Goal: Task Accomplishment & Management: Manage account settings

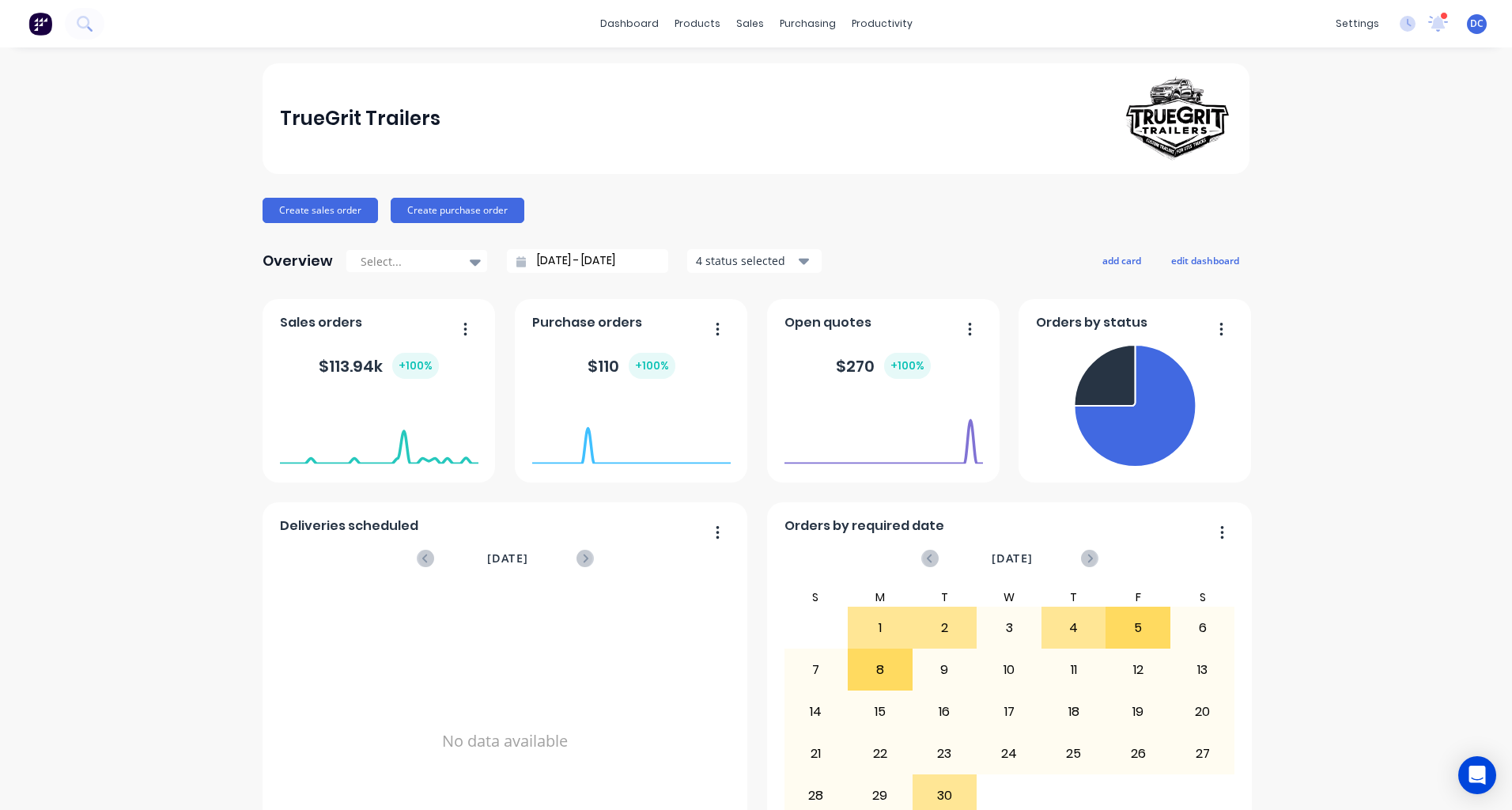
click at [45, 26] on img at bounding box center [40, 24] width 24 height 24
click at [1111, 249] on div "Overview Select... 10/08/25 - 10/09/25 4 status selected add card edit dashboard" at bounding box center [756, 261] width 987 height 32
click at [1111, 254] on button "add card" at bounding box center [1122, 260] width 59 height 21
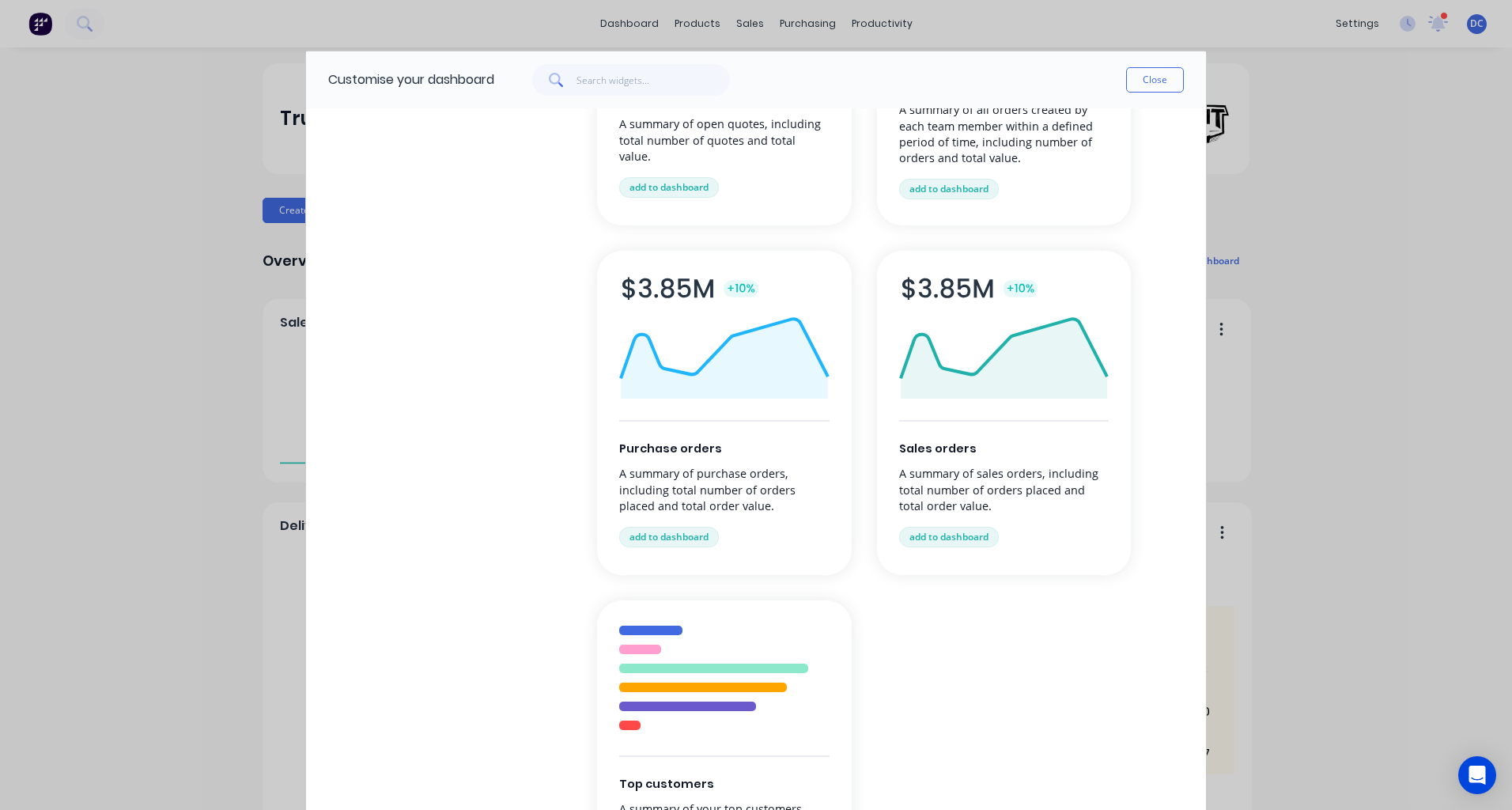
scroll to position [211, 0]
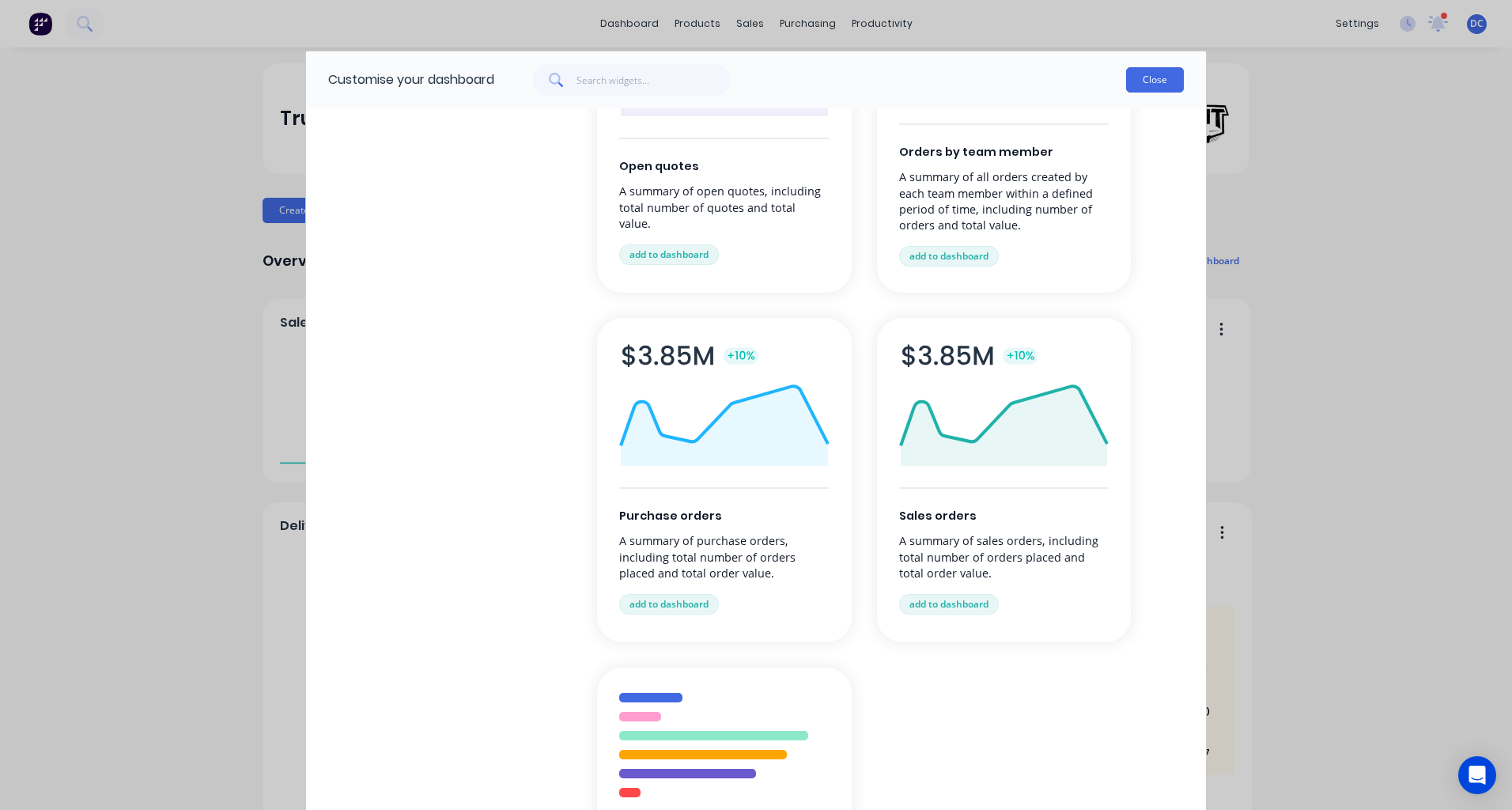
click at [1145, 73] on button "Close" at bounding box center [1154, 80] width 57 height 26
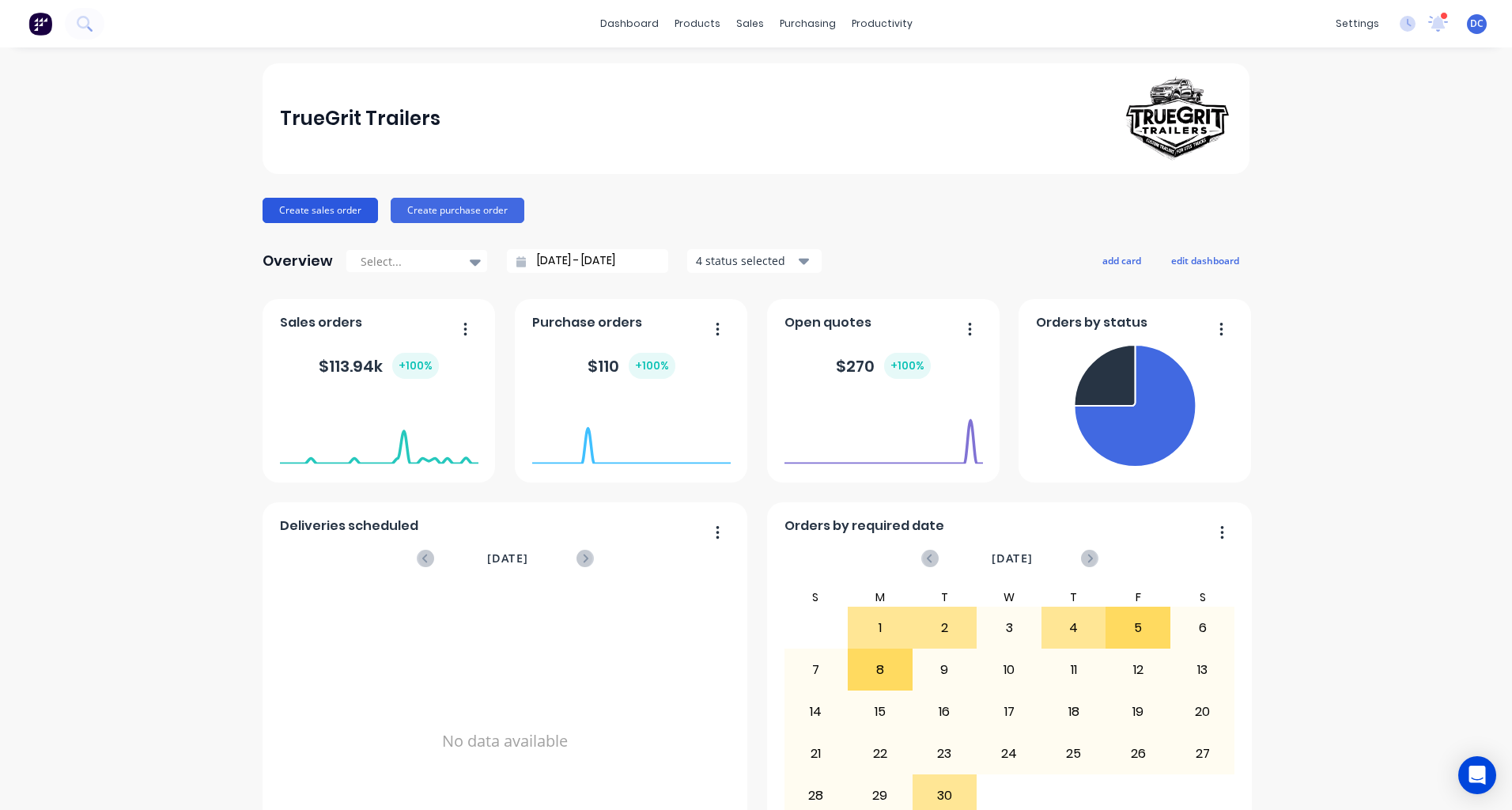
click at [297, 202] on button "Create sales order" at bounding box center [320, 211] width 116 height 26
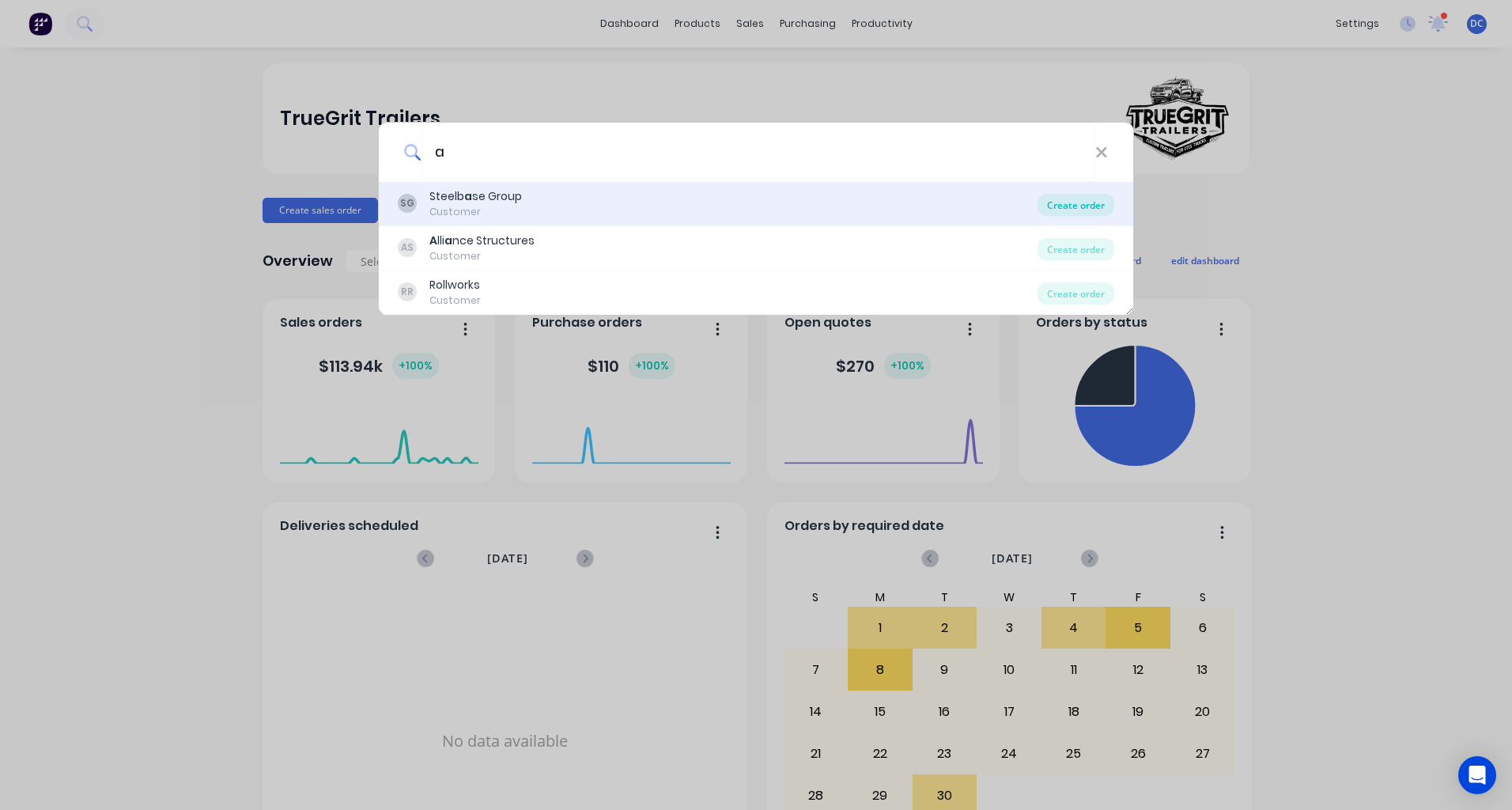
type input "a"
click at [1073, 203] on div "Create order" at bounding box center [1075, 205] width 76 height 22
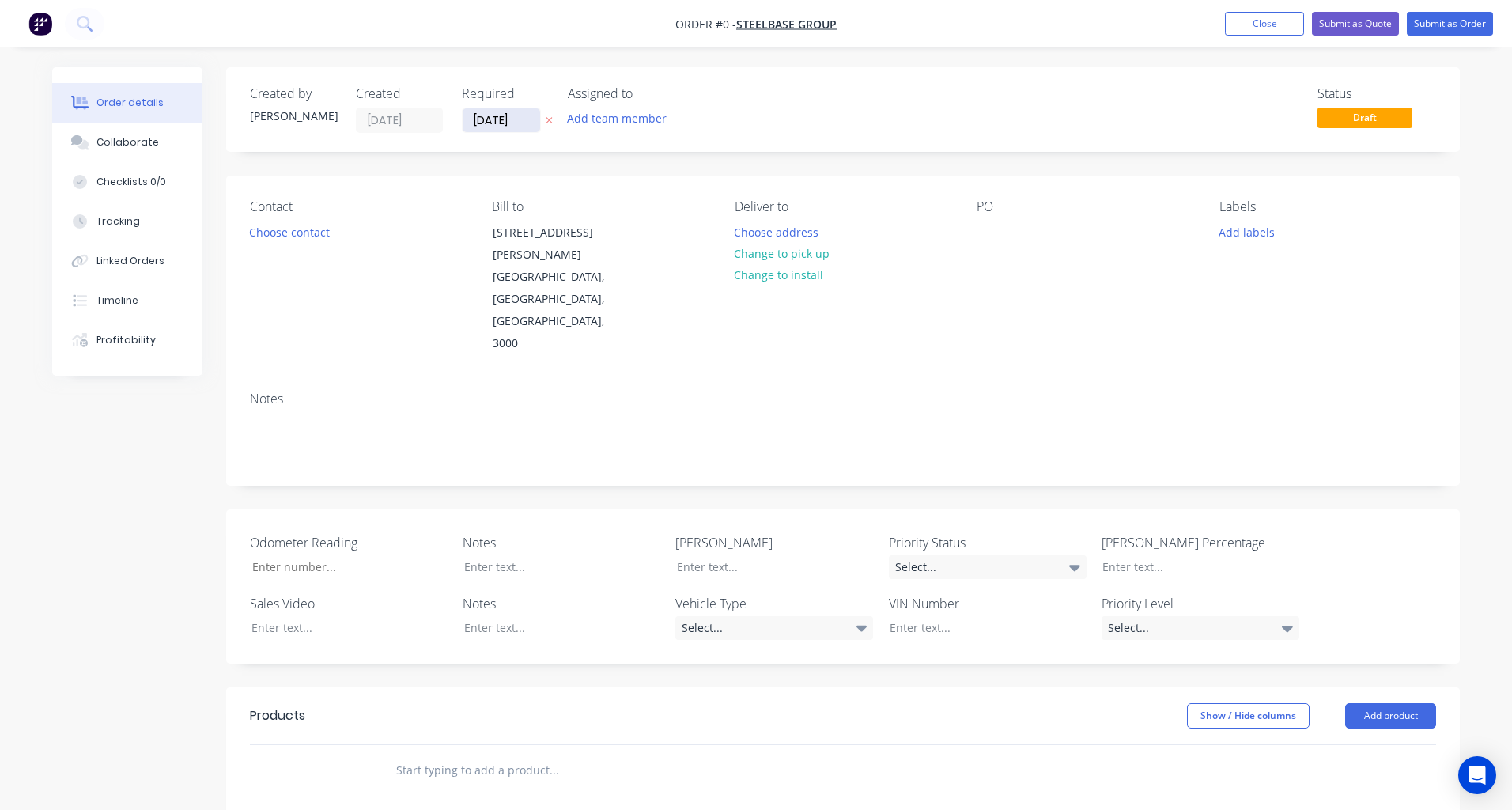
click at [506, 124] on input "10/09/25" at bounding box center [501, 120] width 77 height 24
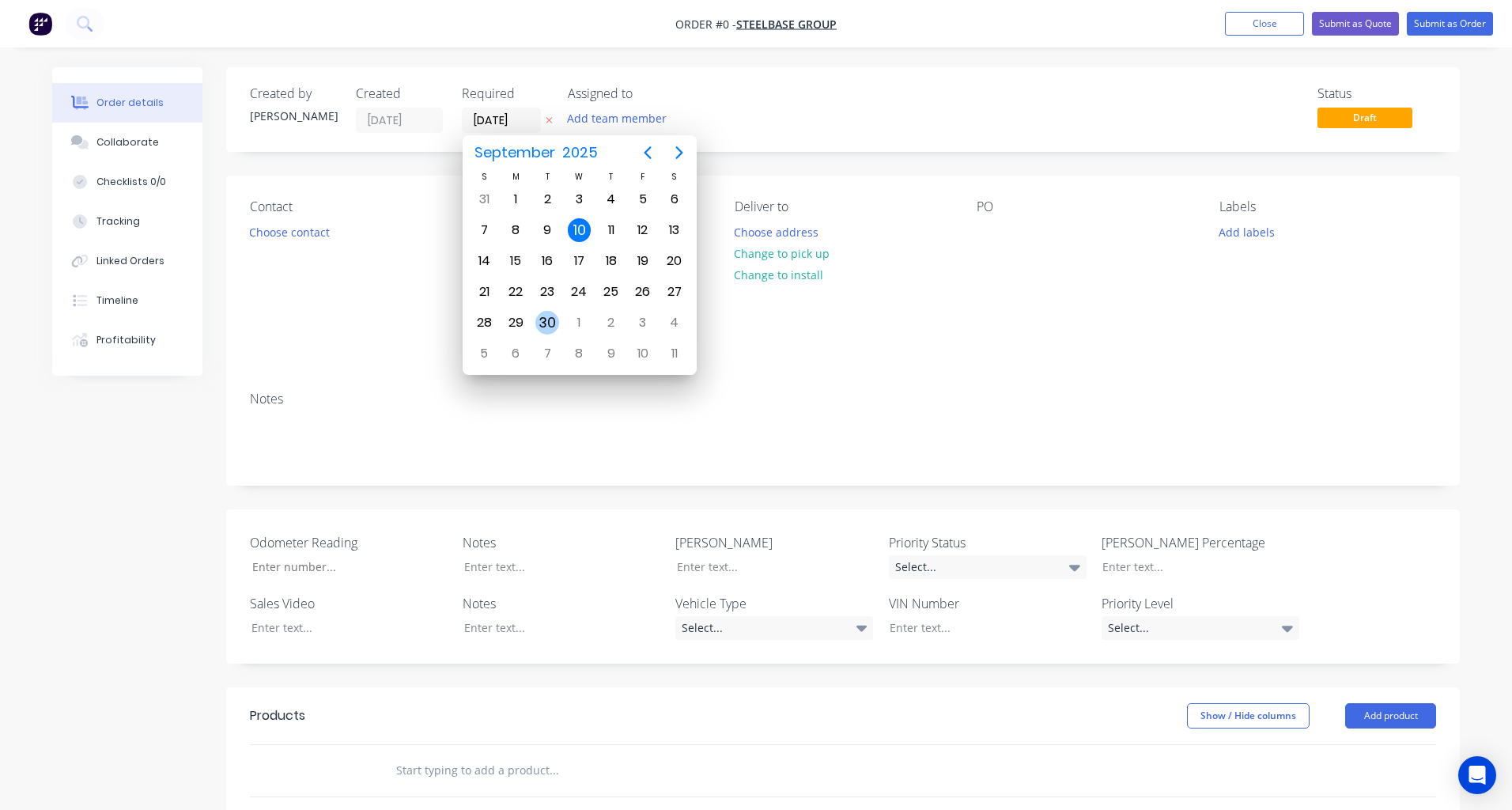
click at [553, 311] on div "30" at bounding box center [547, 323] width 24 height 24
type input "30/09/25"
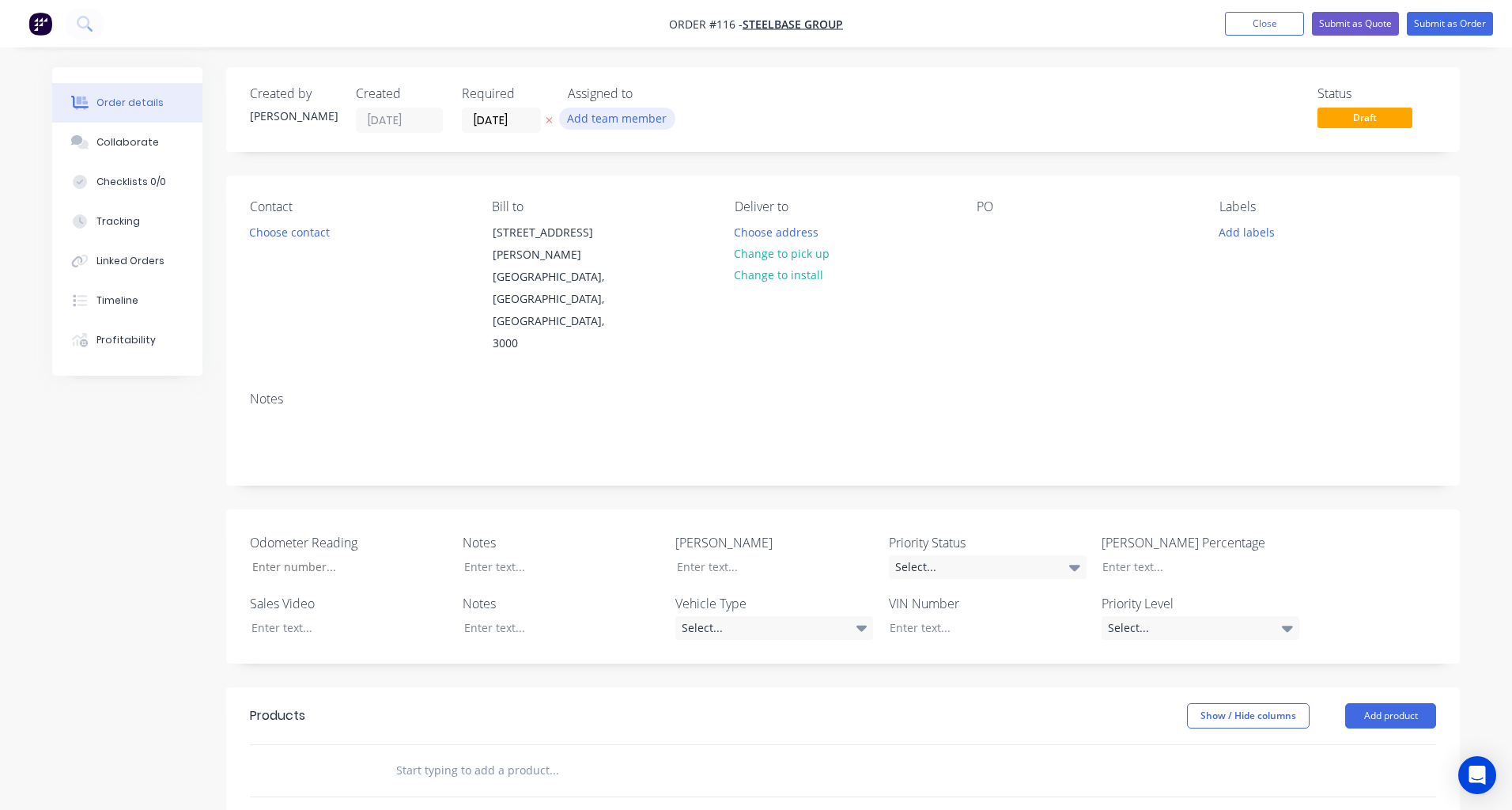
click at [642, 114] on button "Add team member" at bounding box center [617, 118] width 117 height 21
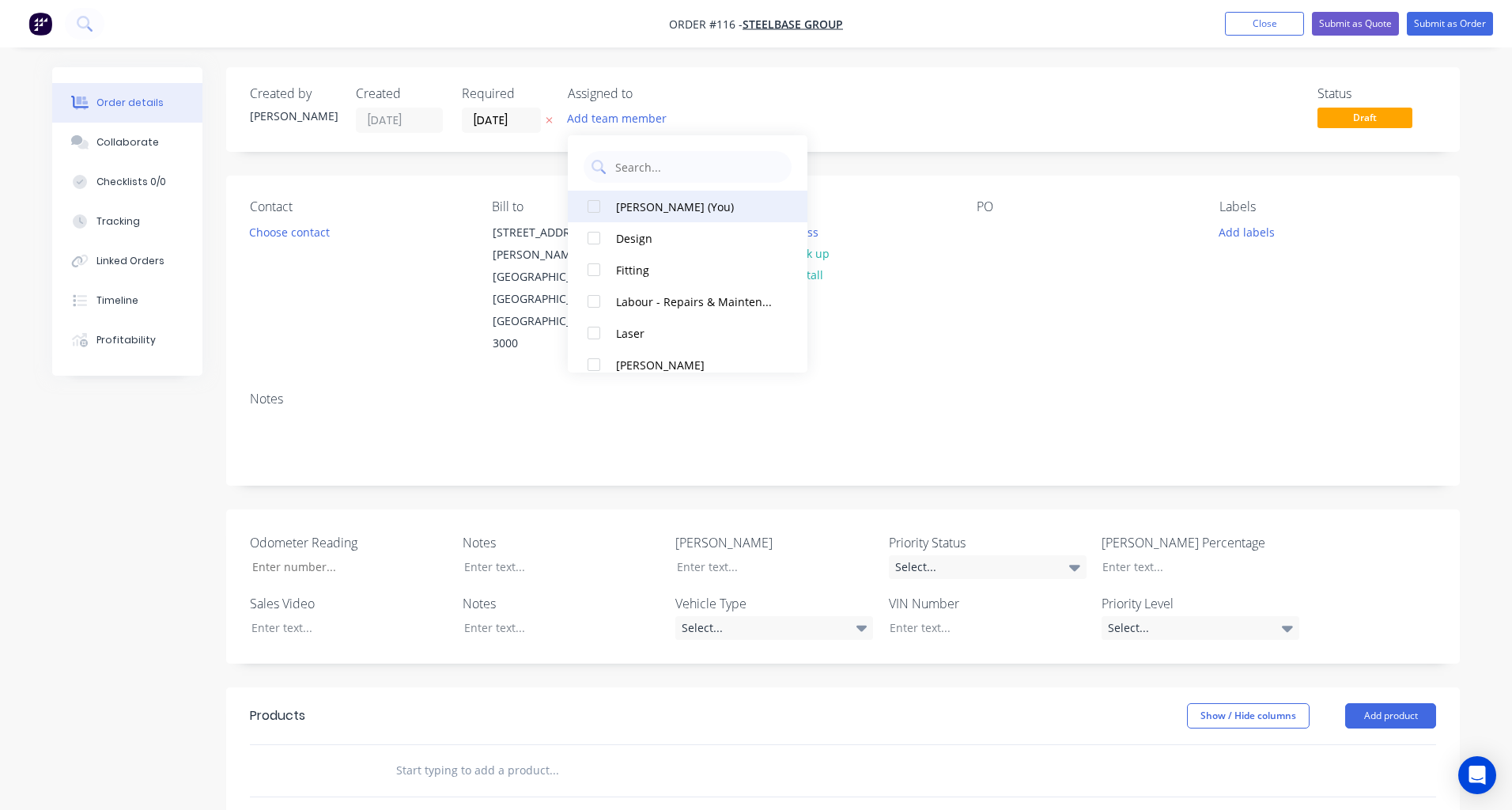
click at [597, 203] on div at bounding box center [593, 206] width 32 height 32
click at [590, 300] on div at bounding box center [593, 301] width 32 height 32
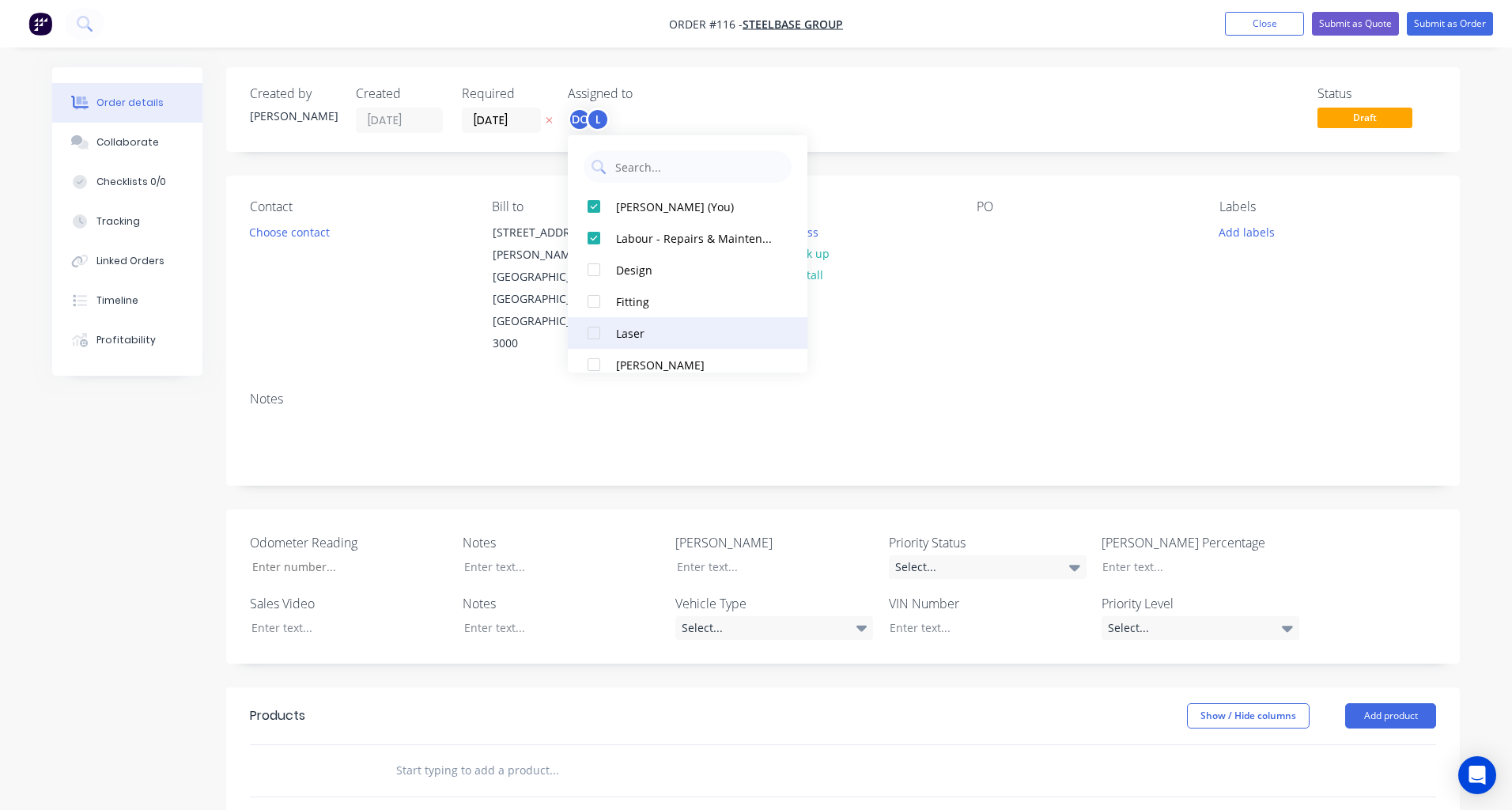
click at [593, 330] on div at bounding box center [593, 333] width 32 height 32
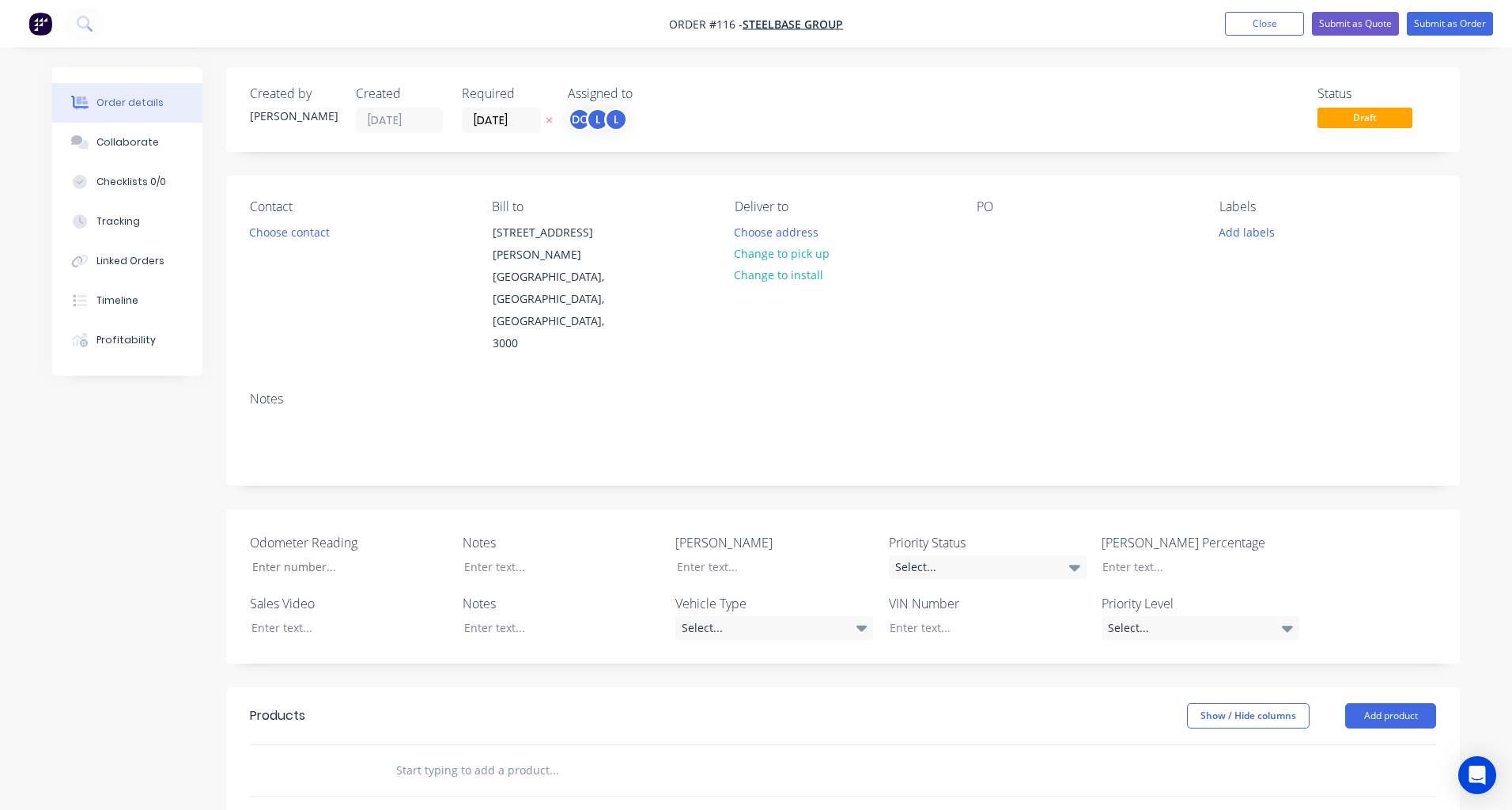
click at [233, 510] on div "Odometer Reading Notes Rego Priority Status Select... Harden Percentage Sales V…" at bounding box center [843, 587] width 1234 height 154
click at [304, 227] on button "Choose contact" at bounding box center [289, 231] width 97 height 21
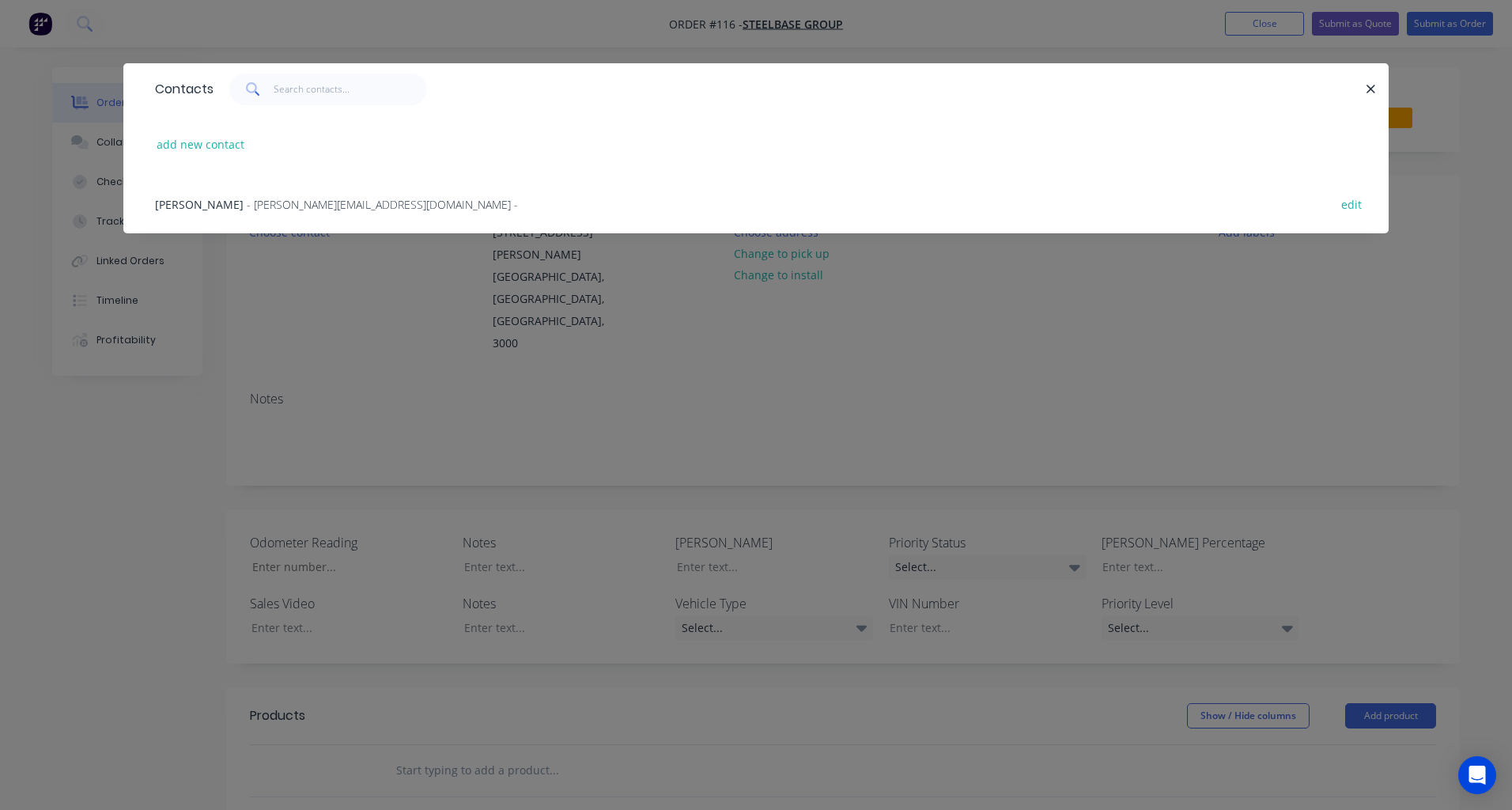
click at [215, 130] on div "add new contact" at bounding box center [756, 144] width 1218 height 59
click at [215, 142] on button "add new contact" at bounding box center [201, 144] width 105 height 21
select select "AU"
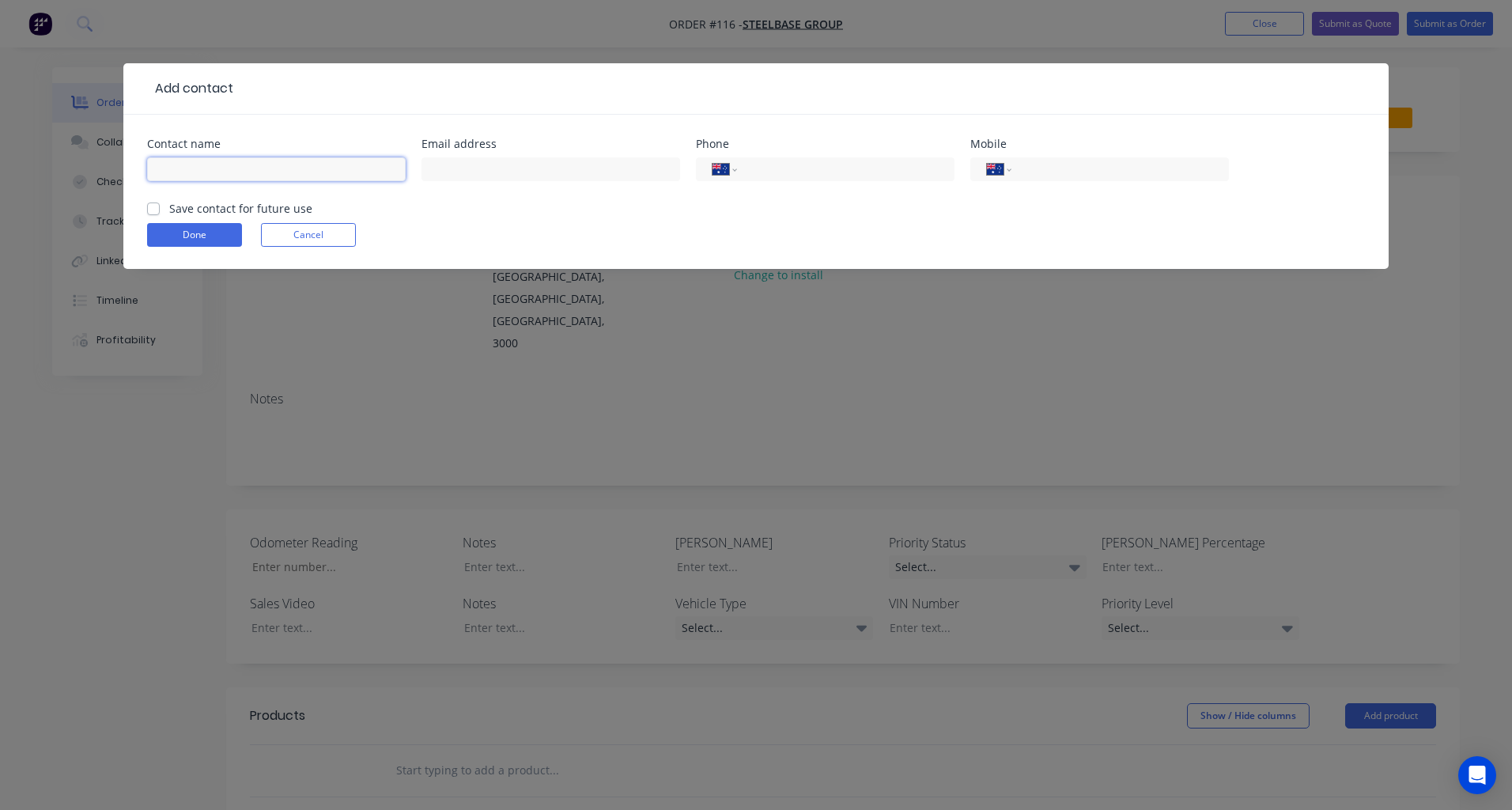
drag, startPoint x: 326, startPoint y: 174, endPoint x: 355, endPoint y: 107, distance: 73.0
click at [326, 174] on input "text" at bounding box center [277, 170] width 259 height 24
type input "Ben"
click at [1069, 170] on input "tel" at bounding box center [1117, 169] width 190 height 18
click at [1043, 169] on input "tel" at bounding box center [1117, 169] width 190 height 18
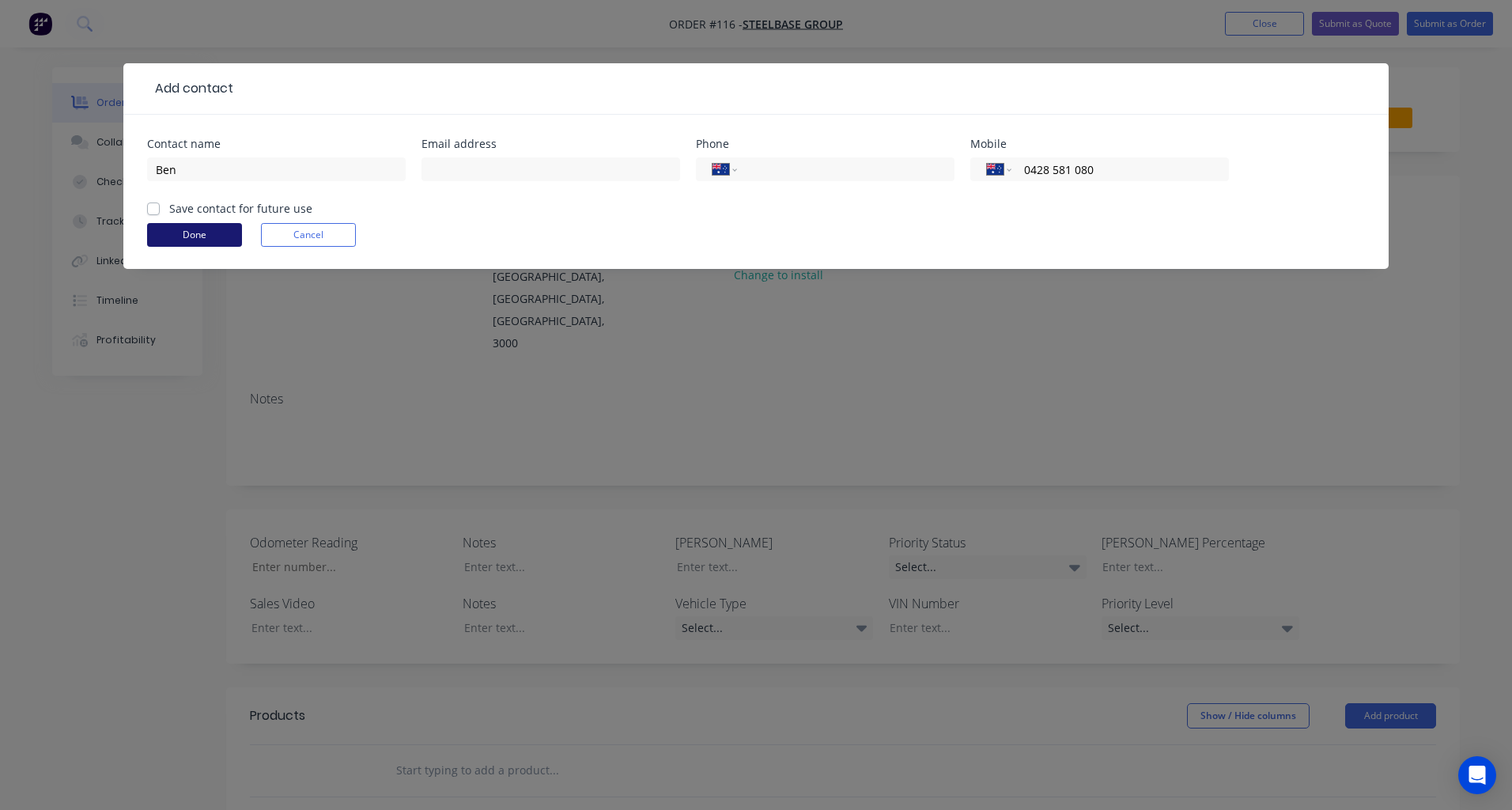
type input "0428 581 080"
click at [198, 242] on button "Done" at bounding box center [195, 235] width 95 height 24
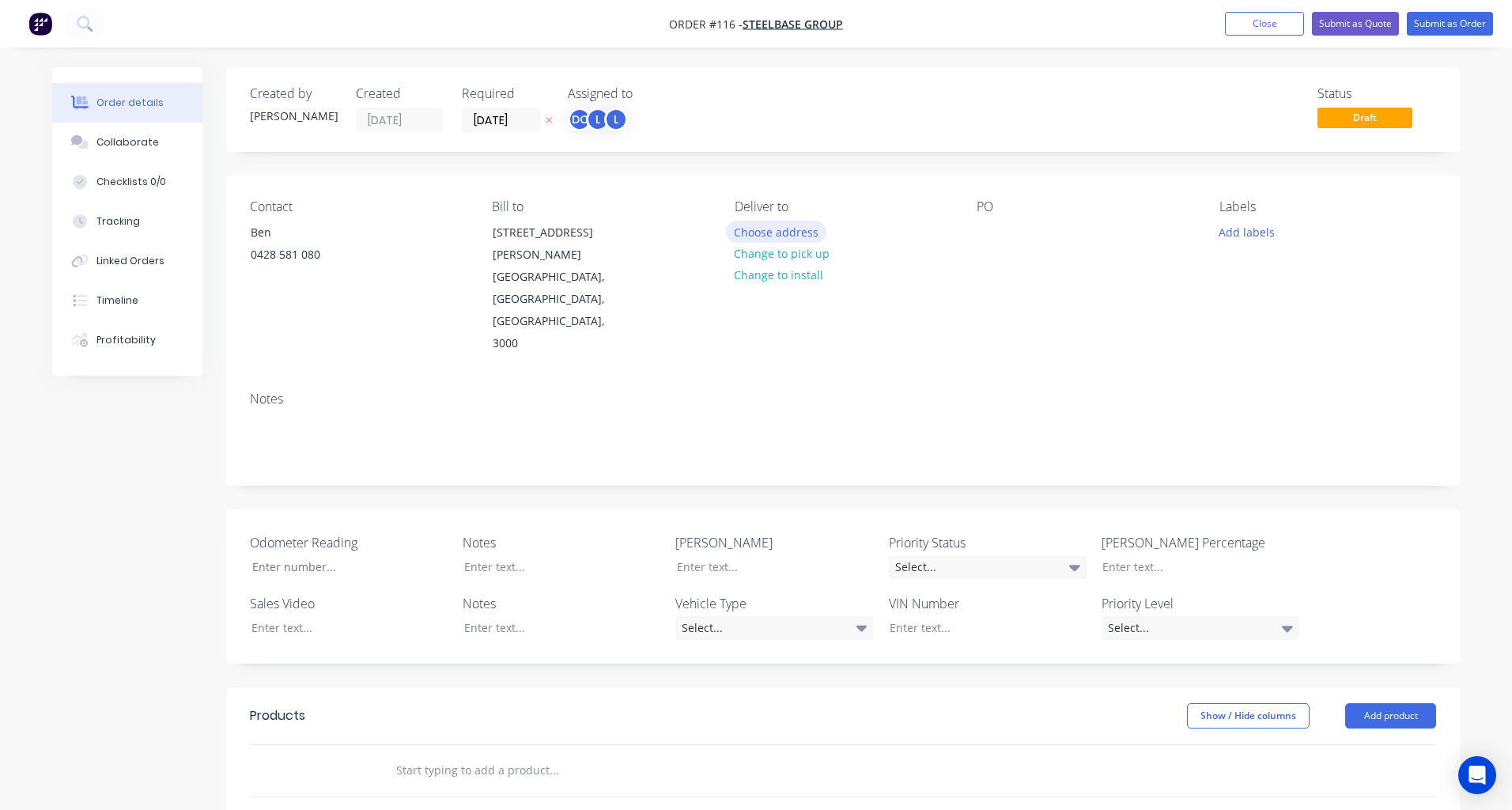
click at [762, 238] on button "Choose address" at bounding box center [777, 231] width 101 height 21
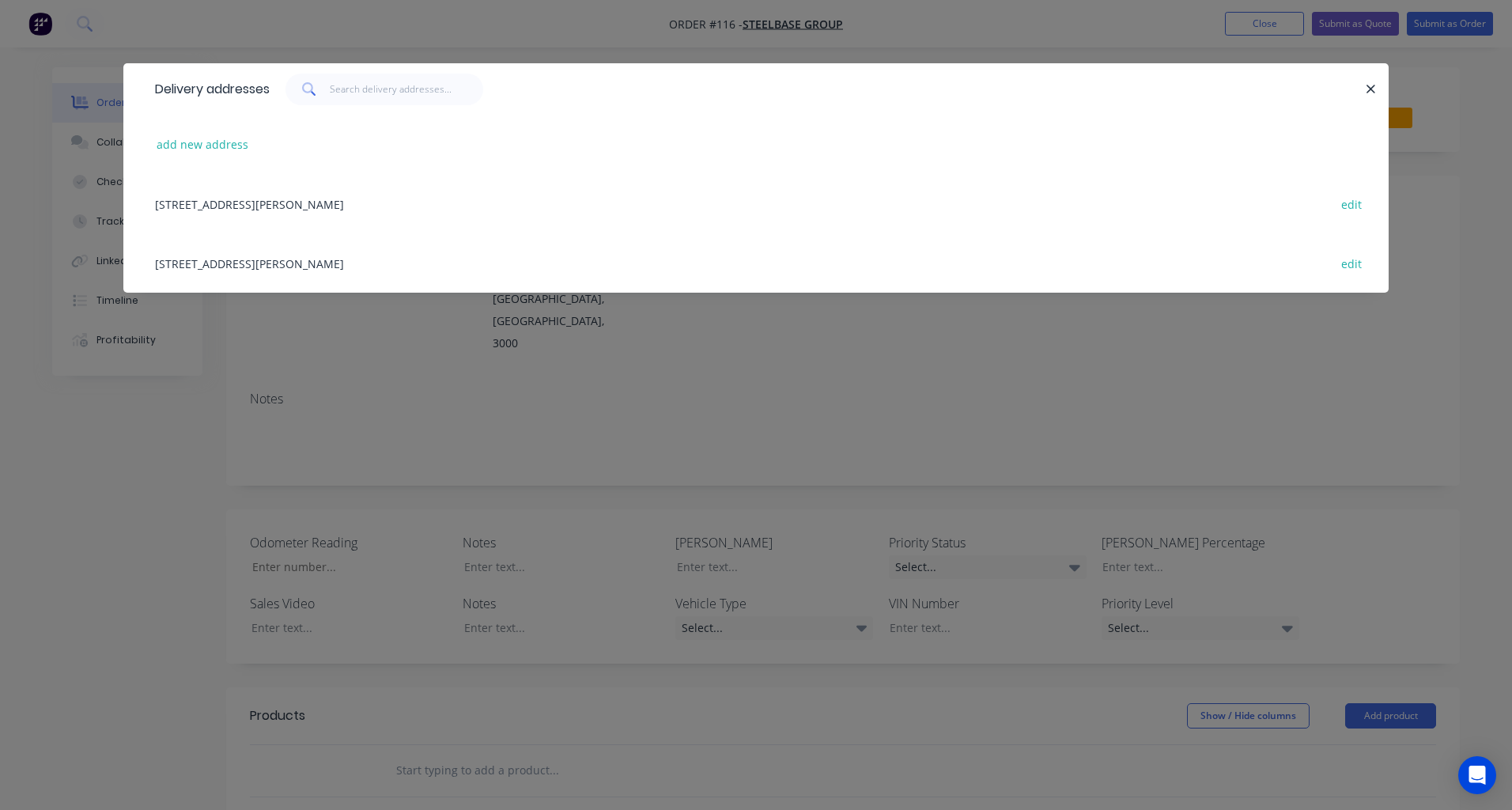
click at [353, 206] on div "789 Collins Street, Melbourne, Victoria, Australia, 3000 edit" at bounding box center [756, 203] width 1218 height 59
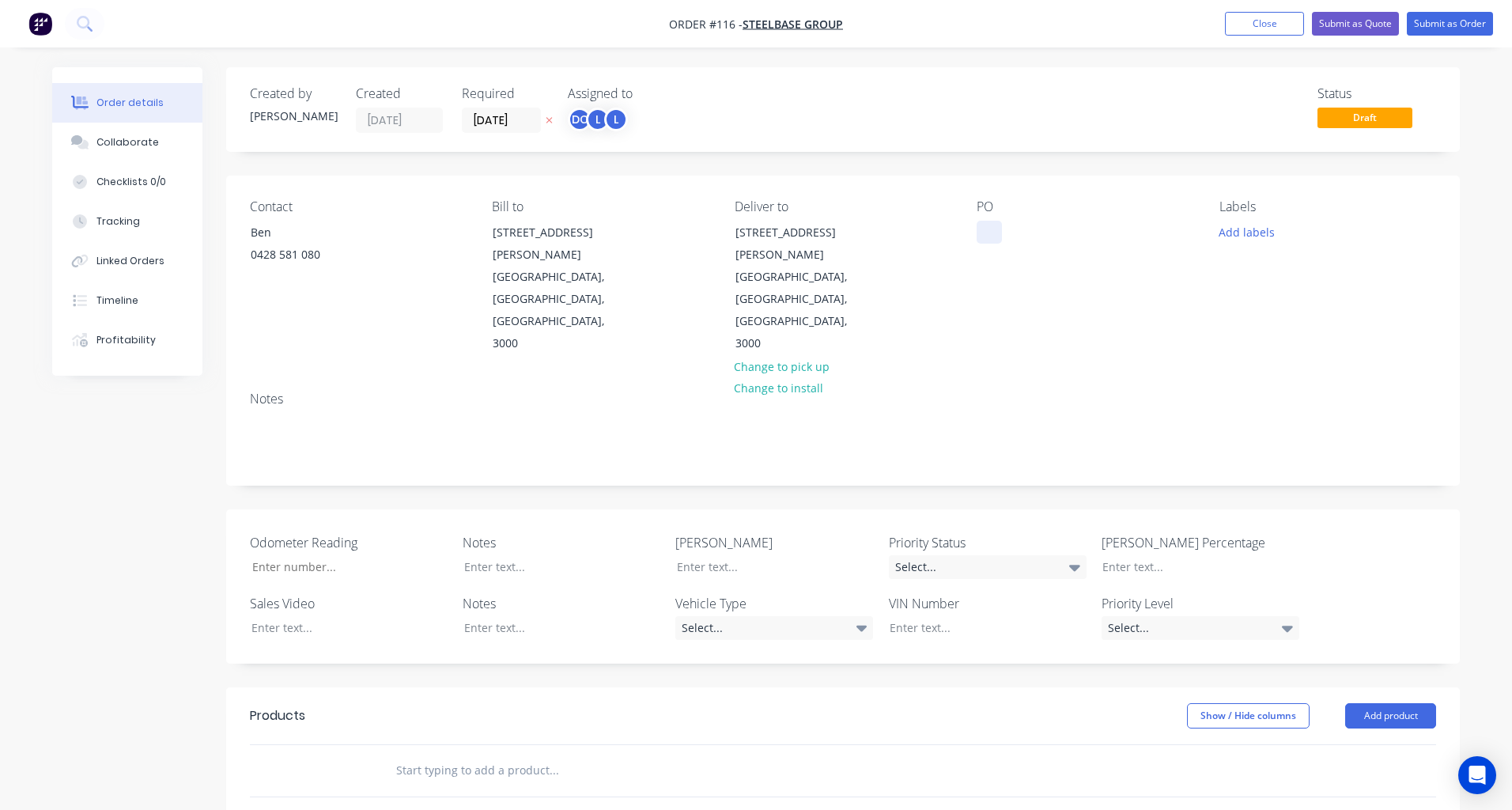
click at [989, 232] on div at bounding box center [990, 232] width 26 height 23
click at [1239, 228] on button "Add labels" at bounding box center [1246, 231] width 73 height 21
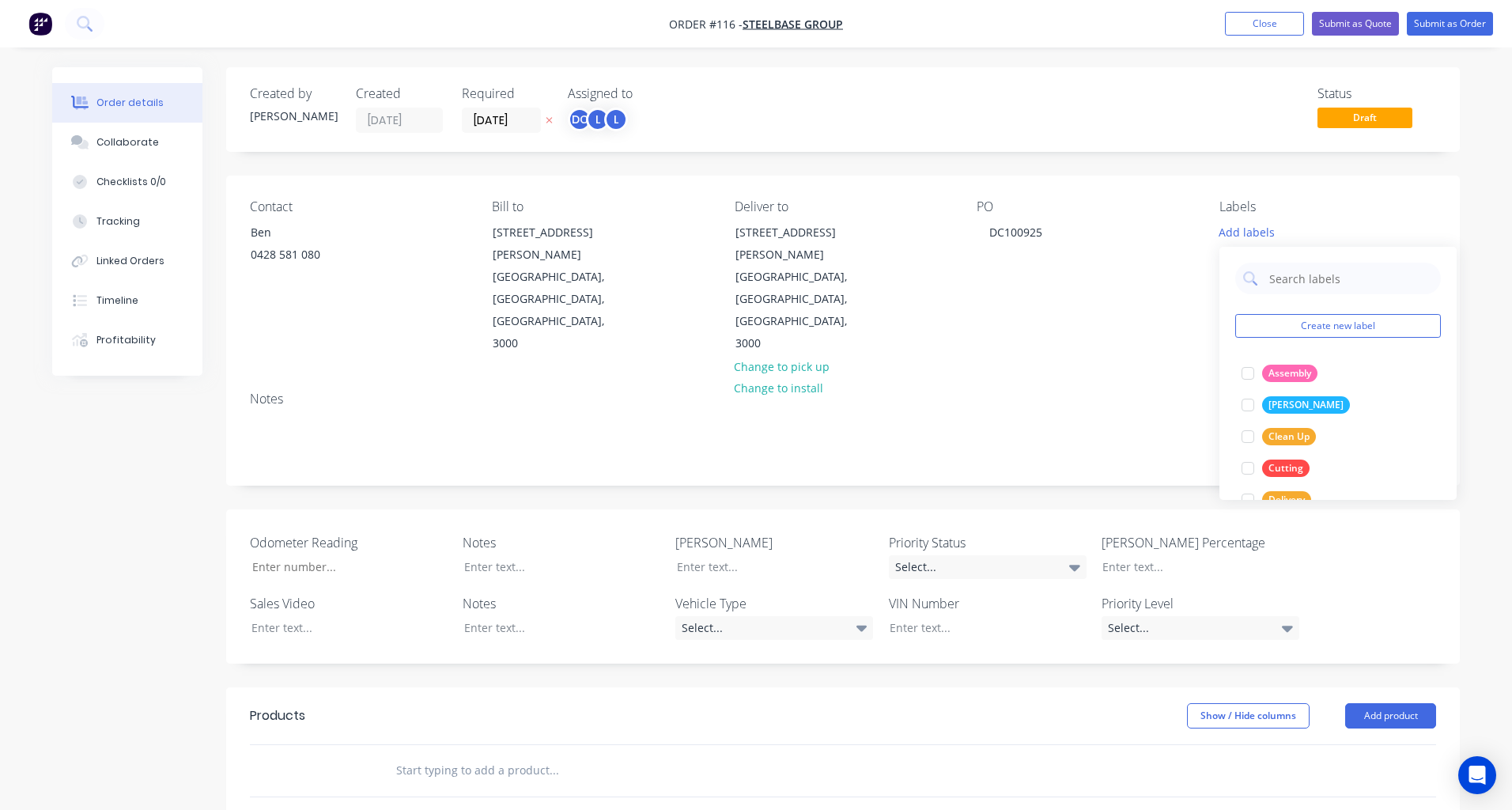
drag, startPoint x: 1292, startPoint y: 277, endPoint x: 1292, endPoint y: 219, distance: 58.0
click at [1292, 276] on input "text" at bounding box center [1350, 278] width 166 height 32
click at [1249, 378] on div at bounding box center [1248, 373] width 32 height 32
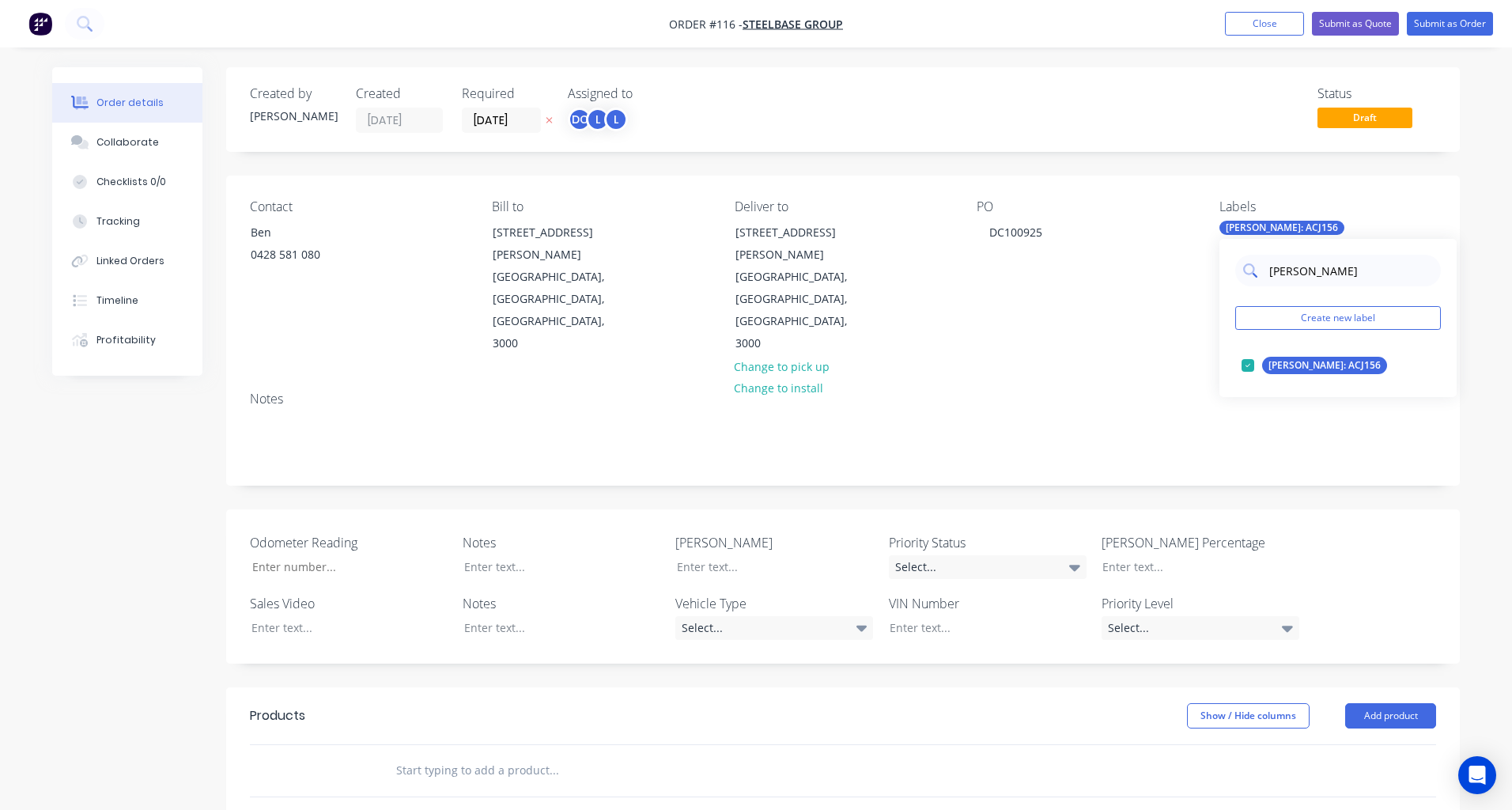
drag, startPoint x: 1309, startPoint y: 280, endPoint x: 1252, endPoint y: 266, distance: 58.7
click at [1252, 266] on div "REGO" at bounding box center [1338, 270] width 206 height 32
click at [1245, 366] on div at bounding box center [1248, 366] width 32 height 32
drag, startPoint x: 1310, startPoint y: 269, endPoint x: 1240, endPoint y: 269, distance: 70.0
click at [1240, 269] on div "VIN" at bounding box center [1338, 270] width 206 height 32
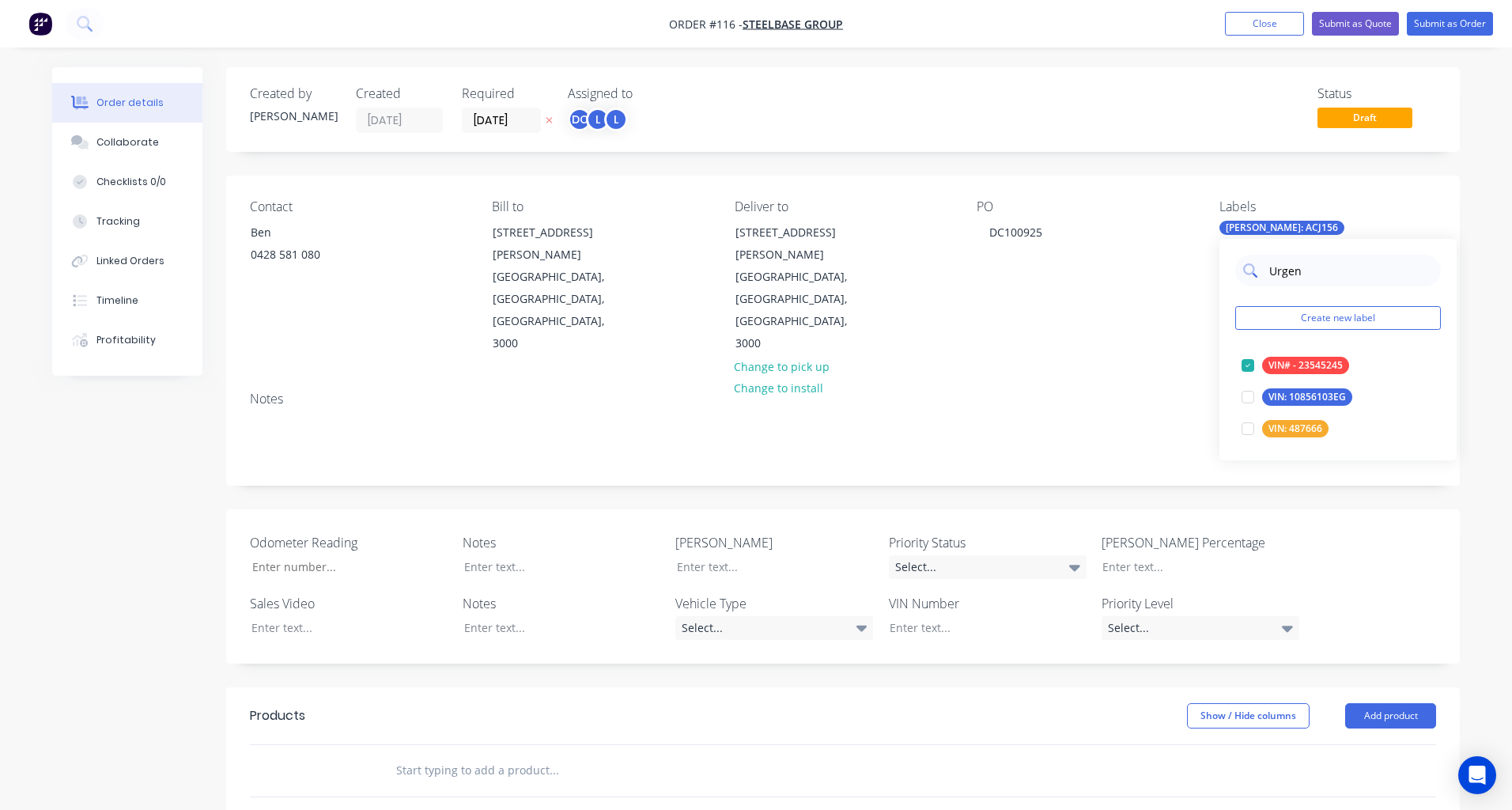
type input "Urgent"
click at [1251, 368] on div at bounding box center [1248, 366] width 32 height 32
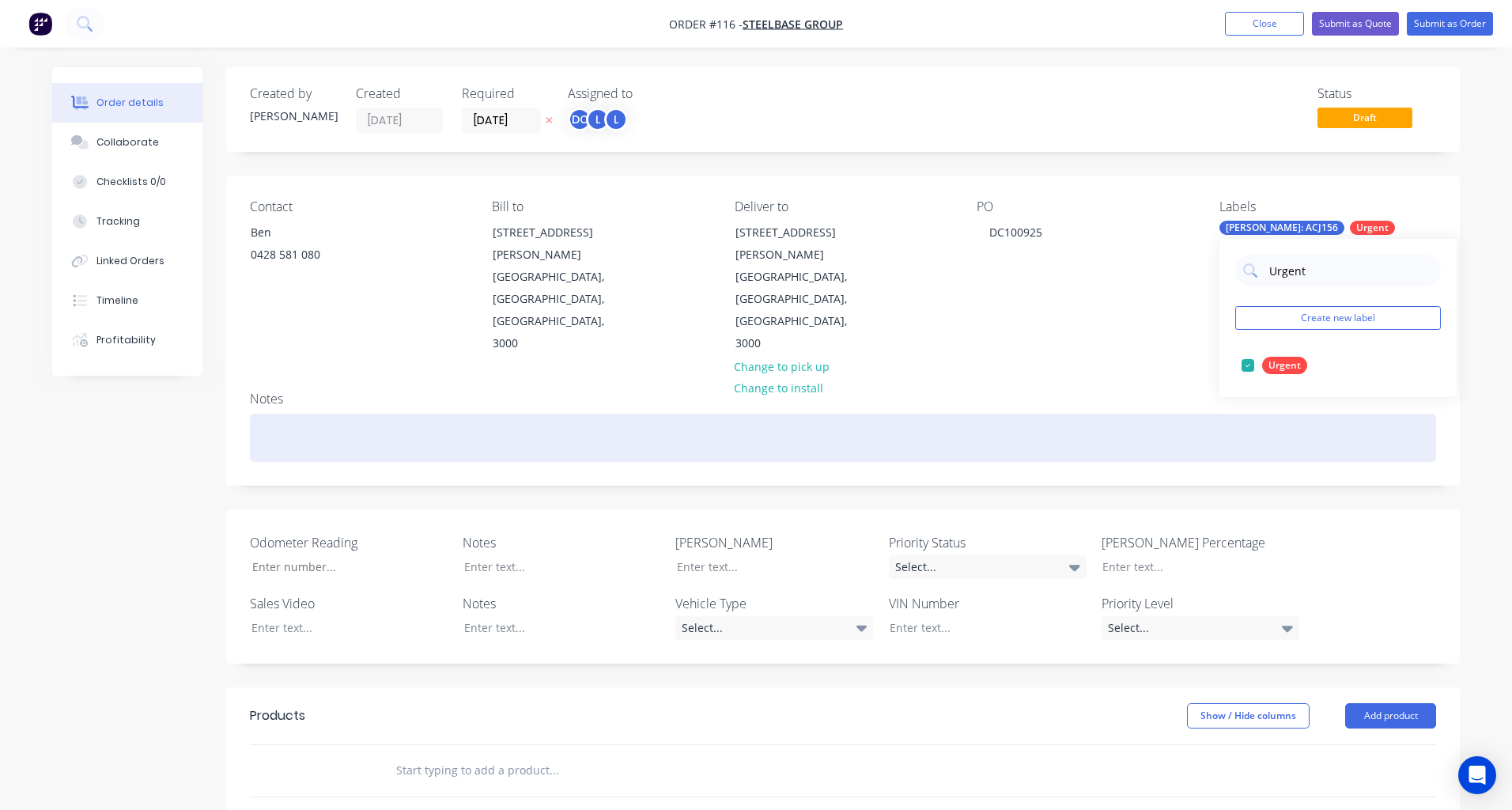
click at [1175, 414] on div at bounding box center [842, 438] width 1186 height 48
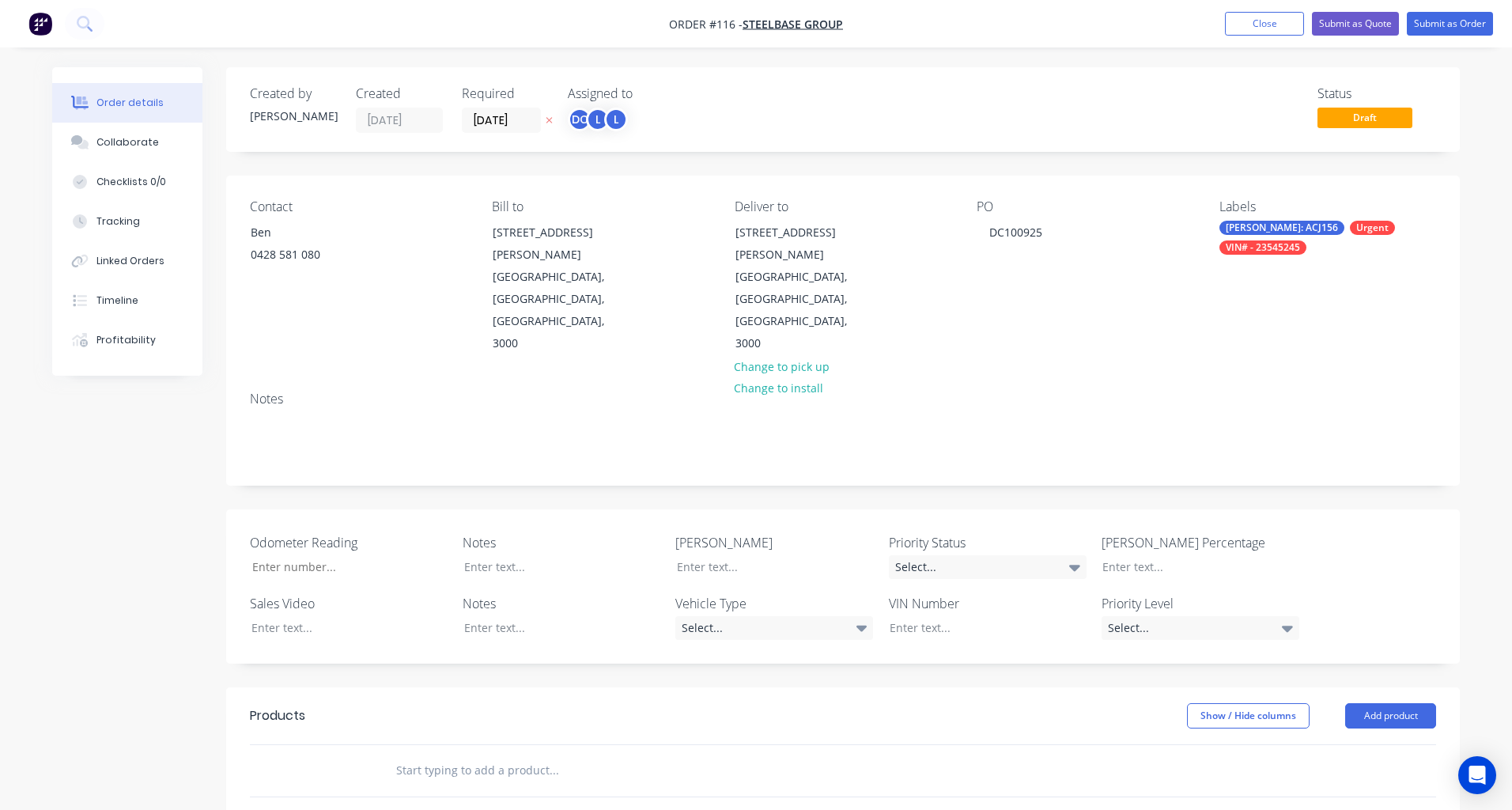
click at [1333, 244] on div "Labels REGO: ACJ156 Urgent VIN# - 23545245" at bounding box center [1328, 277] width 217 height 156
click at [1333, 239] on div "Labels REGO: ACJ156 Urgent VIN# - 23545245" at bounding box center [1328, 277] width 217 height 156
click at [1350, 235] on div "Urgent" at bounding box center [1372, 227] width 45 height 15
drag, startPoint x: 1325, startPoint y: 281, endPoint x: 1242, endPoint y: 275, distance: 83.2
click at [1242, 275] on div "Urgent" at bounding box center [1338, 270] width 206 height 32
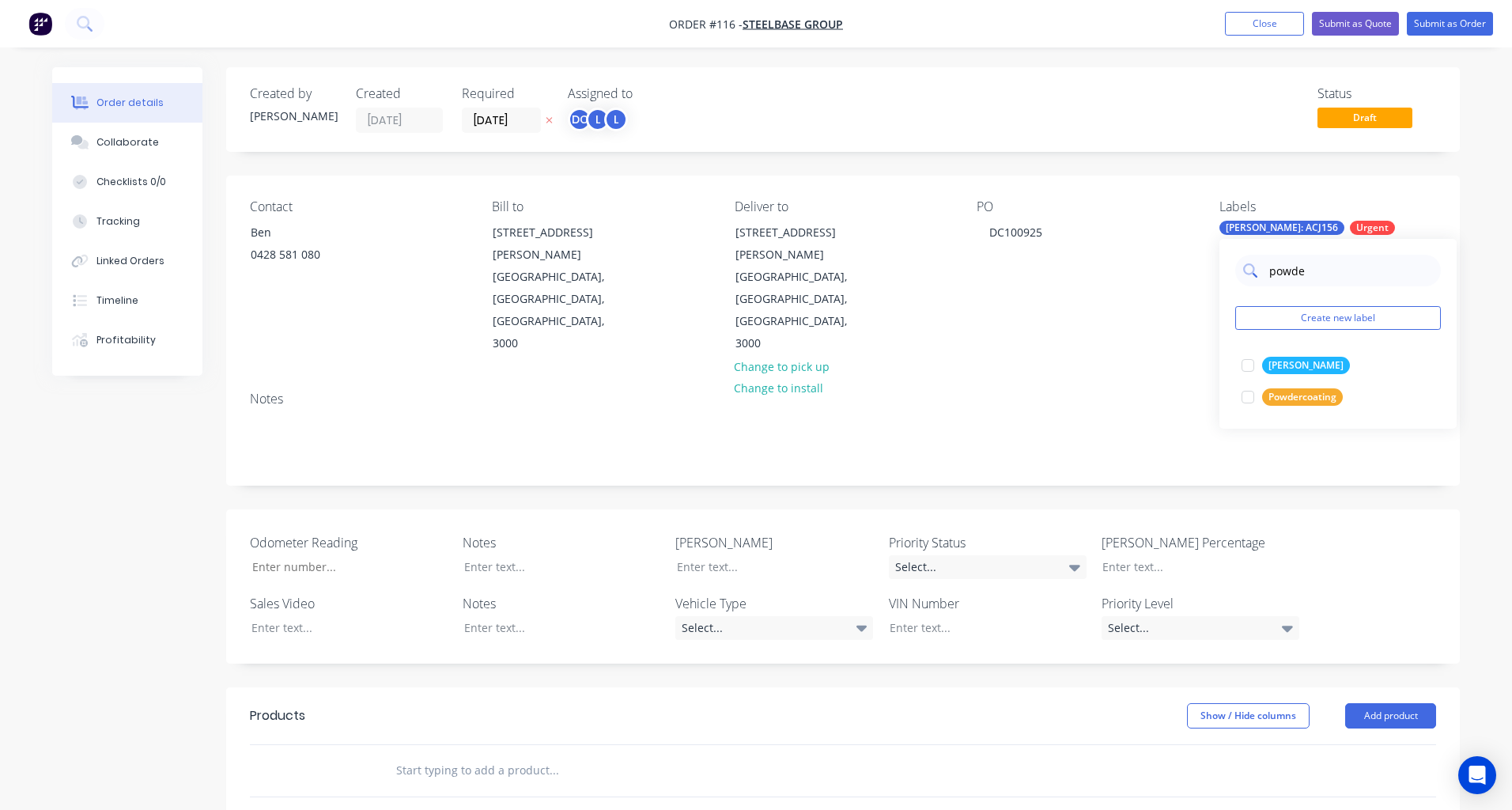
type input "powder"
click at [1250, 401] on div at bounding box center [1248, 397] width 32 height 32
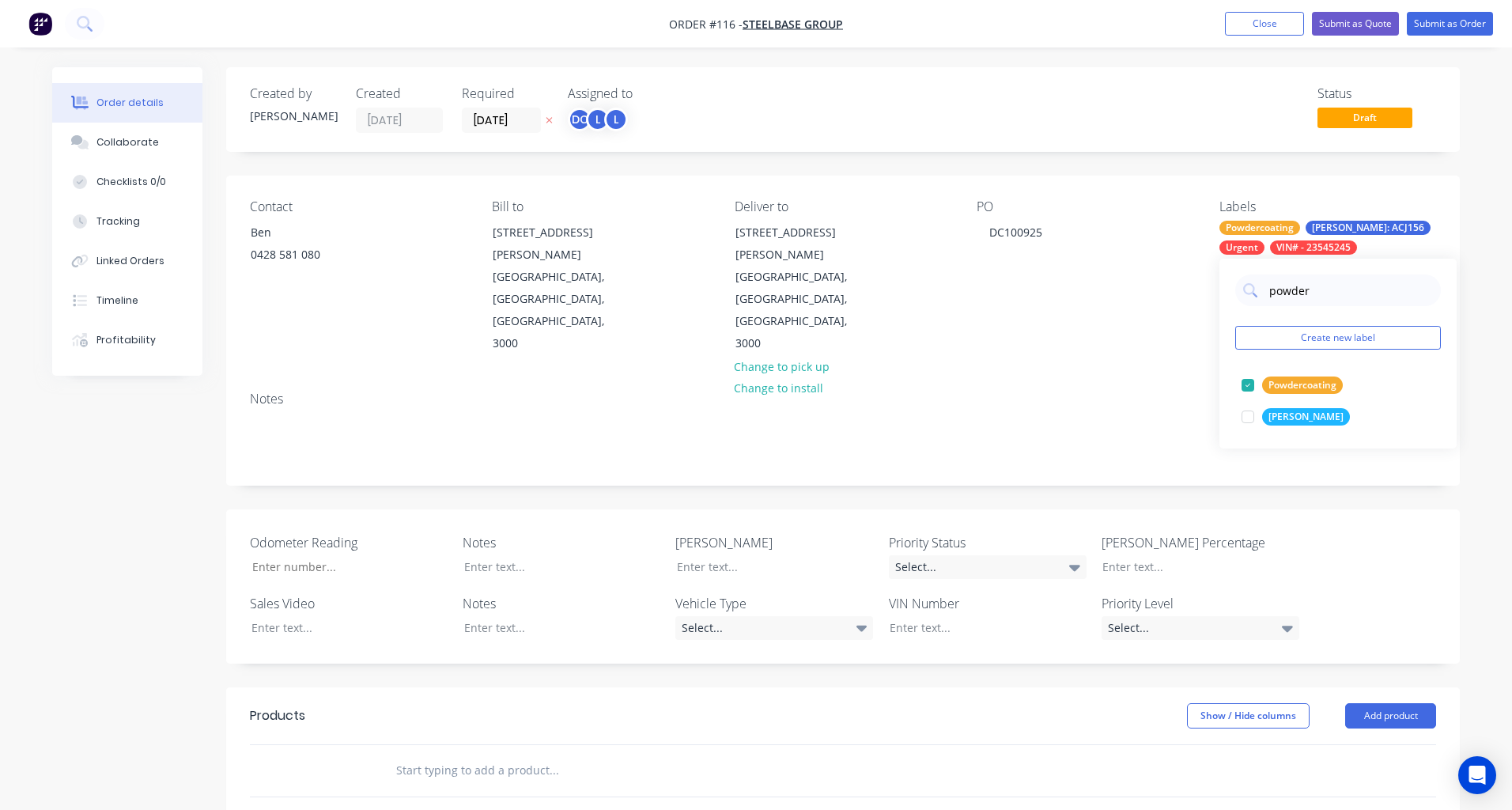
click at [1471, 333] on div "Order details Collaborate Checklists 0/0 Tracking Linked Orders Timeline Profit…" at bounding box center [756, 634] width 1439 height 1134
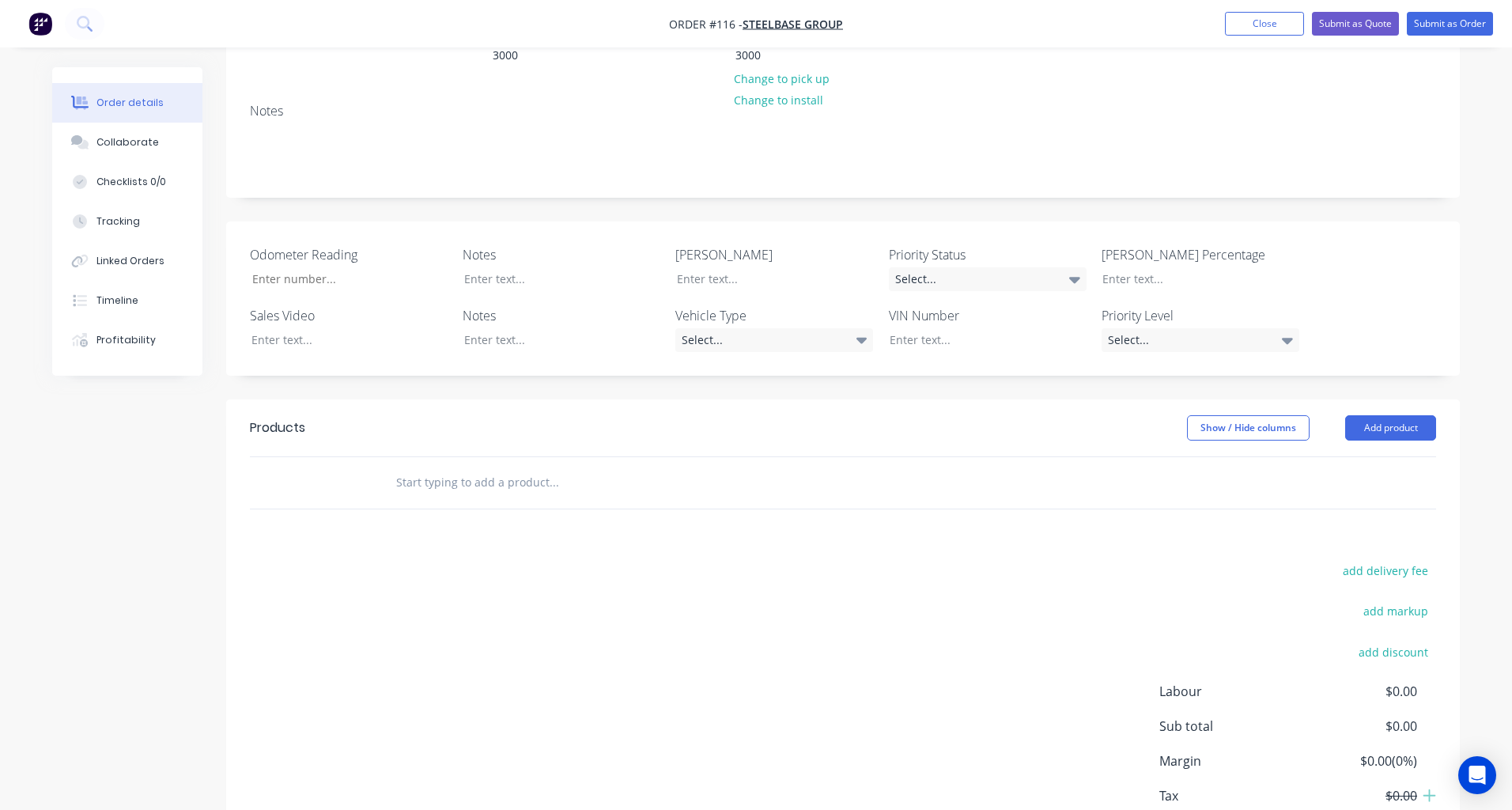
scroll to position [324, 0]
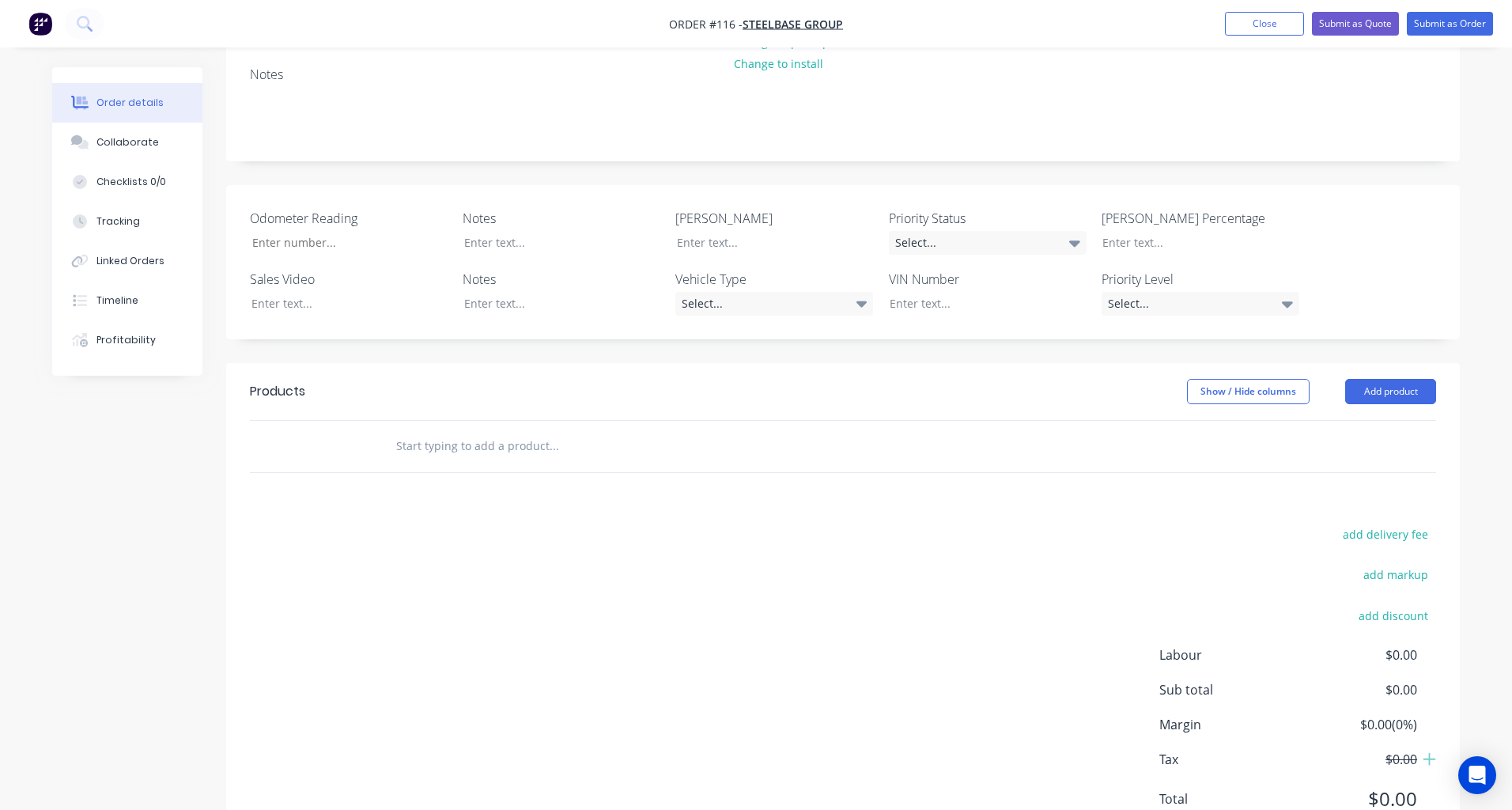
click at [518, 431] on input "text" at bounding box center [553, 446] width 316 height 32
click at [1364, 379] on button "Add product" at bounding box center [1391, 392] width 91 height 26
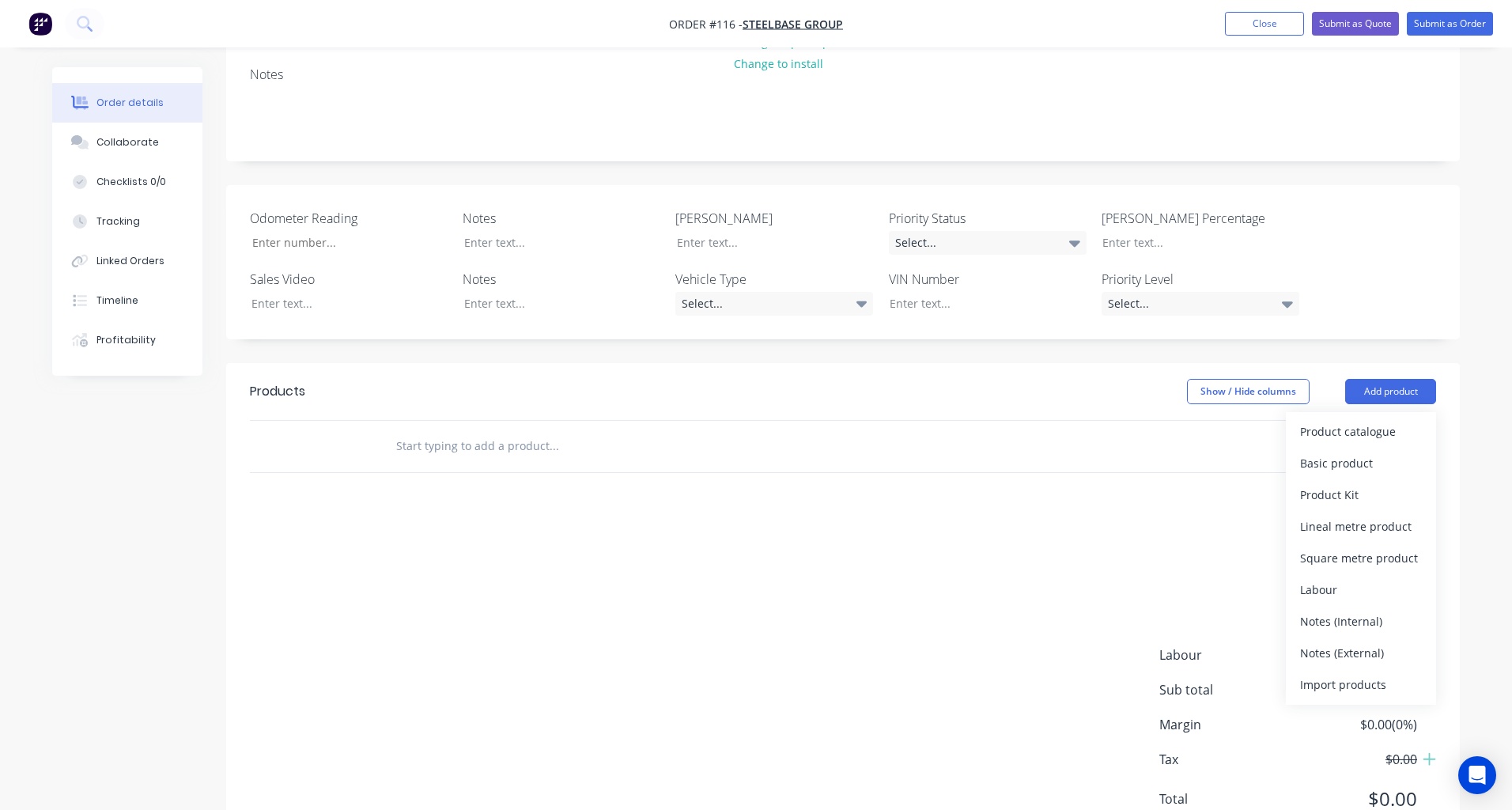
click at [441, 431] on input "text" at bounding box center [553, 446] width 316 height 32
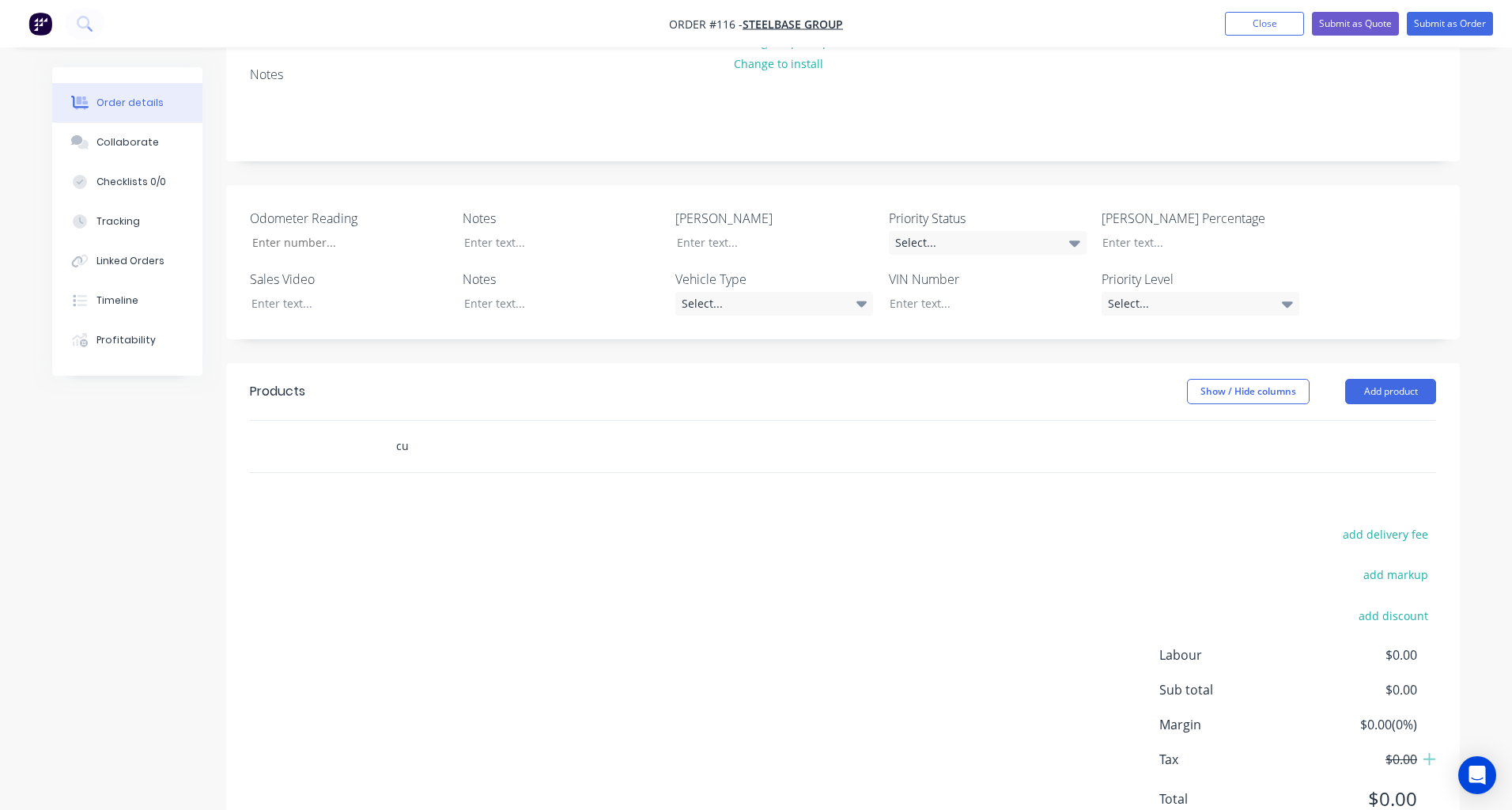
type input "c"
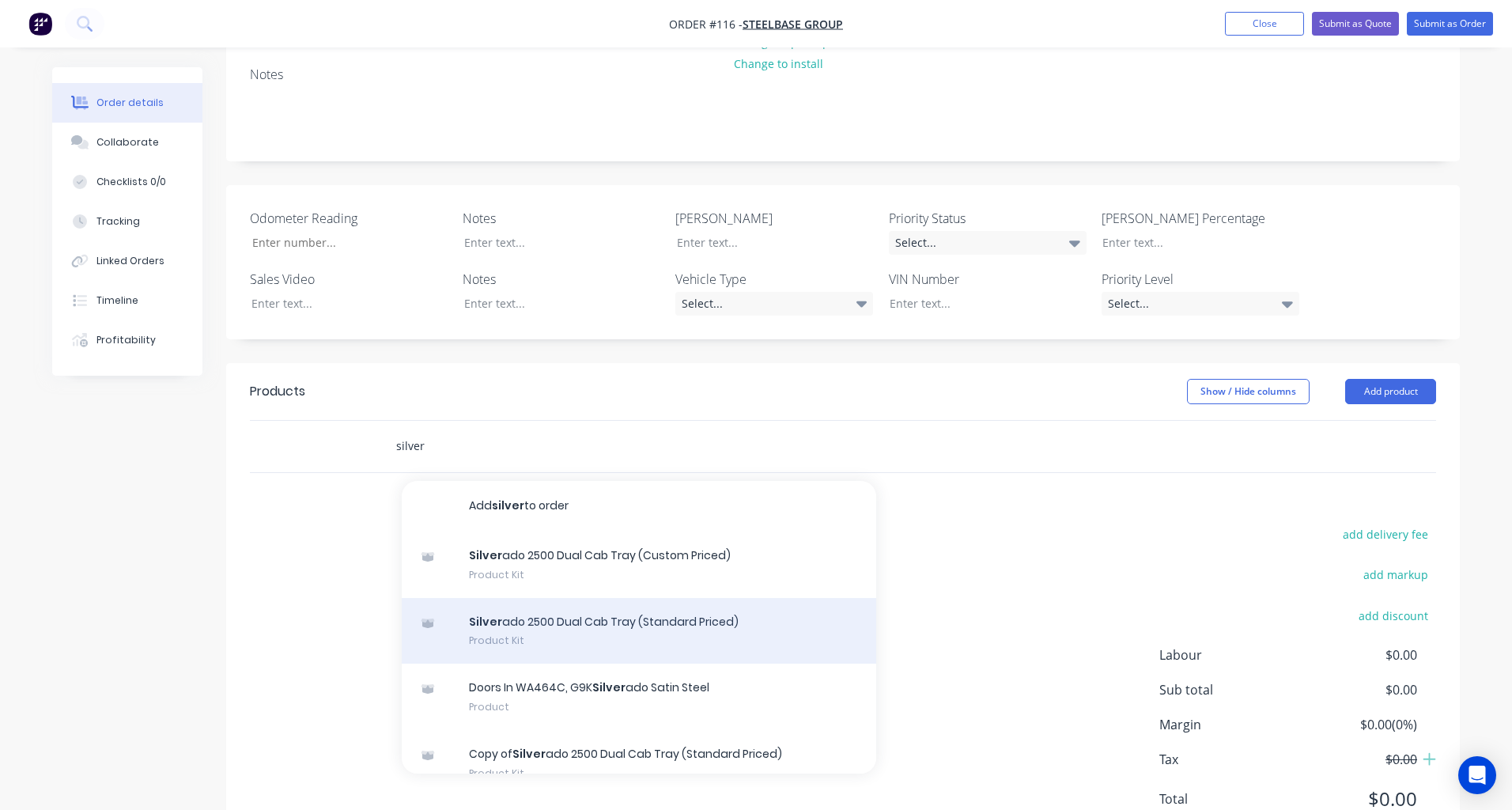
type input "silver"
click at [493, 598] on div "Silver ado 2500 Dual Cab Tray (Standard Priced) Product Kit" at bounding box center [638, 631] width 474 height 66
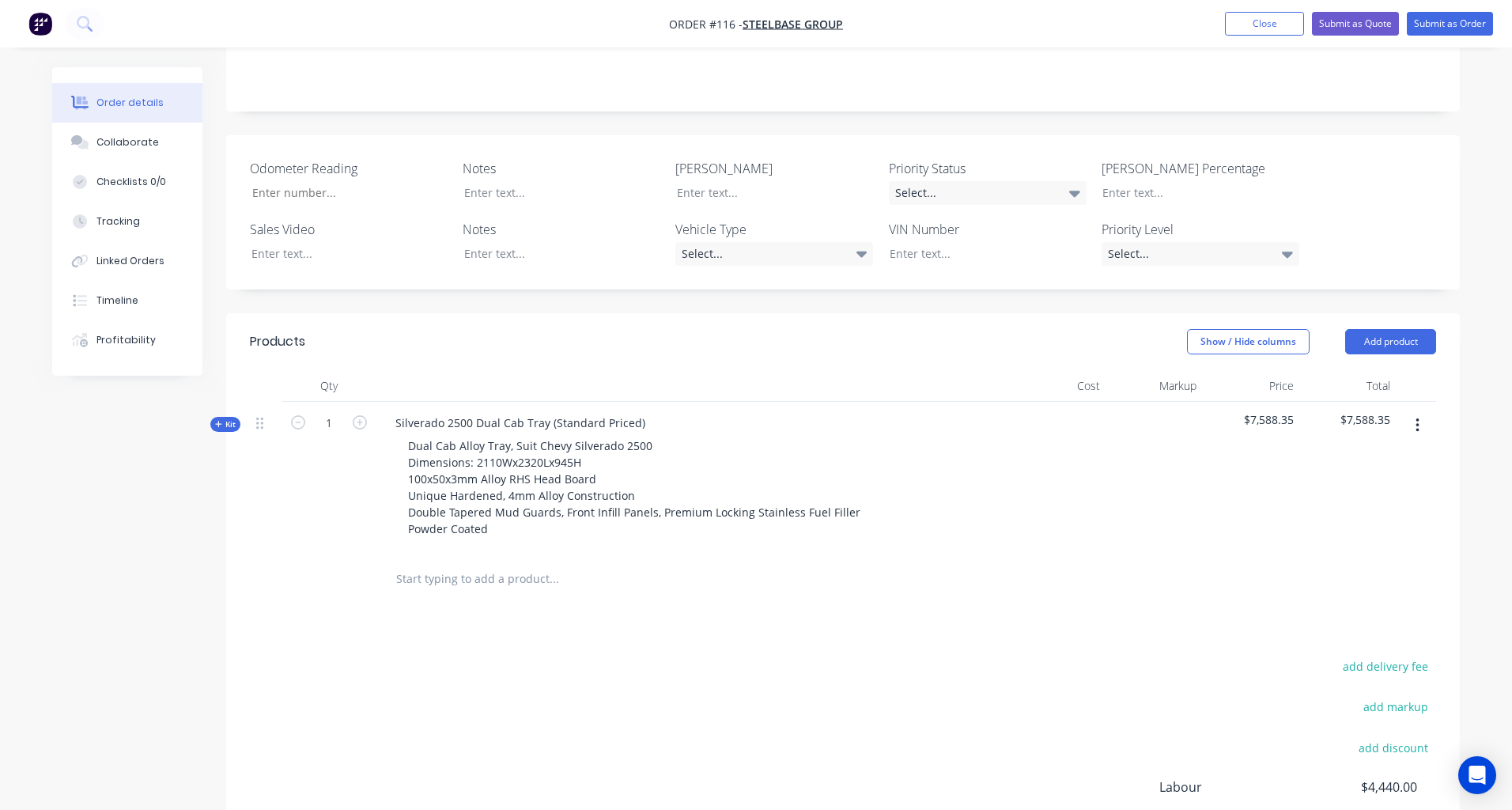
scroll to position [382, 0]
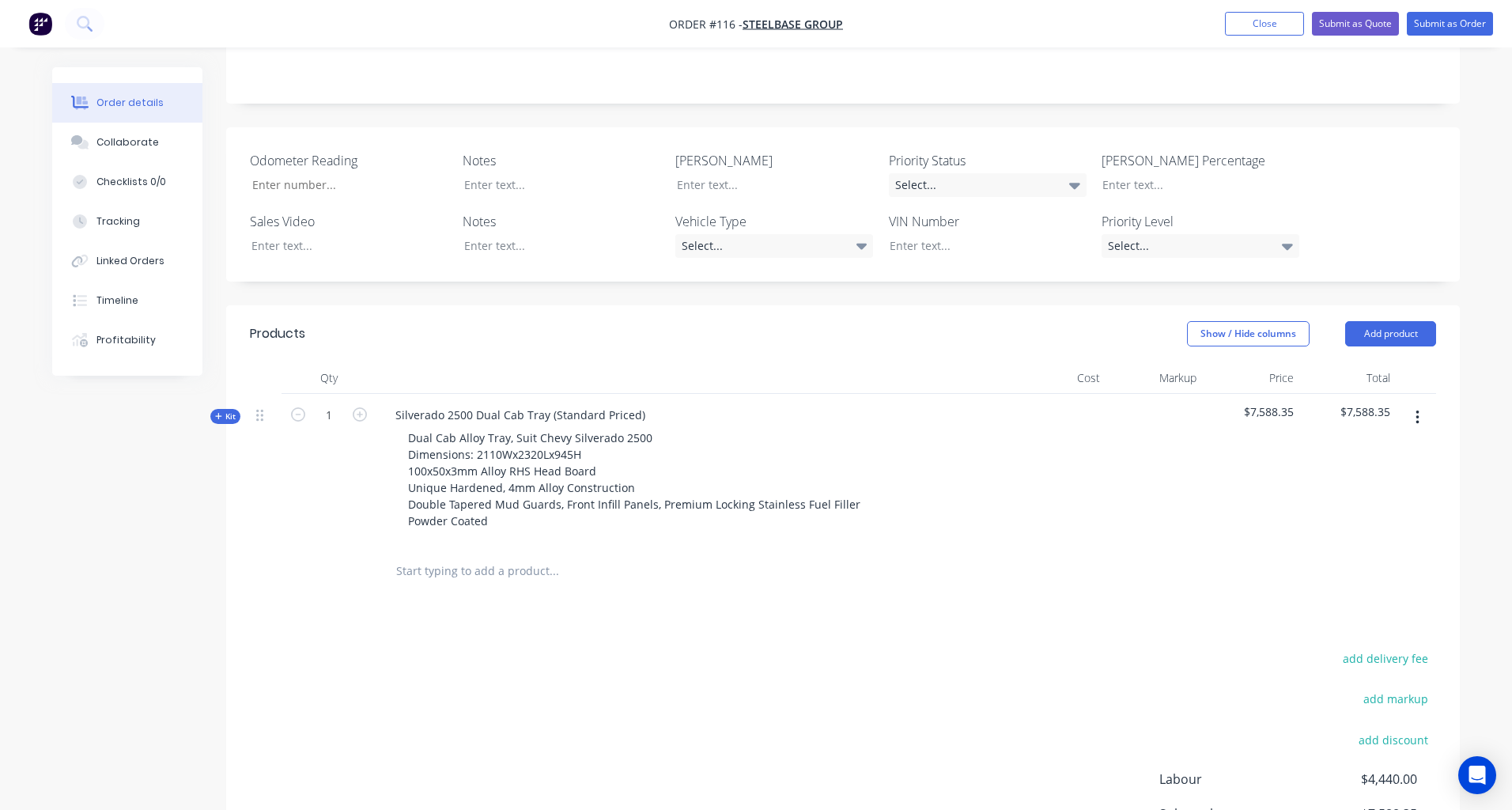
click at [219, 413] on icon at bounding box center [218, 415] width 6 height 6
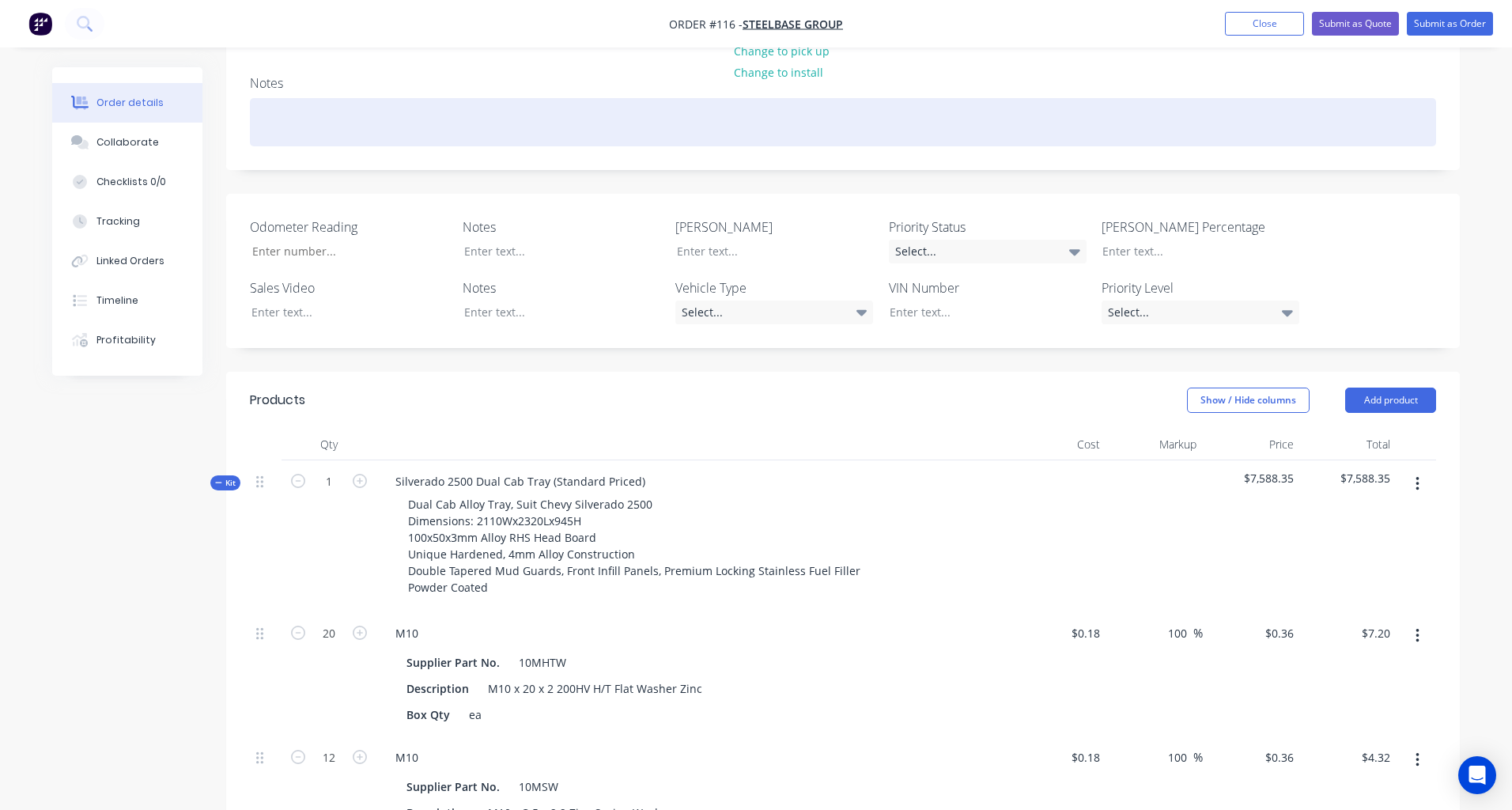
scroll to position [342, 0]
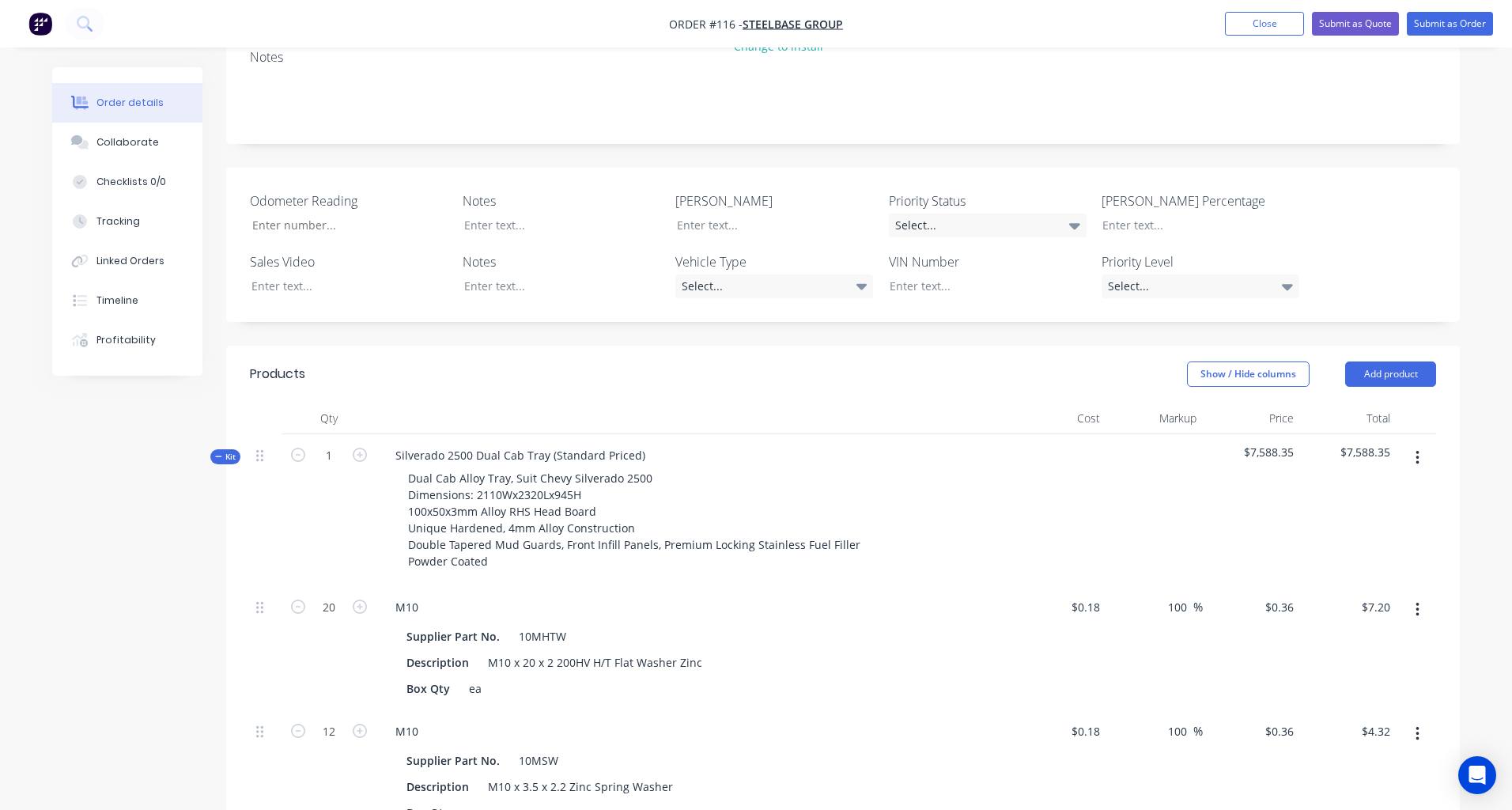
click at [220, 453] on icon at bounding box center [219, 456] width 7 height 8
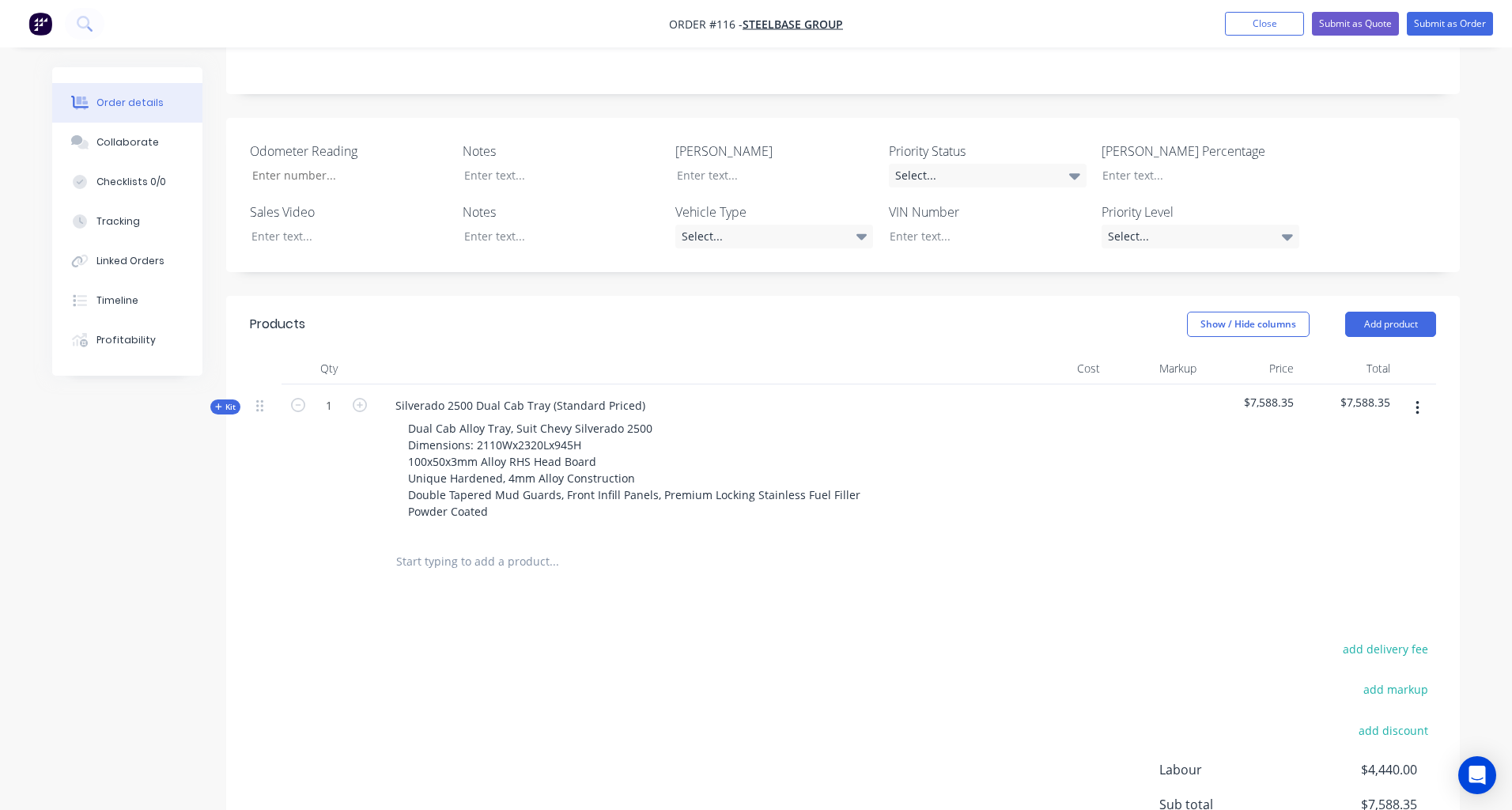
scroll to position [396, 0]
click at [1421, 390] on button "button" at bounding box center [1417, 404] width 37 height 28
click at [695, 535] on div "Products Show / Hide columns Add product Qty Cost Markup Price Total Kit 1 Silv…" at bounding box center [843, 627] width 1234 height 672
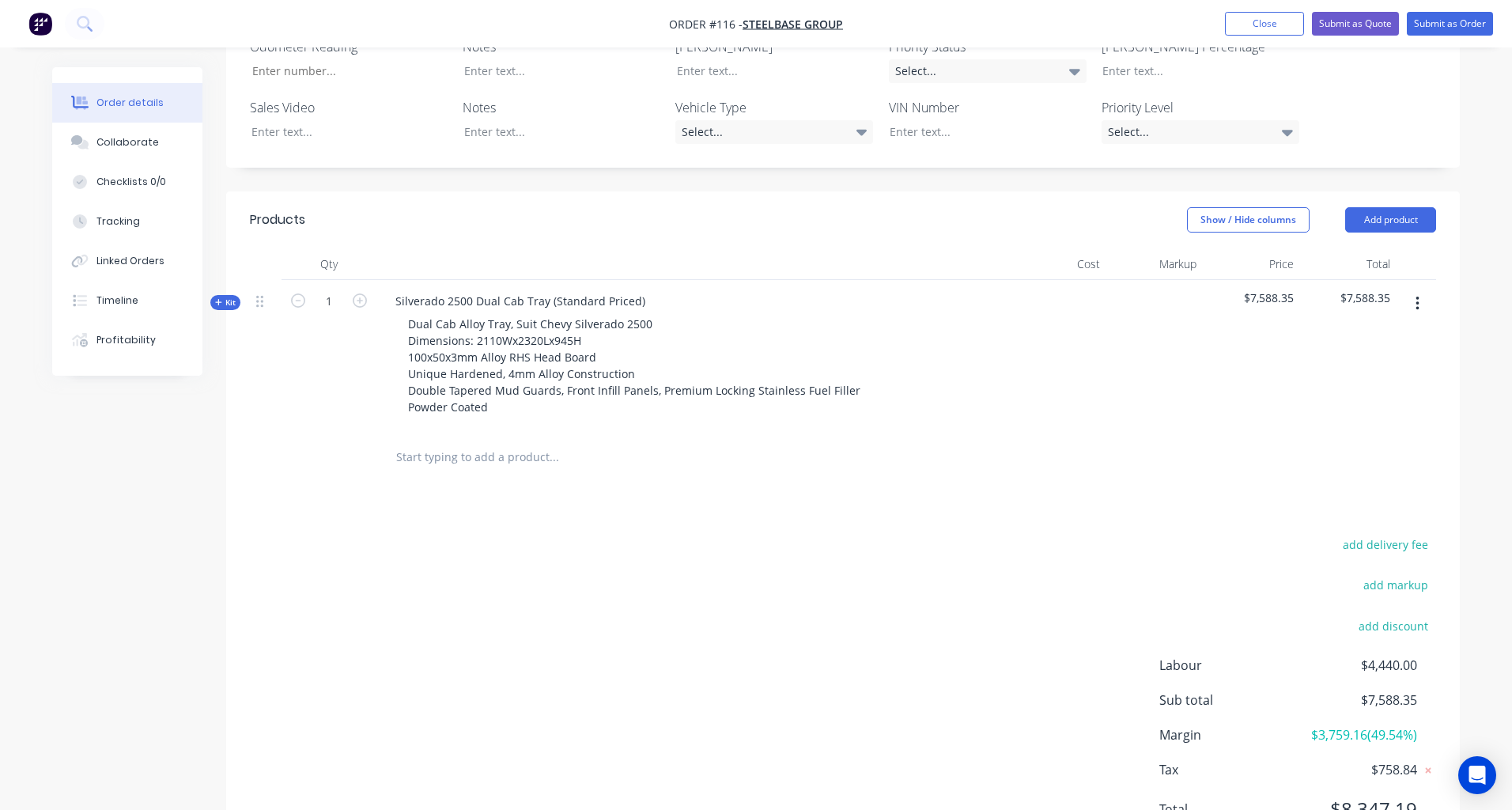
scroll to position [506, 0]
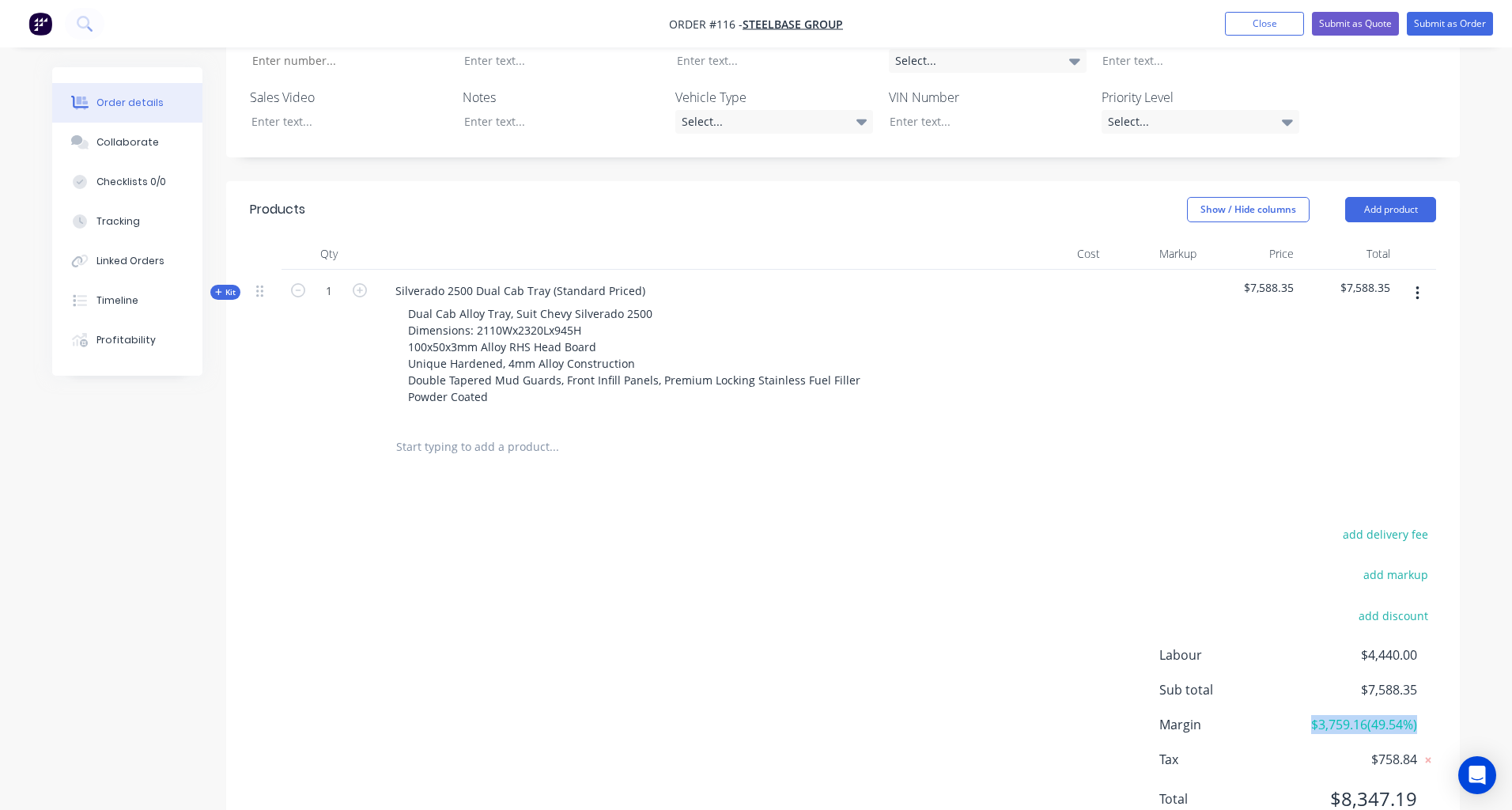
drag, startPoint x: 1433, startPoint y: 661, endPoint x: 1306, endPoint y: 666, distance: 127.1
click at [1306, 716] on div "Margin $3,759.16 ( 49.54 %)" at bounding box center [1298, 725] width 277 height 19
click at [1436, 716] on div "Margin $3,759.16 ( 49.54 %)" at bounding box center [1298, 725] width 277 height 19
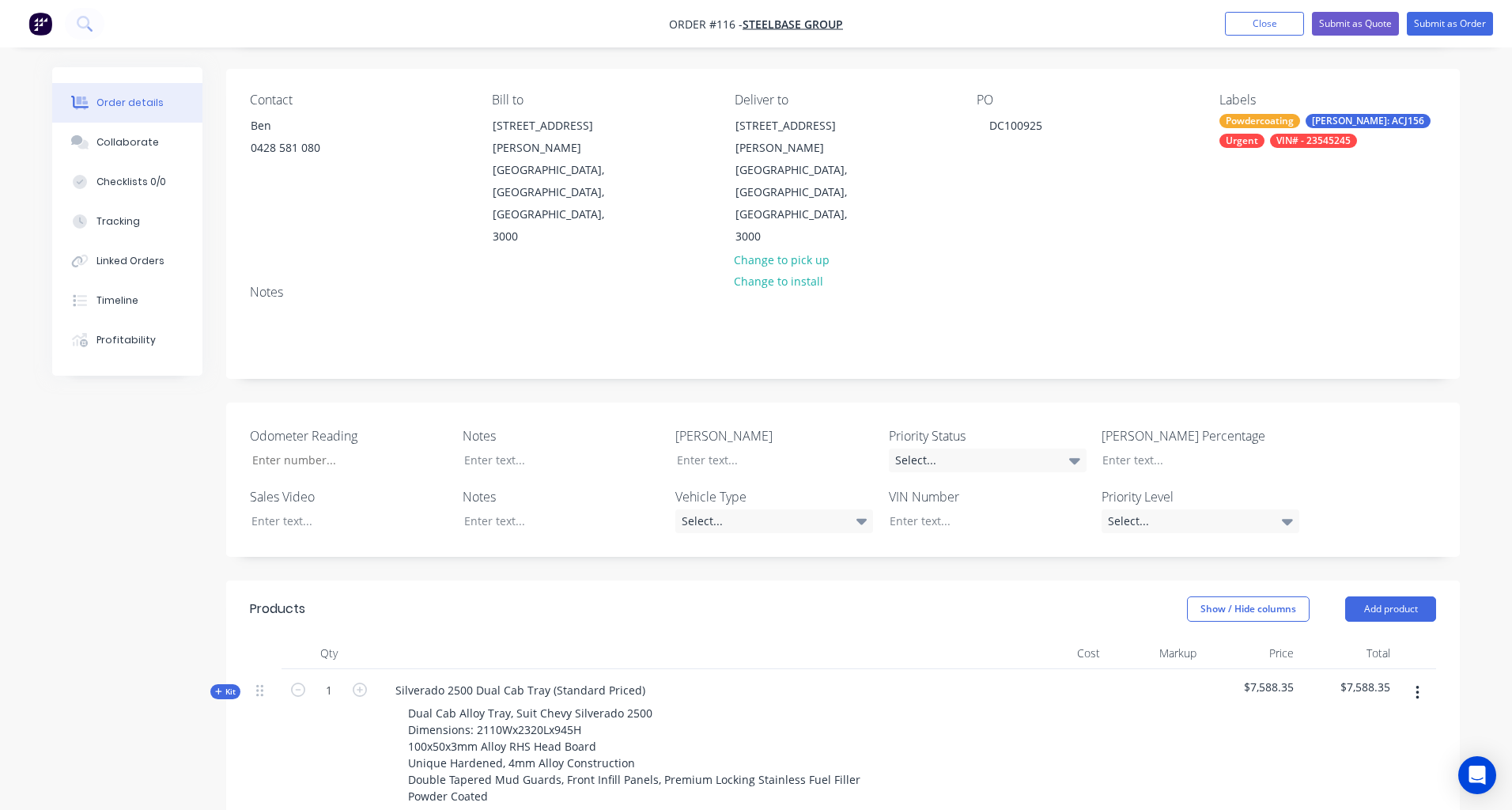
scroll to position [0, 0]
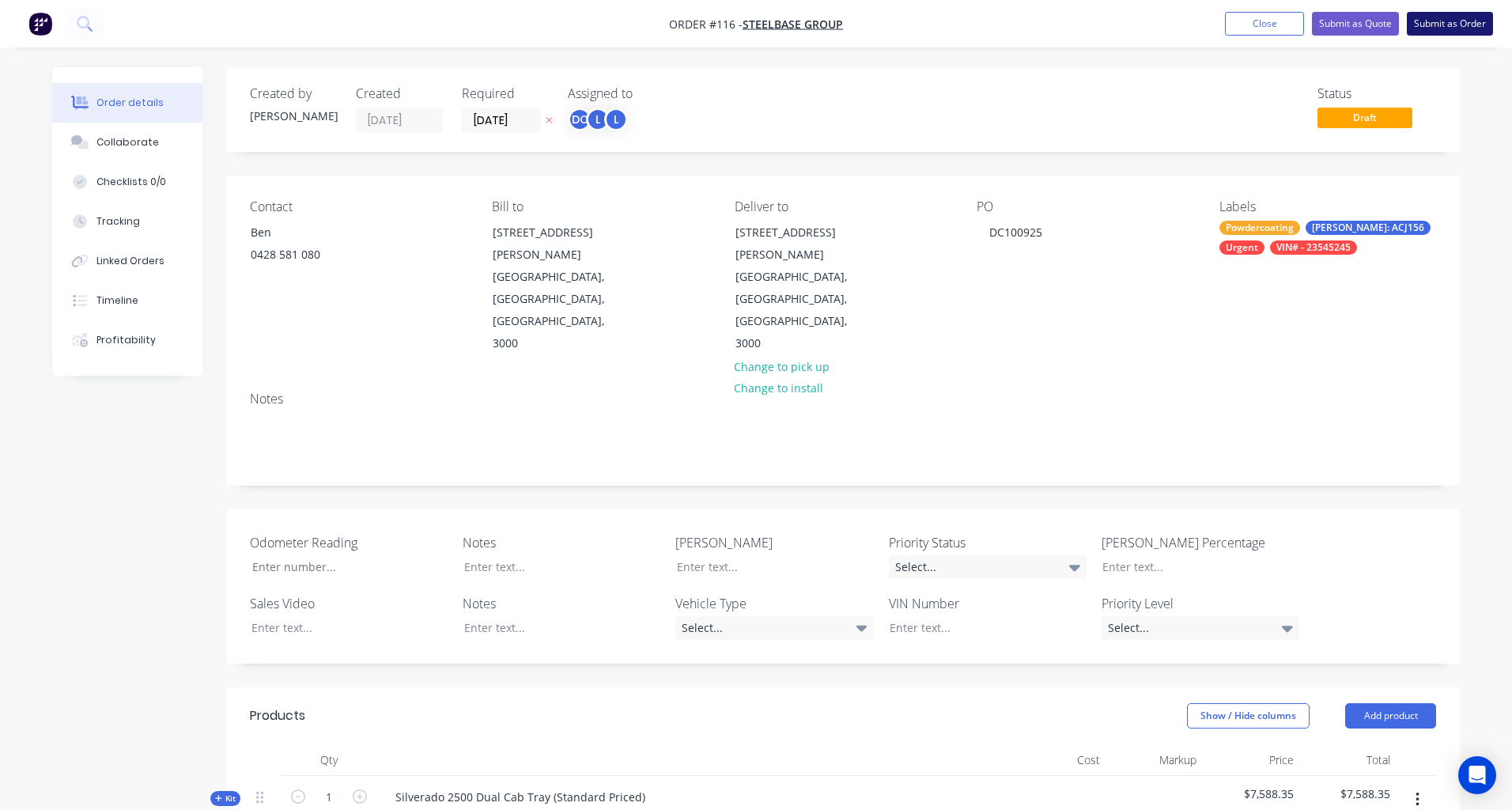
click at [1428, 17] on button "Submit as Order" at bounding box center [1450, 24] width 87 height 24
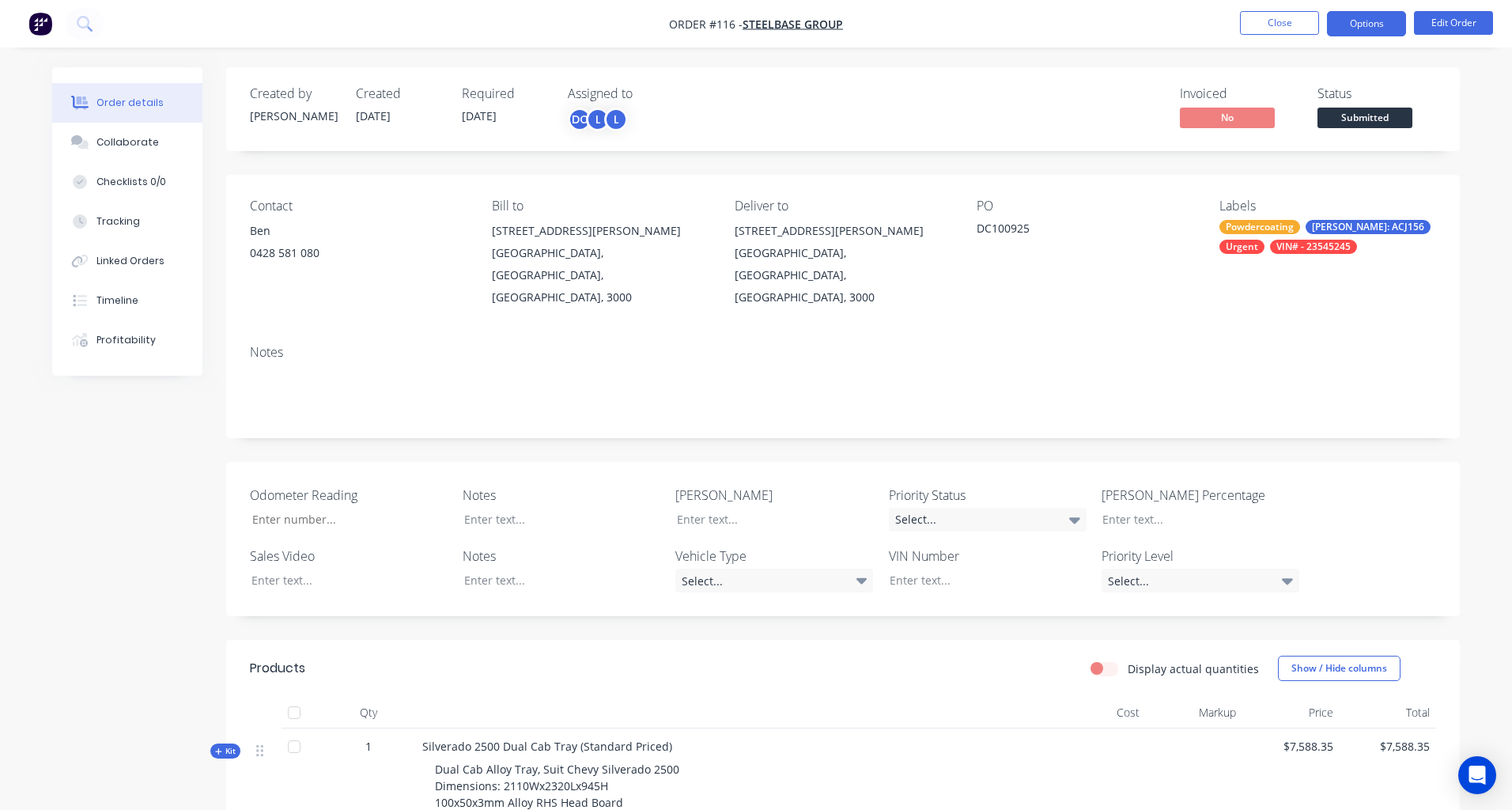
click at [1360, 35] on button "Options" at bounding box center [1366, 24] width 79 height 26
click at [1206, 149] on div "Created by David Created 10/09/25 Required 30/09/25 Assigned to DC L L Invoiced…" at bounding box center [843, 109] width 1234 height 84
click at [1360, 21] on button "Options" at bounding box center [1366, 24] width 79 height 26
click at [131, 145] on div "Collaborate" at bounding box center [128, 142] width 63 height 15
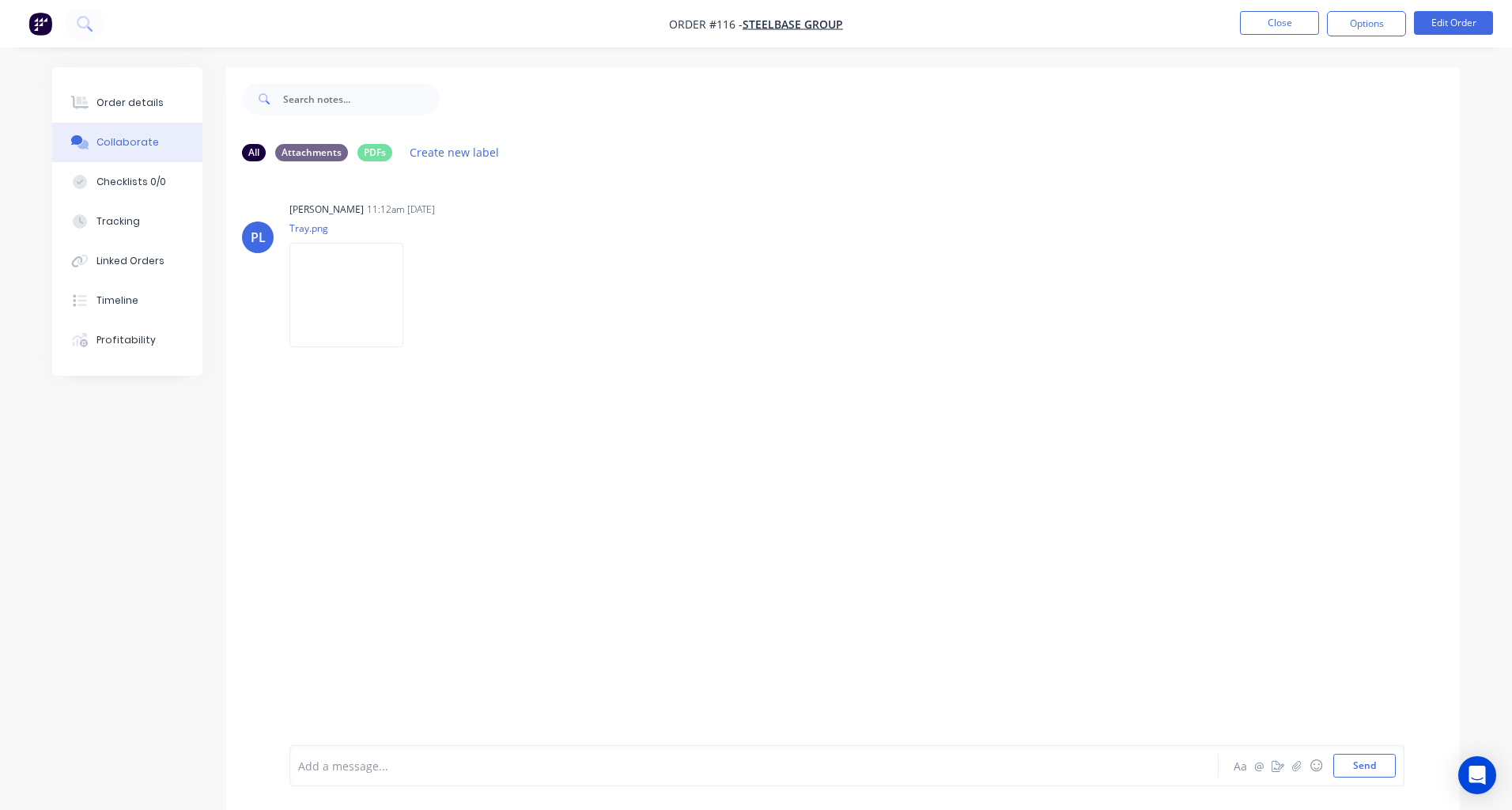
click at [473, 770] on div at bounding box center [710, 765] width 822 height 16
click at [1350, 19] on button "Options" at bounding box center [1366, 24] width 79 height 26
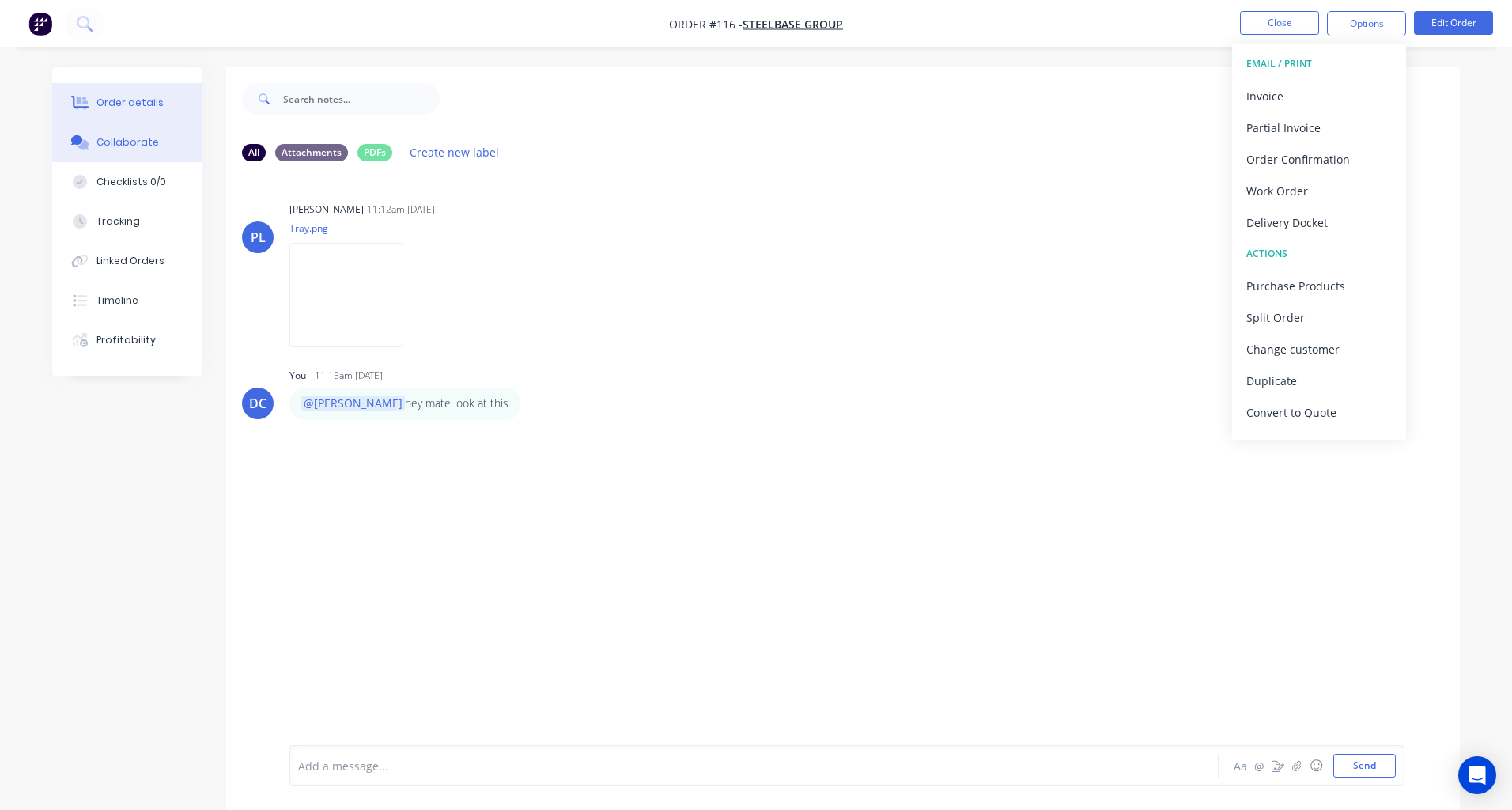
click at [139, 113] on button "Order details" at bounding box center [127, 103] width 150 height 39
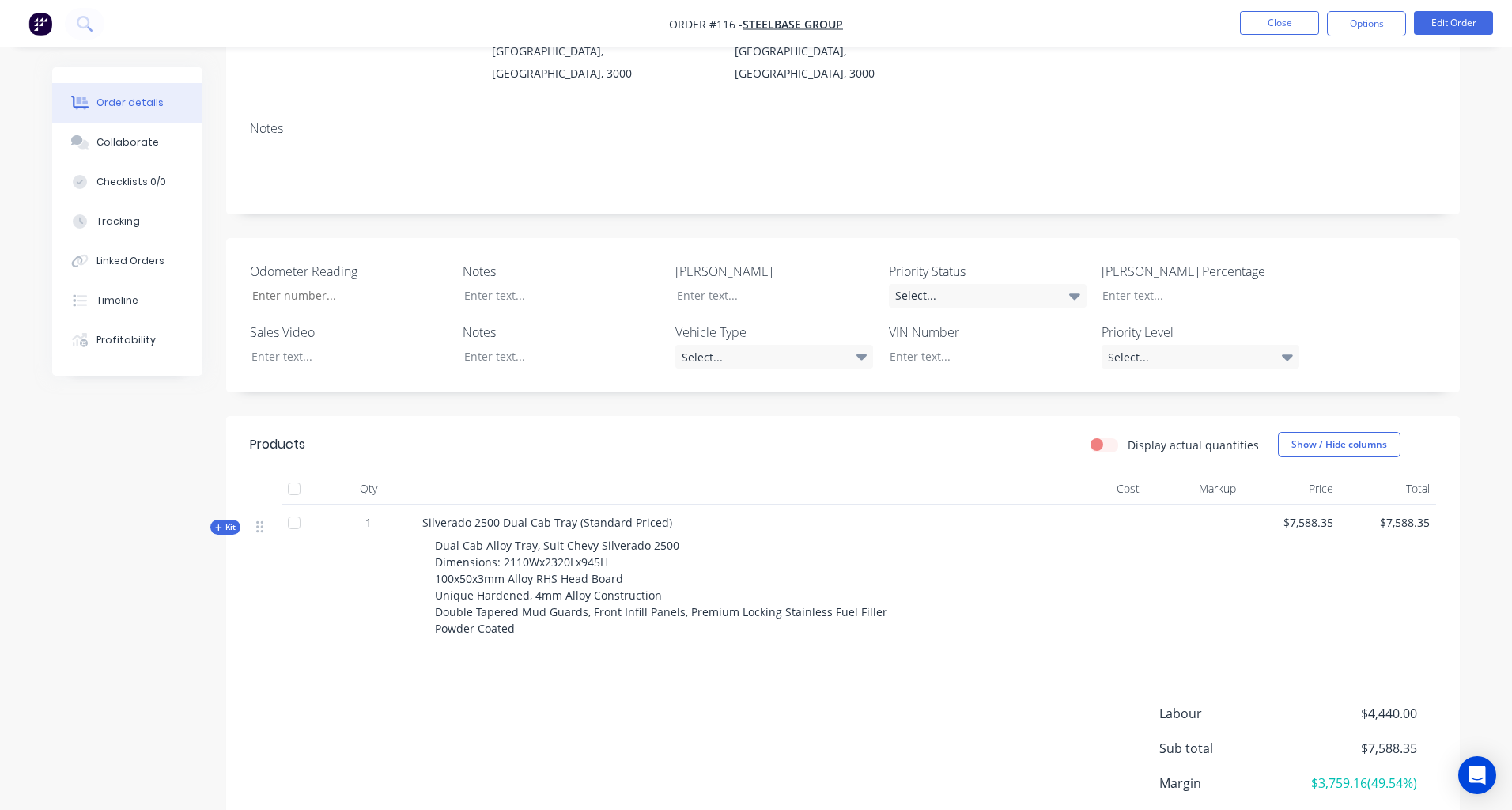
scroll to position [311, 0]
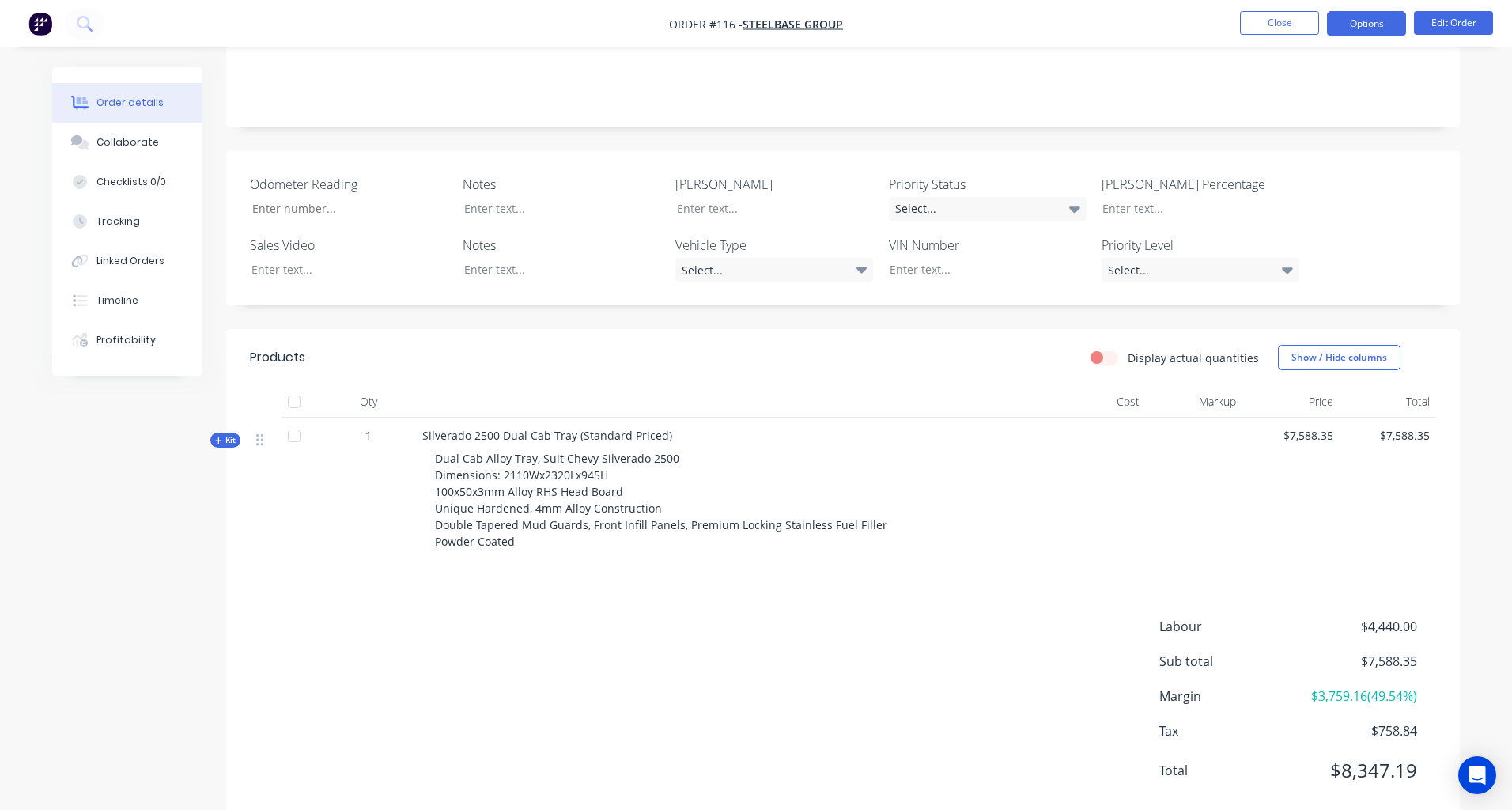
click at [1344, 29] on button "Options" at bounding box center [1366, 24] width 79 height 26
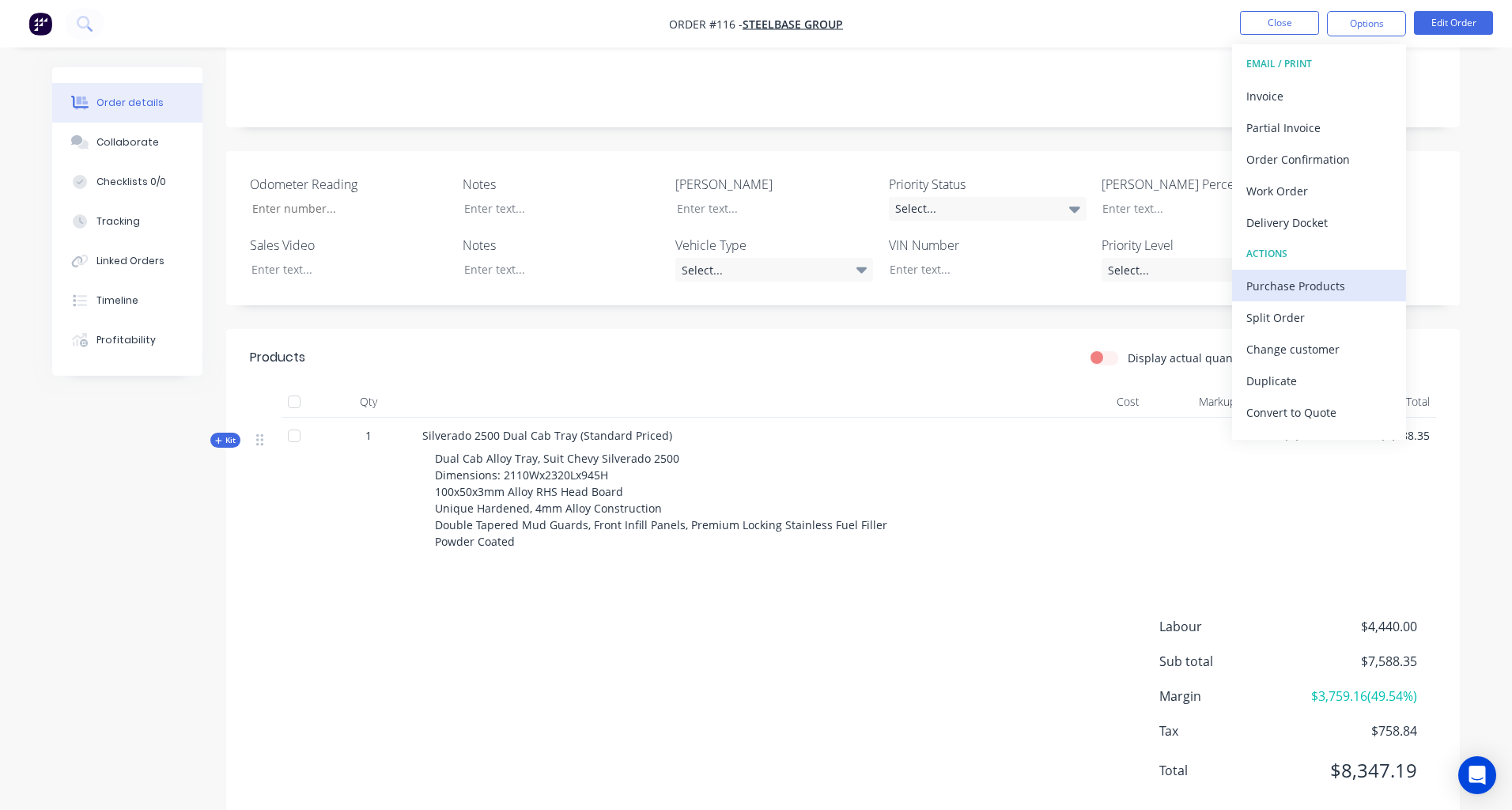
click at [1292, 286] on div "Purchase Products" at bounding box center [1319, 286] width 146 height 23
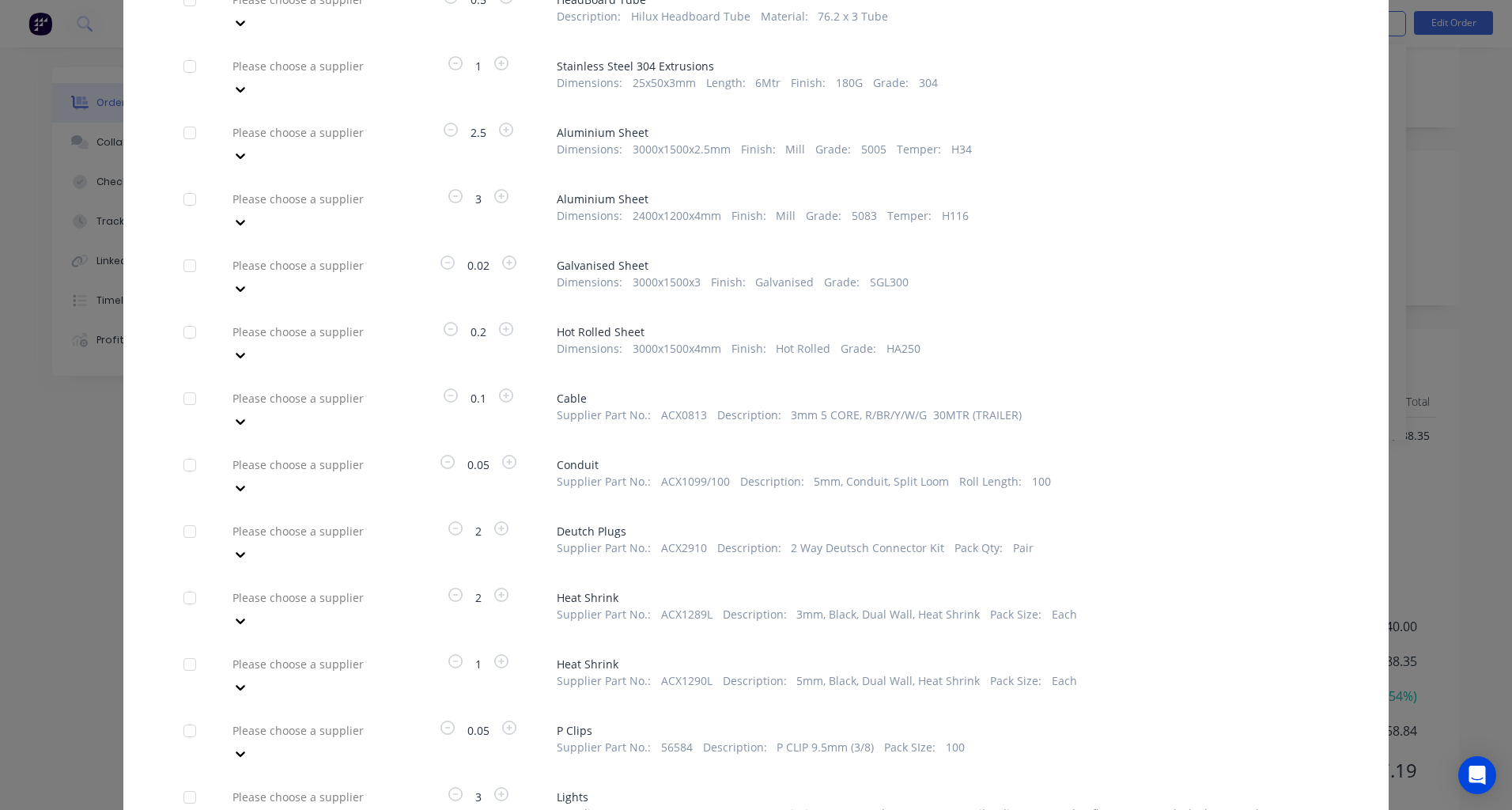
scroll to position [917, 0]
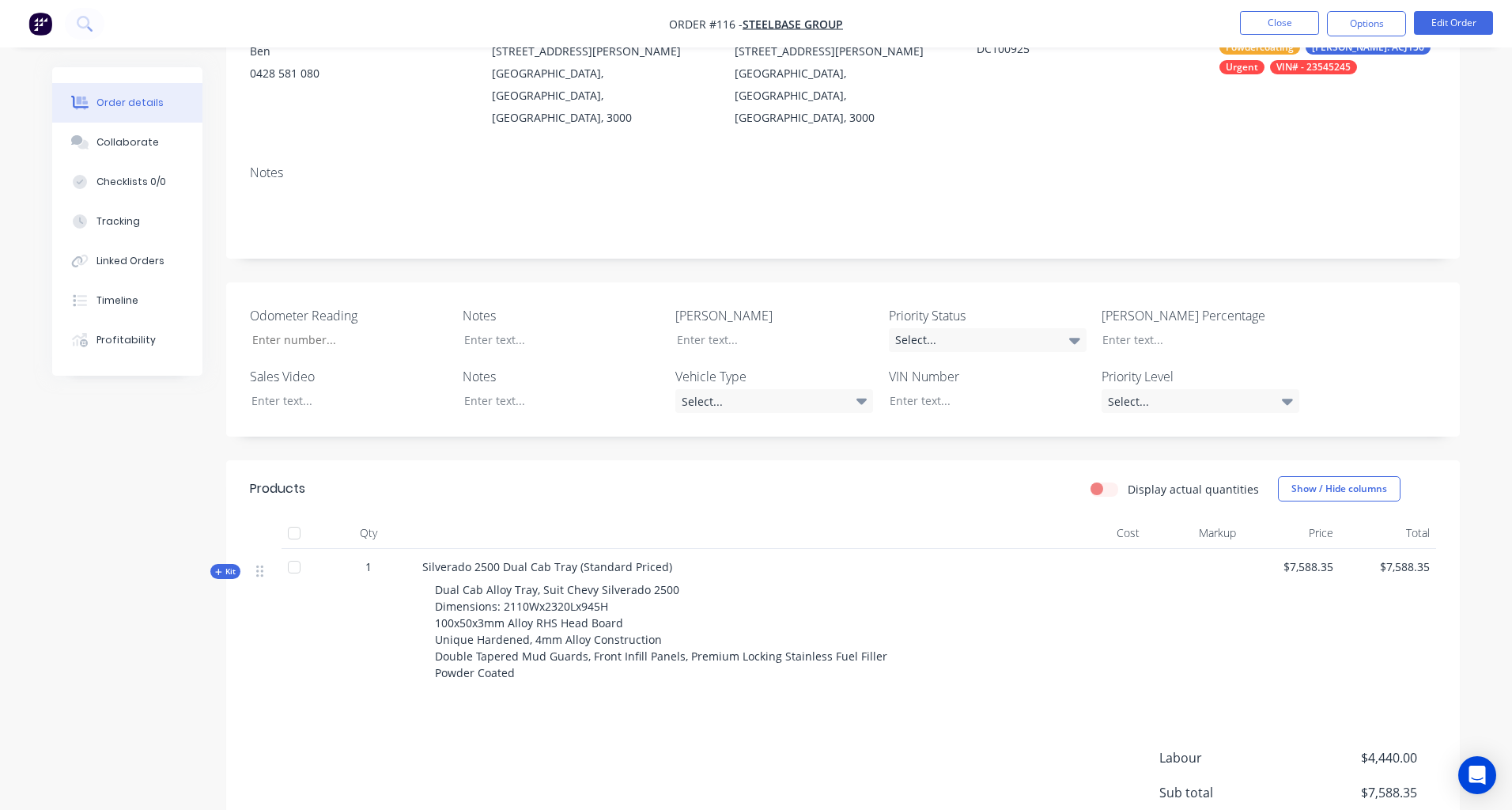
scroll to position [196, 0]
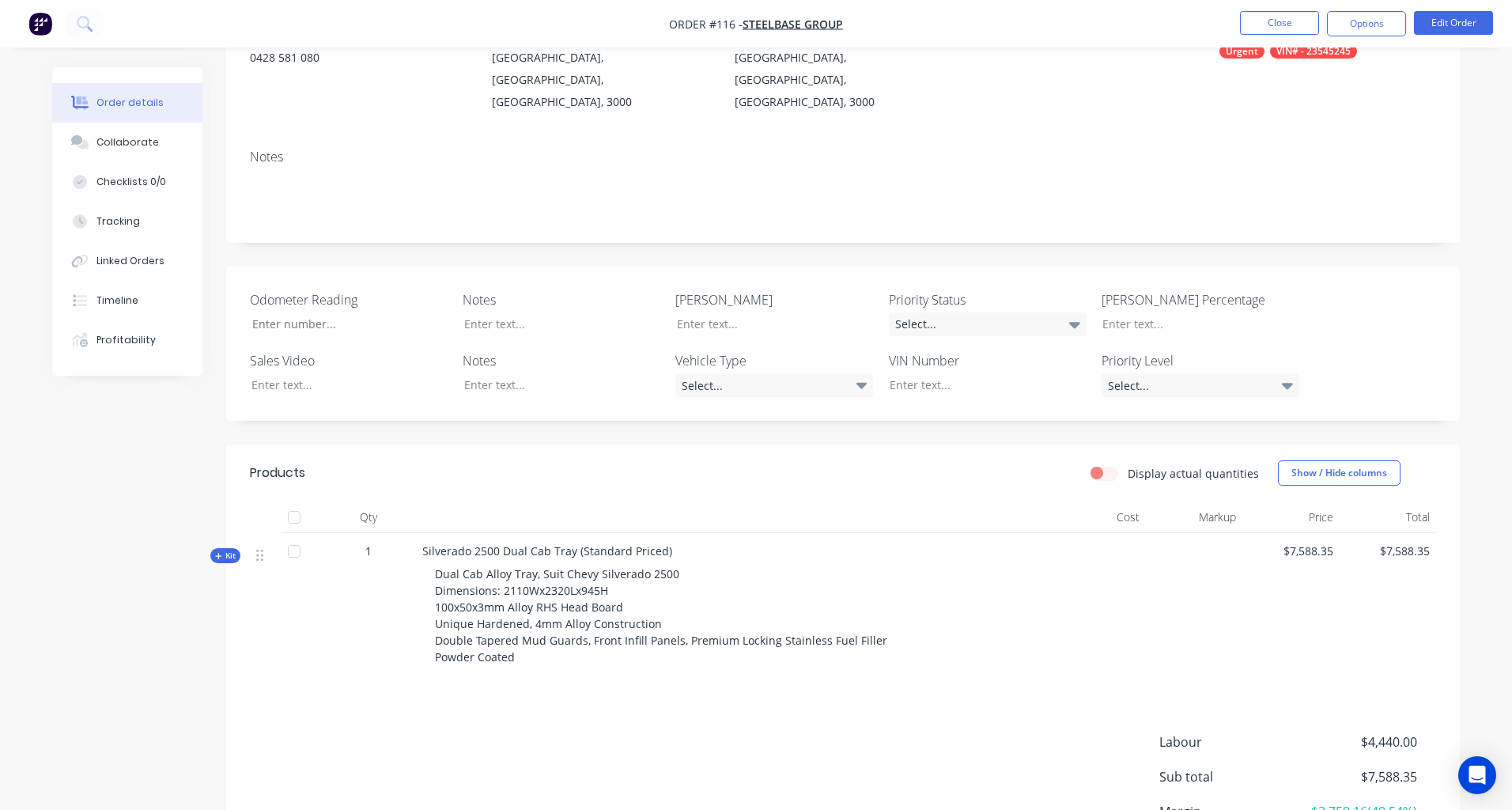
click at [212, 548] on div "Kit" at bounding box center [225, 556] width 30 height 15
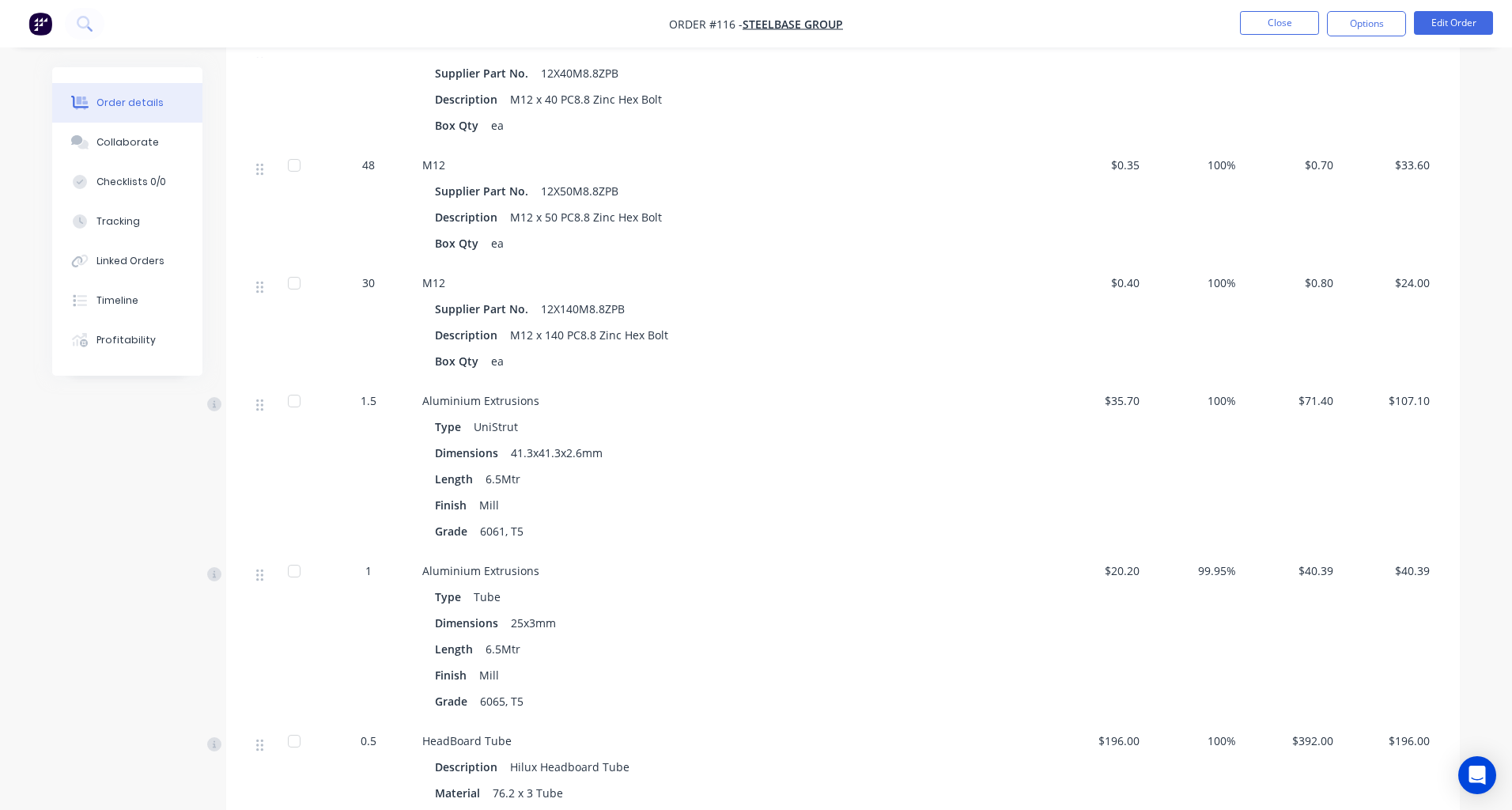
scroll to position [1452, 0]
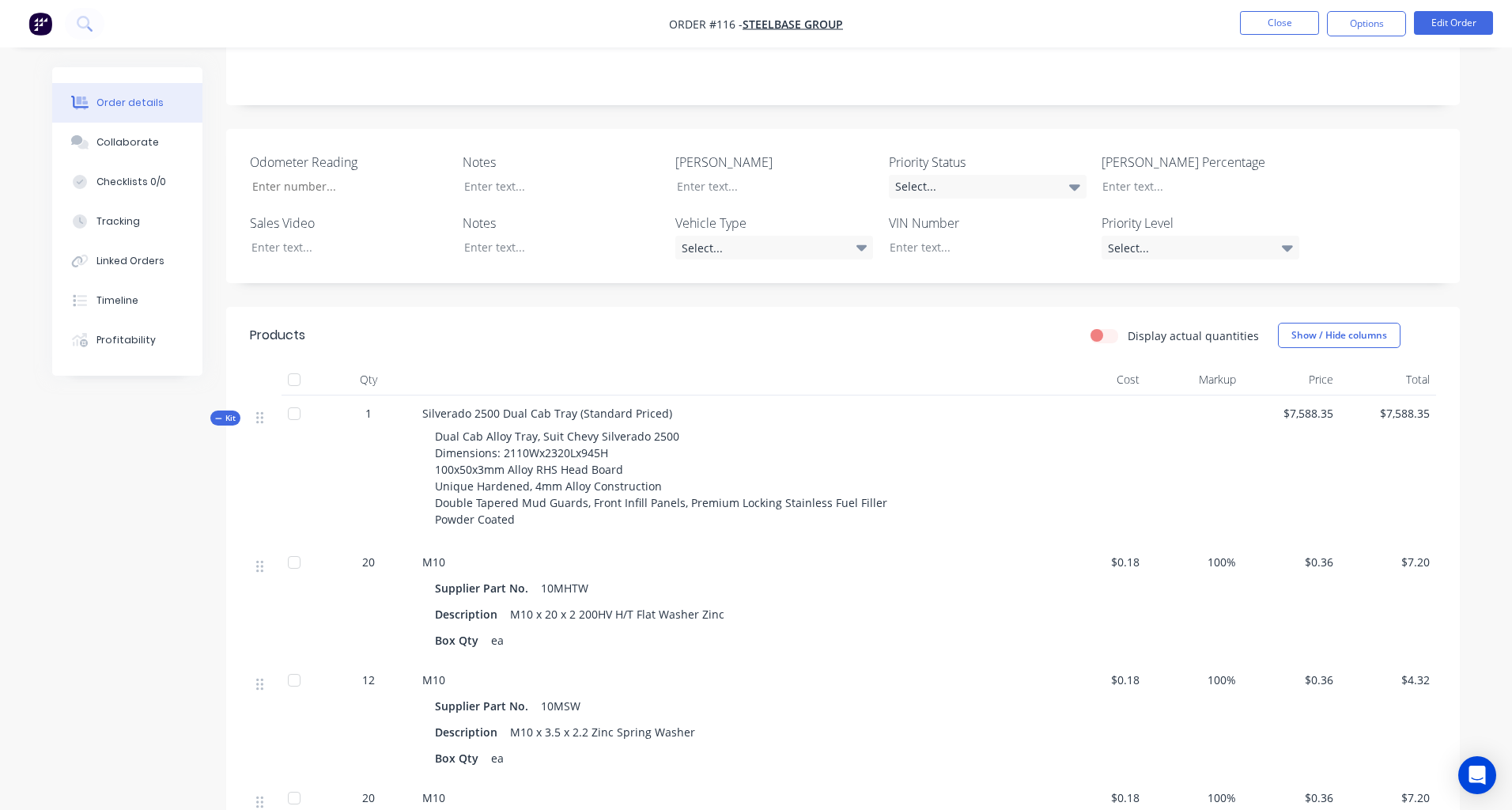
click at [218, 414] on icon at bounding box center [219, 418] width 7 height 8
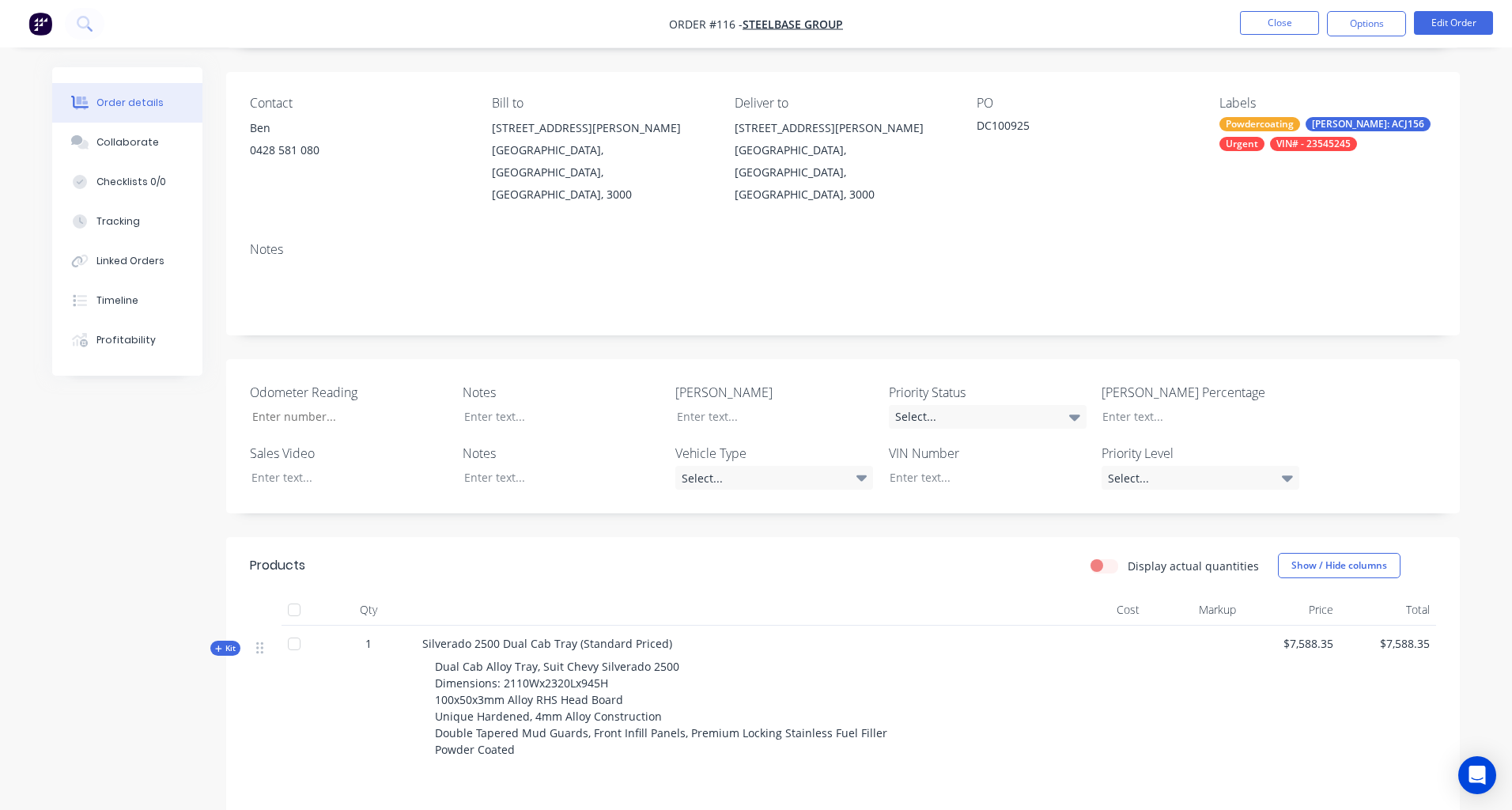
scroll to position [102, 0]
click at [130, 185] on div "Checklists 0/0" at bounding box center [131, 182] width 69 height 15
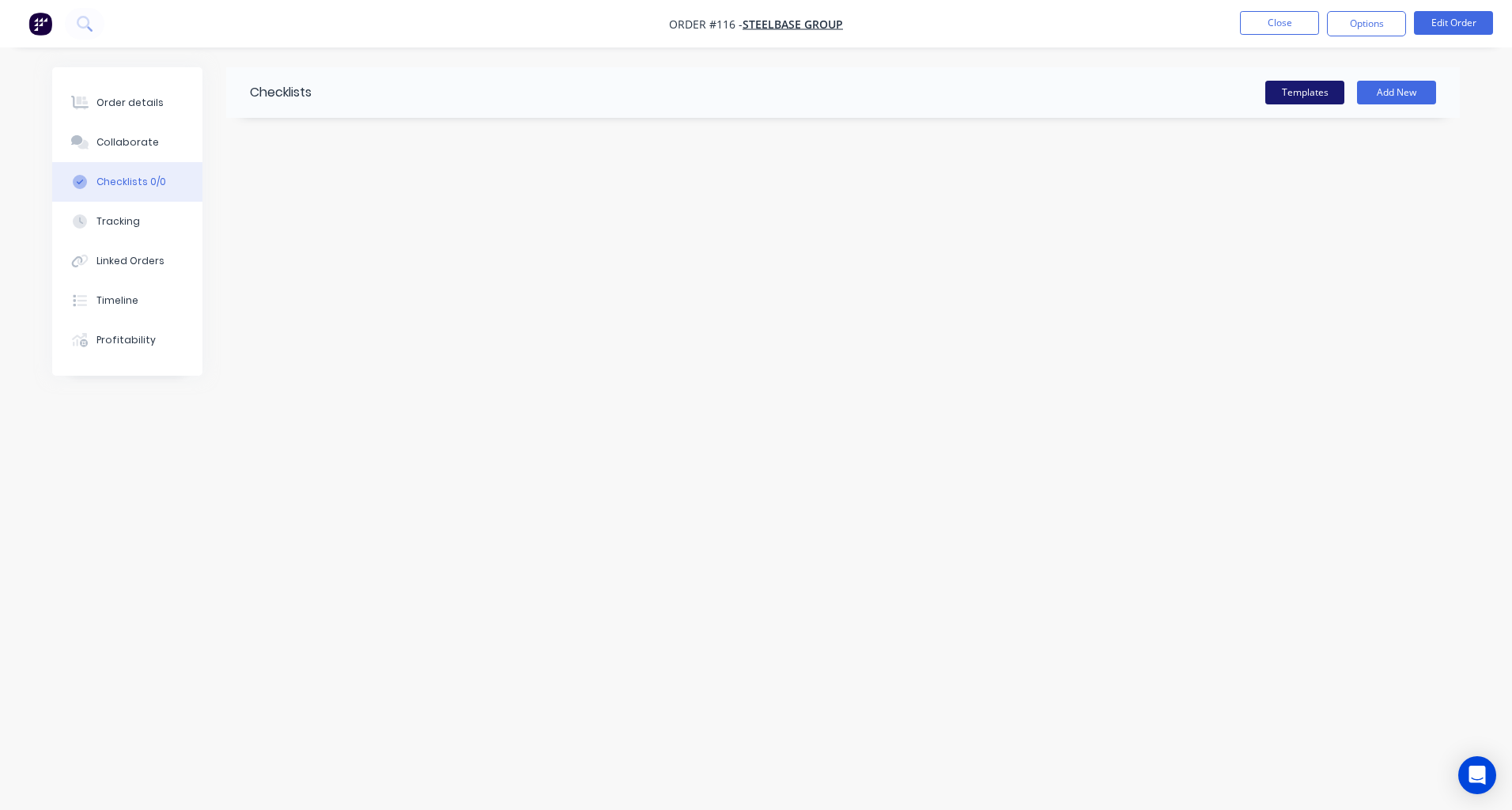
click at [1296, 85] on button "Templates" at bounding box center [1305, 93] width 79 height 24
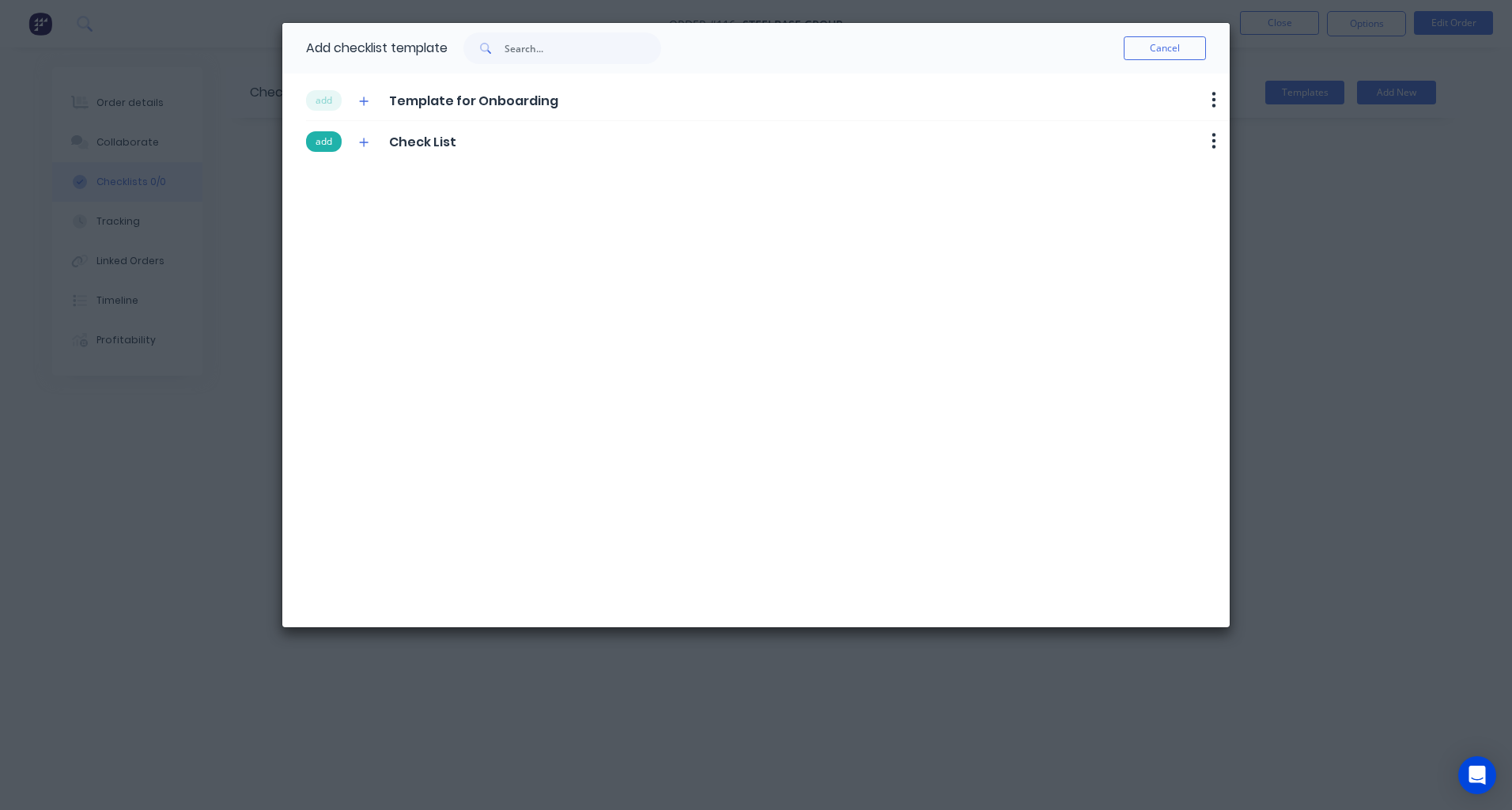
click at [331, 137] on button "add" at bounding box center [323, 142] width 35 height 21
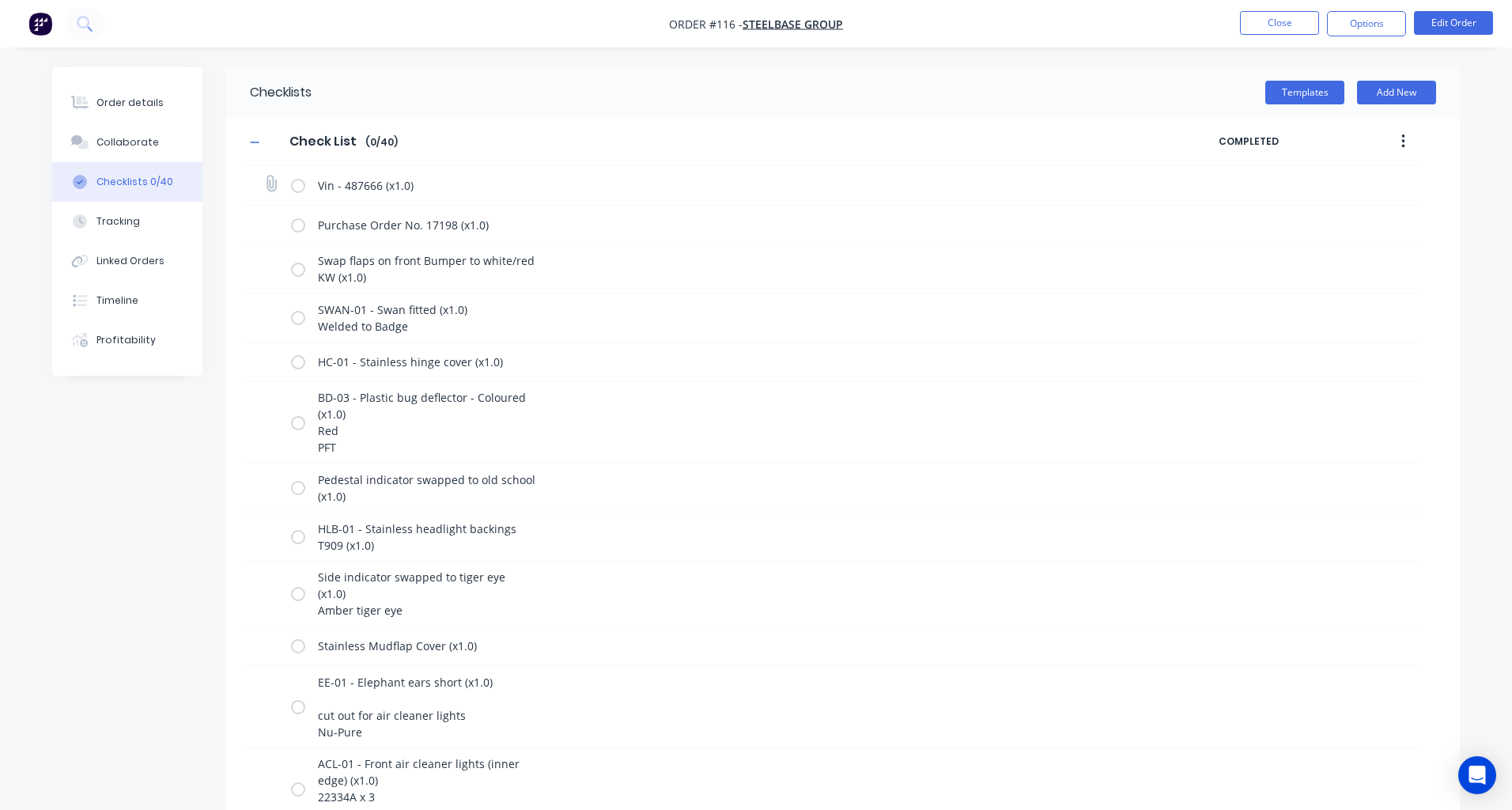
click at [298, 186] on label at bounding box center [298, 185] width 15 height 16
click at [0, 0] on input "checkbox" at bounding box center [0, 0] width 0 height 0
click at [300, 226] on label at bounding box center [298, 225] width 15 height 16
click at [0, 0] on input "checkbox" at bounding box center [0, 0] width 0 height 0
click at [300, 272] on label at bounding box center [298, 268] width 15 height 16
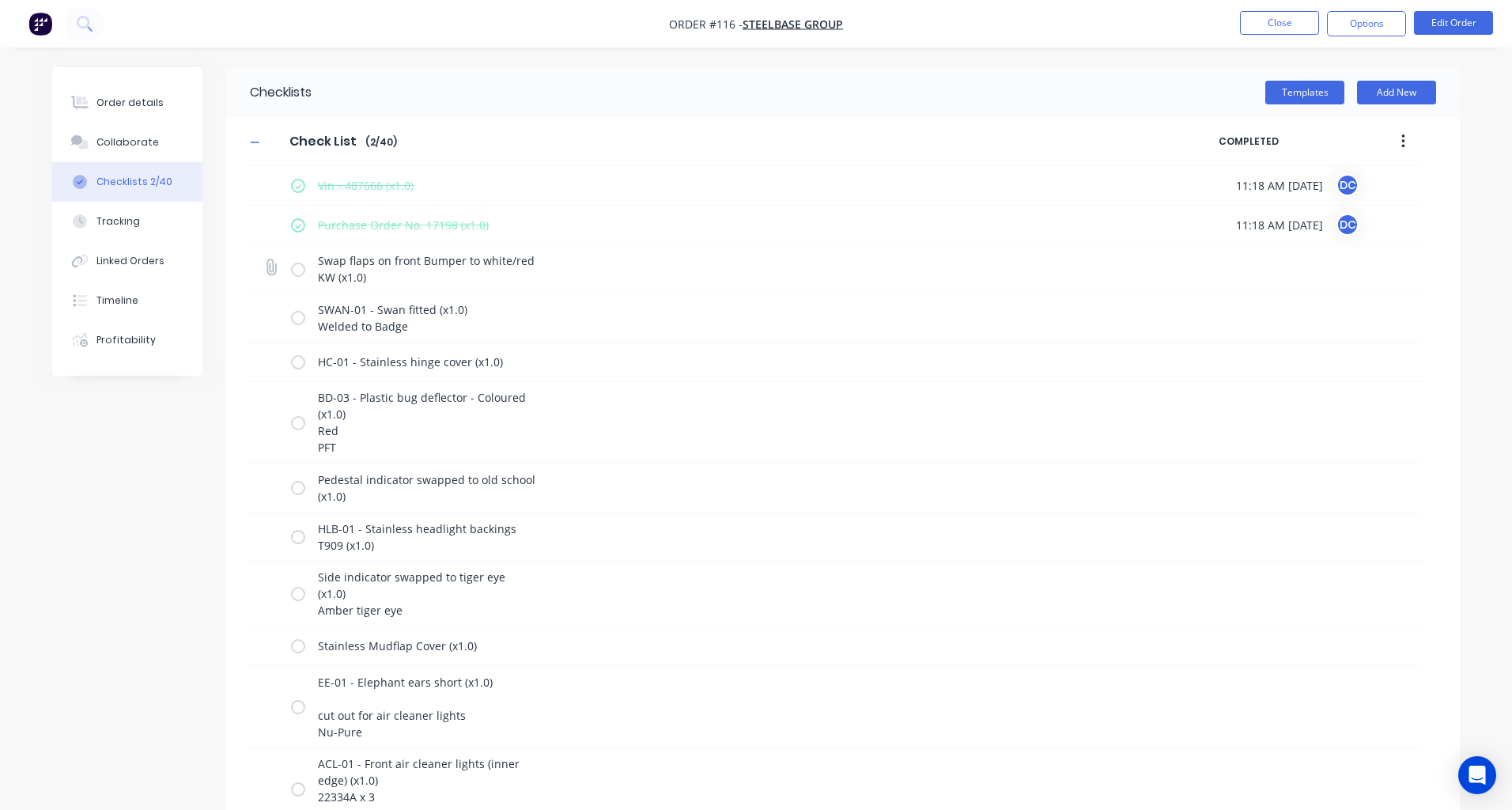
click at [0, 0] on input "checkbox" at bounding box center [0, 0] width 0 height 0
click at [295, 318] on label at bounding box center [298, 317] width 15 height 16
click at [0, 0] on input "checkbox" at bounding box center [0, 0] width 0 height 0
type textarea "x"
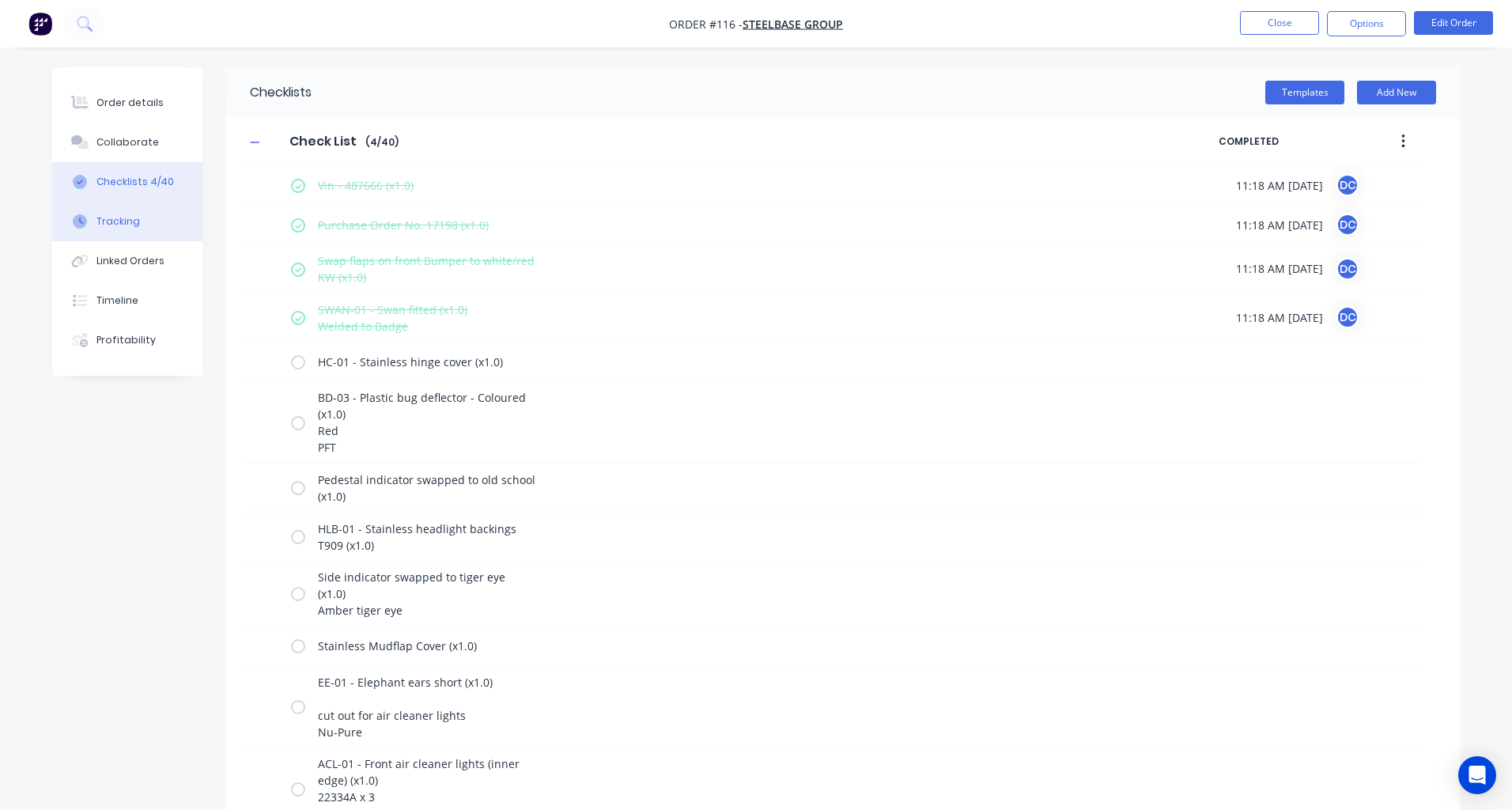
click at [127, 216] on div "Tracking" at bounding box center [118, 221] width 44 height 15
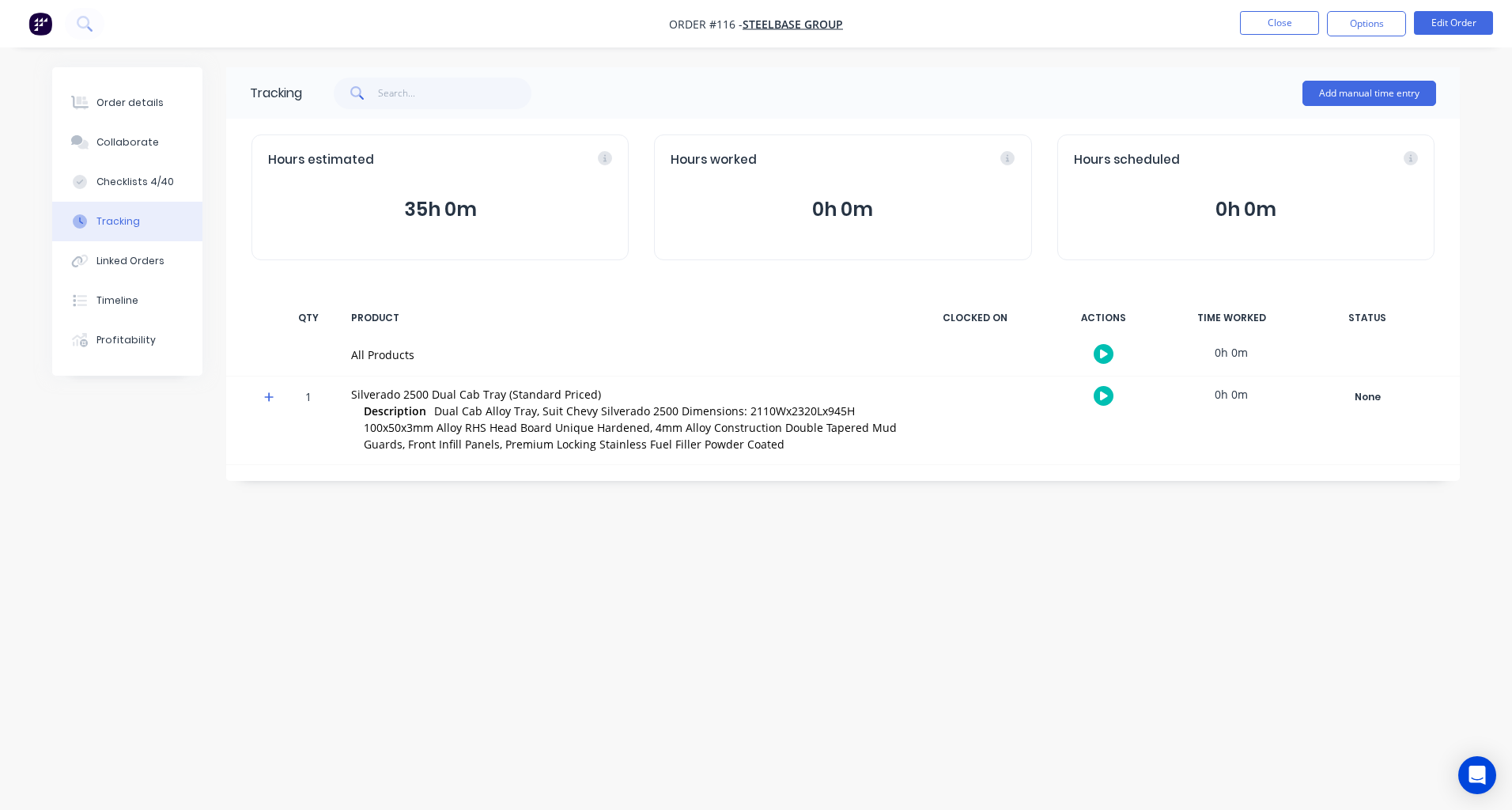
click at [1093, 394] on button "button" at bounding box center [1103, 396] width 20 height 20
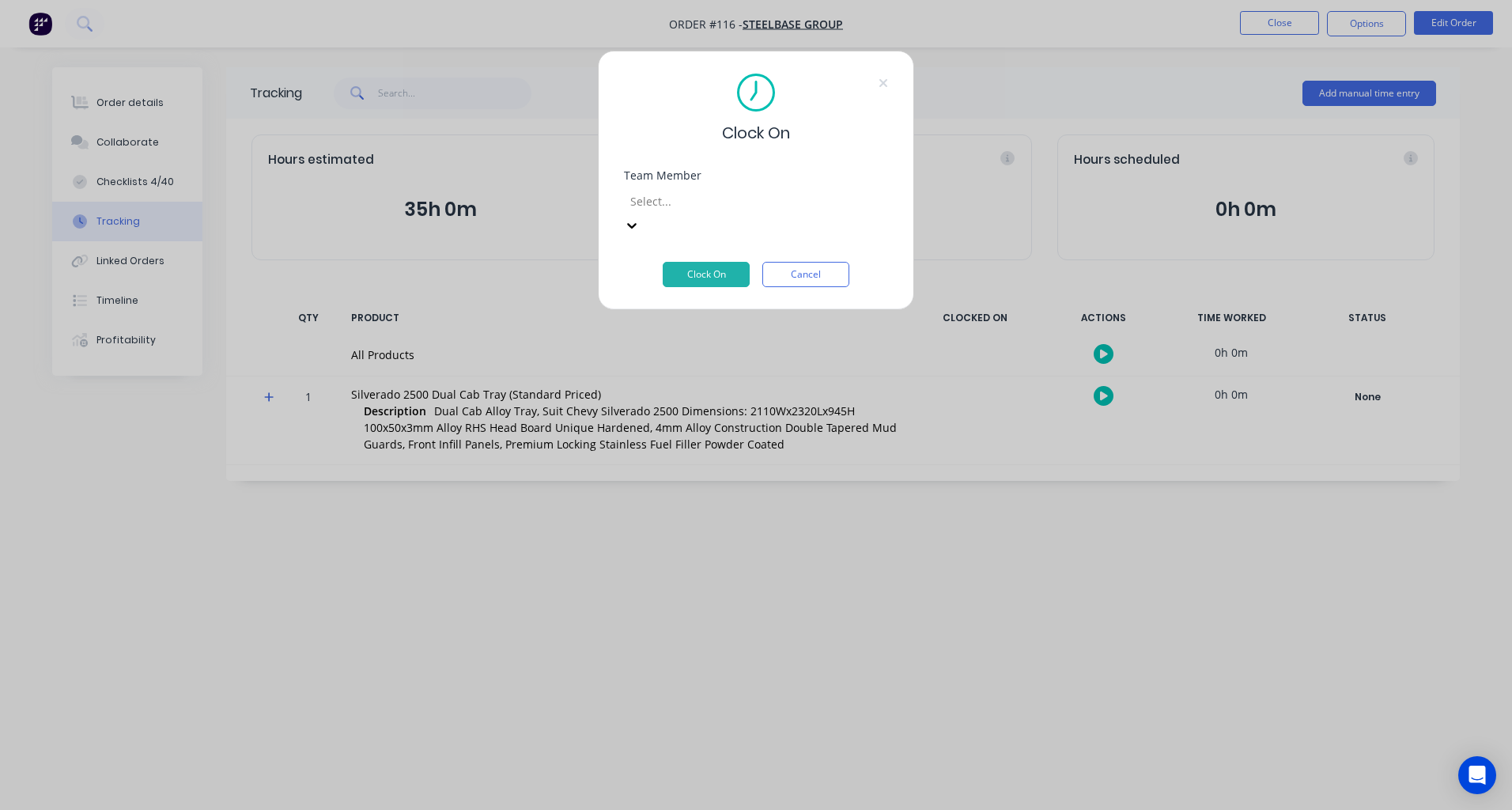
click at [852, 212] on div "Select..." at bounding box center [743, 201] width 238 height 24
click at [728, 262] on button "Clock On" at bounding box center [706, 275] width 87 height 26
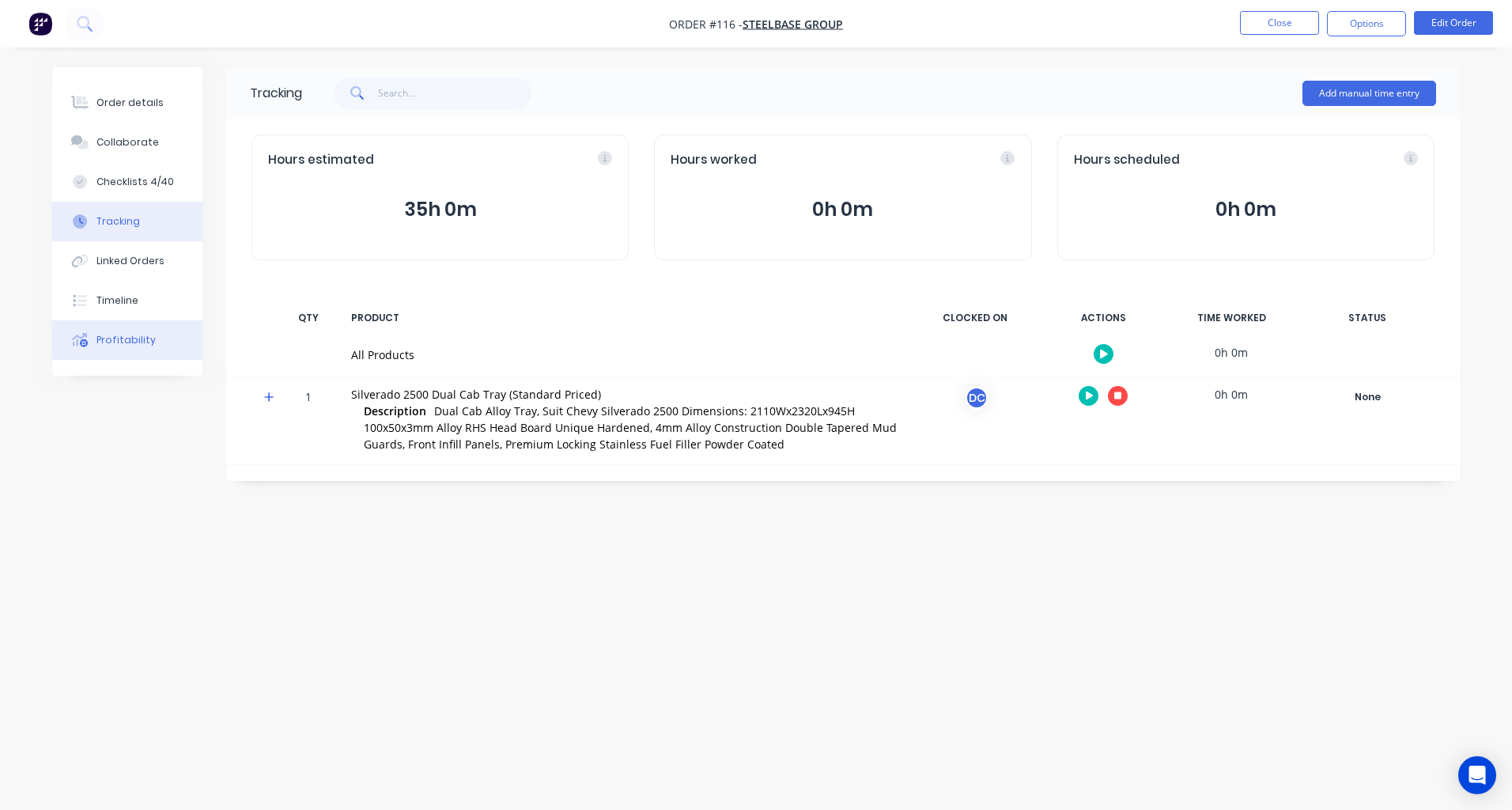
click at [123, 335] on div "Profitability" at bounding box center [126, 340] width 59 height 15
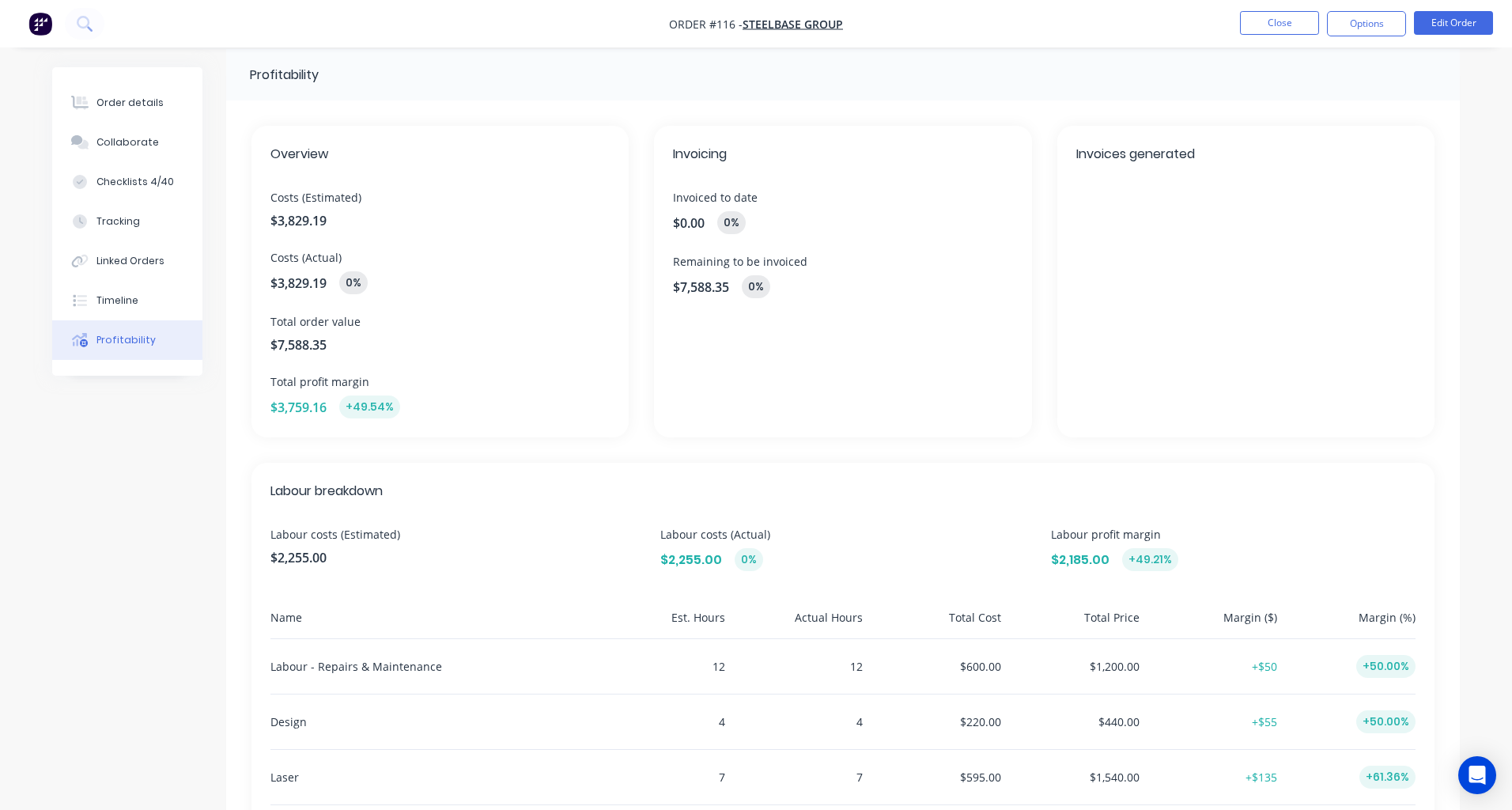
scroll to position [15, 0]
drag, startPoint x: 402, startPoint y: 414, endPoint x: 346, endPoint y: 417, distance: 56.1
click at [346, 417] on div "$3,759.16 +49.54%" at bounding box center [440, 411] width 340 height 23
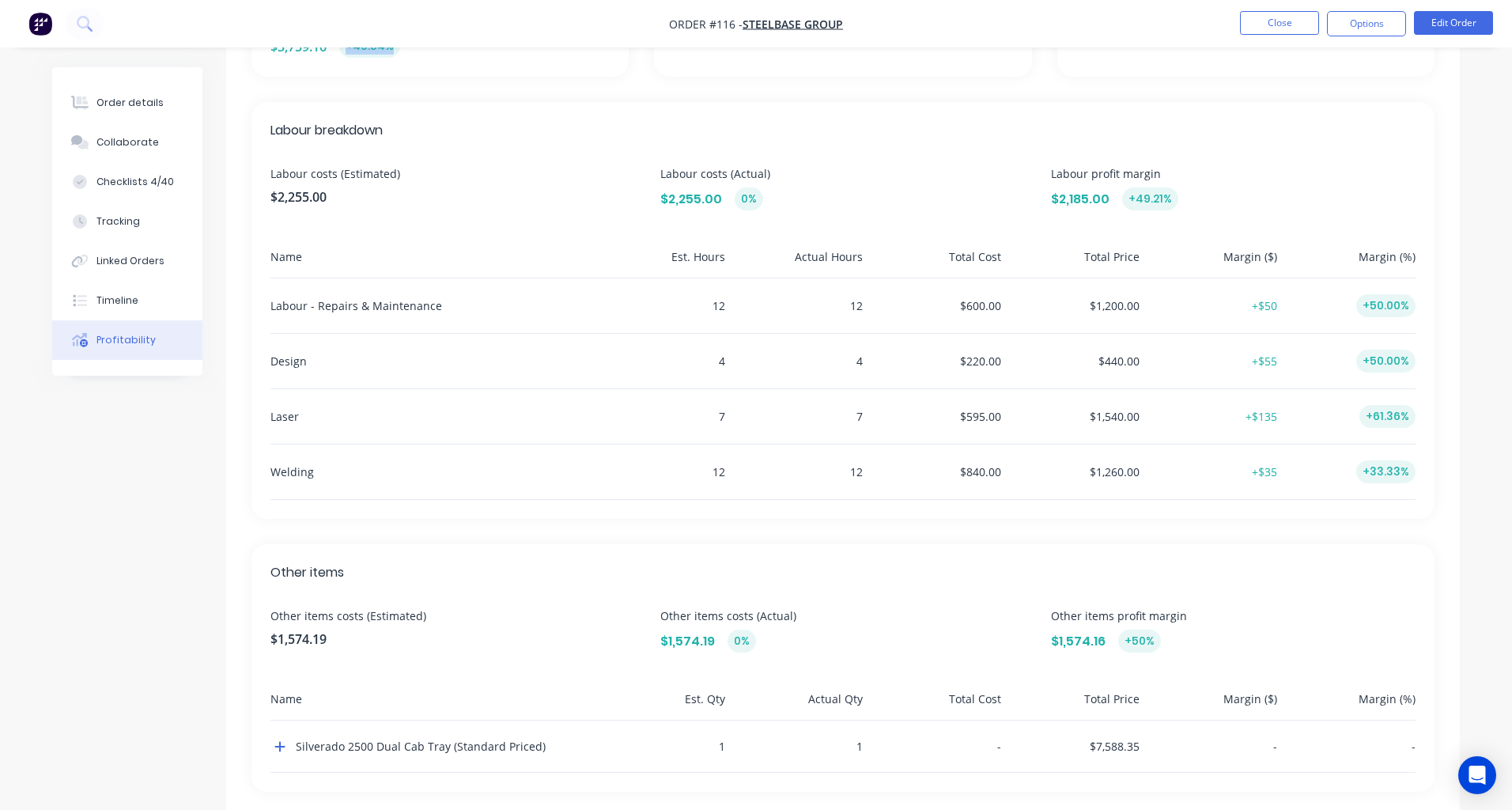
scroll to position [412, 0]
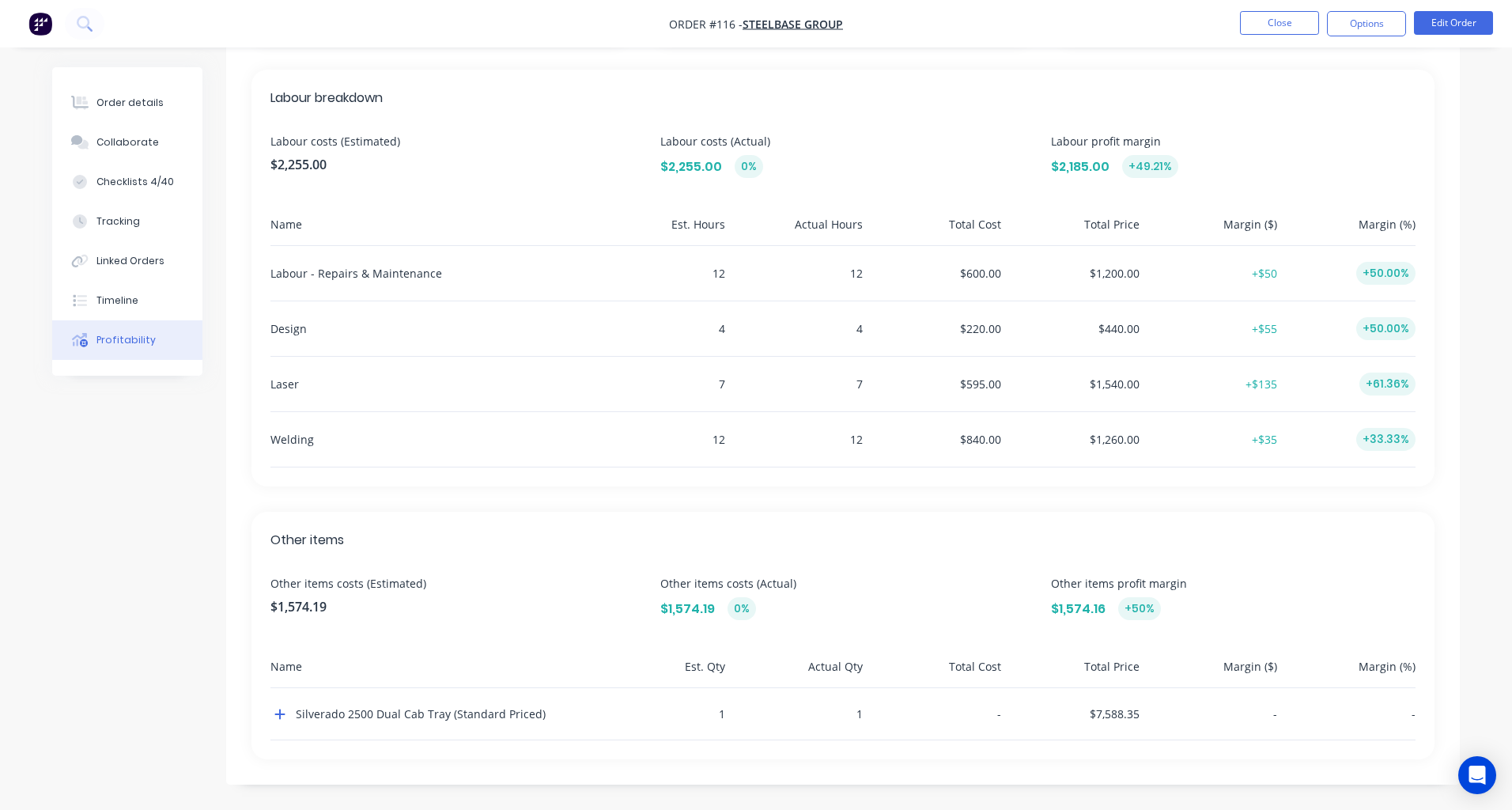
click at [37, 21] on img "button" at bounding box center [40, 24] width 24 height 24
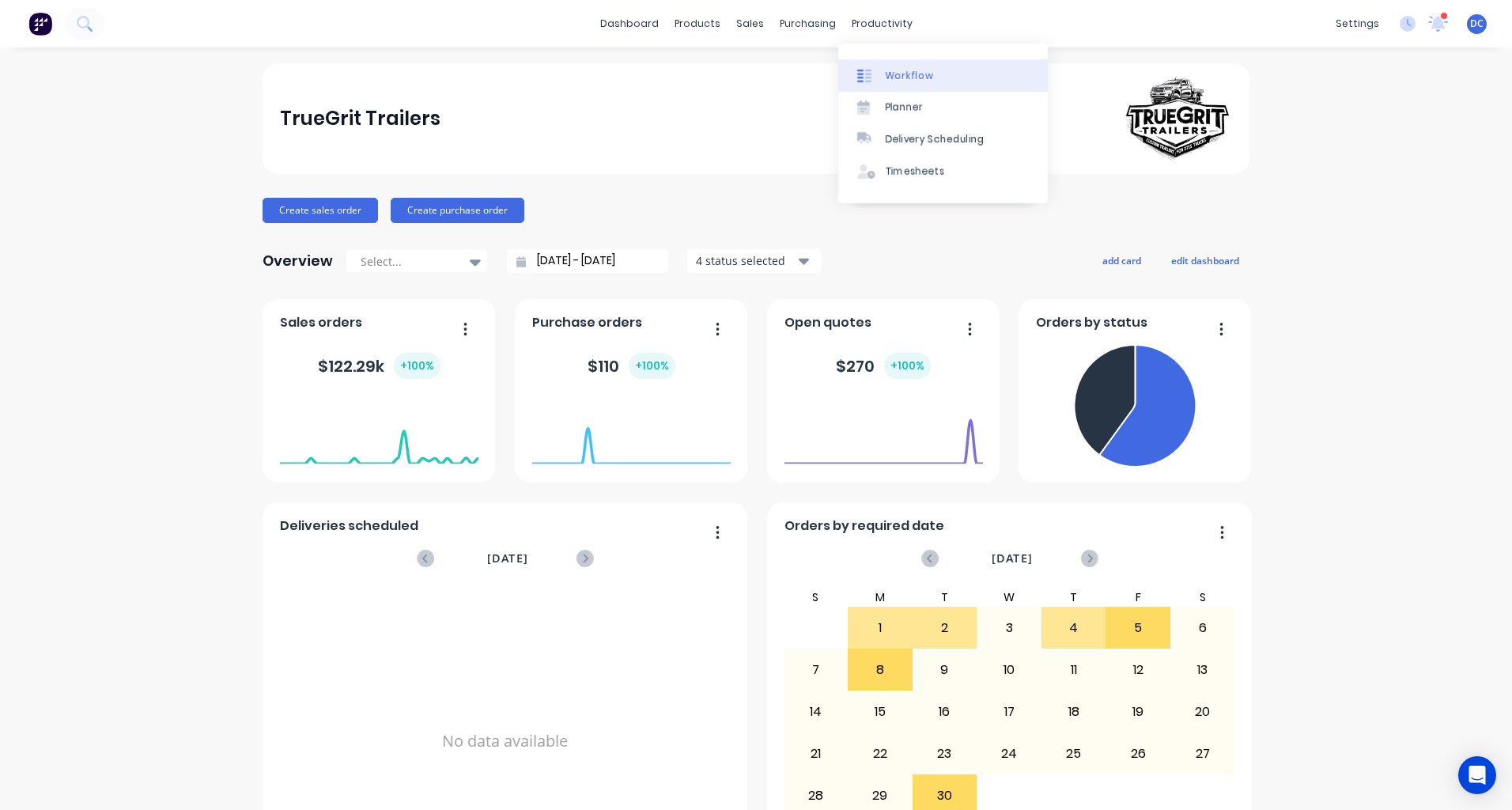
click at [902, 84] on link "Workflow" at bounding box center [943, 75] width 209 height 32
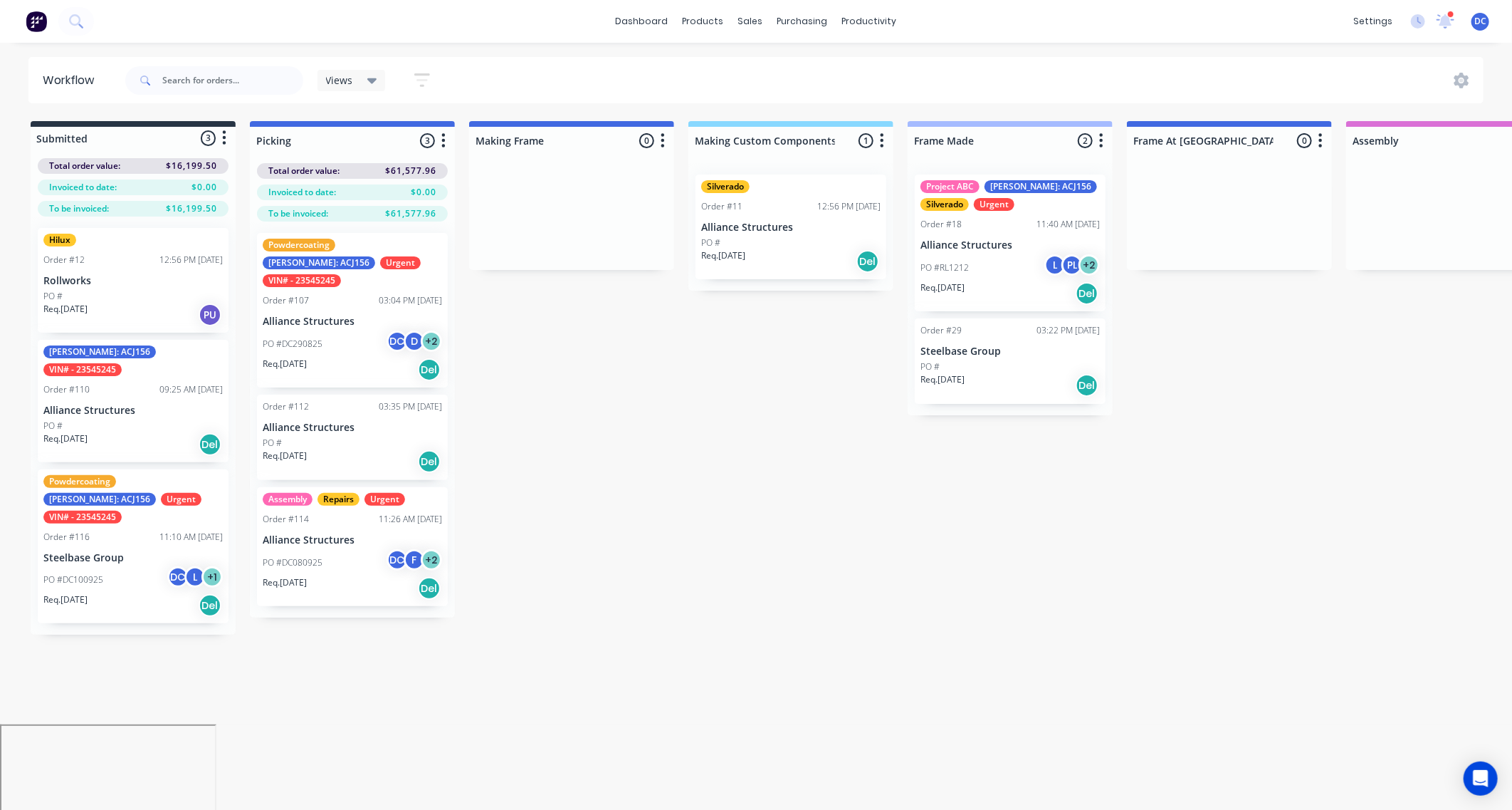
click at [724, 398] on div "Submitted 3 Status colour #273444 hex #273444 Save Cancel Summaries Total order…" at bounding box center [1176, 378] width 2374 height 513
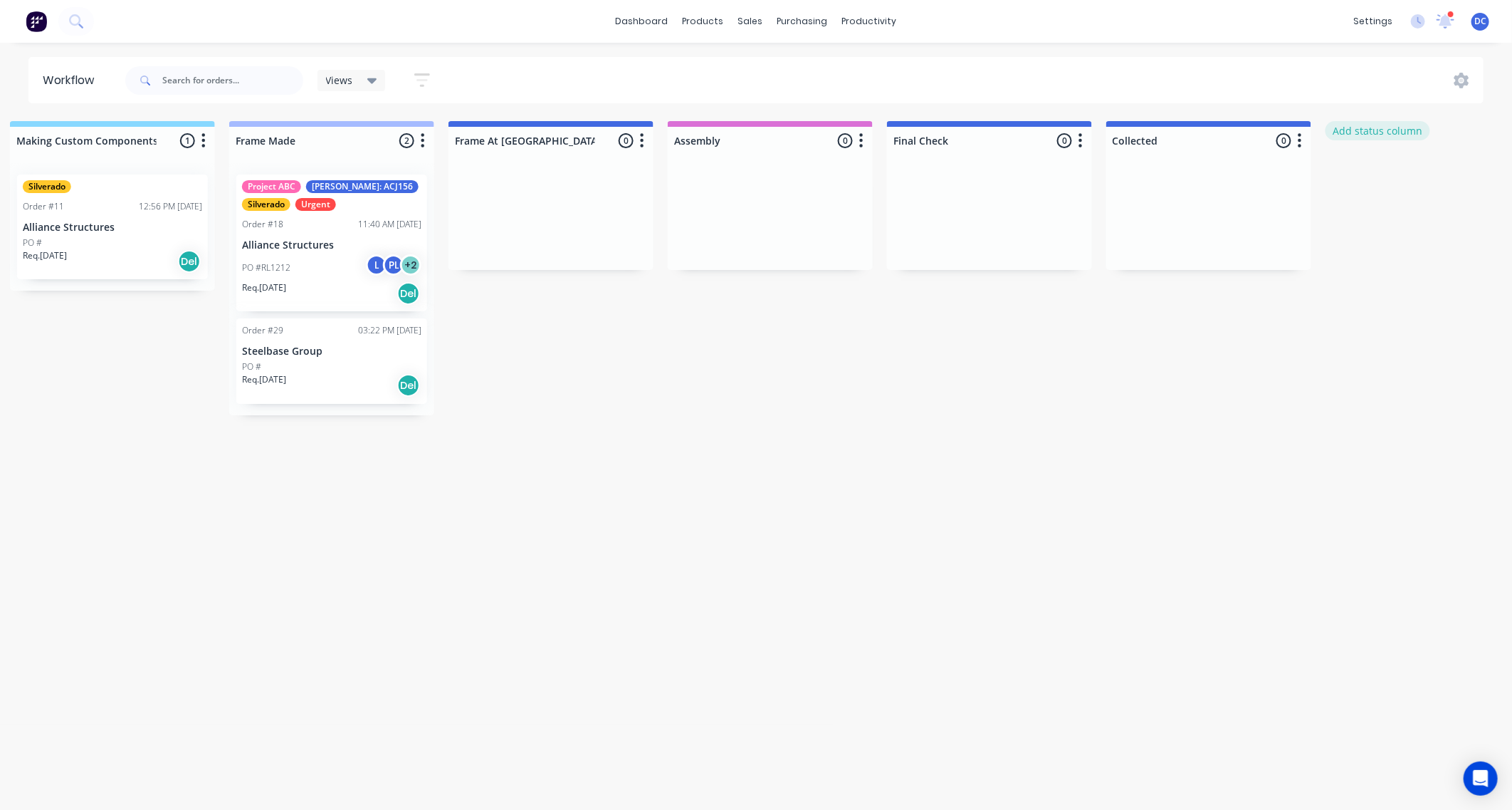
click at [1360, 127] on button "Add status column" at bounding box center [1378, 130] width 105 height 19
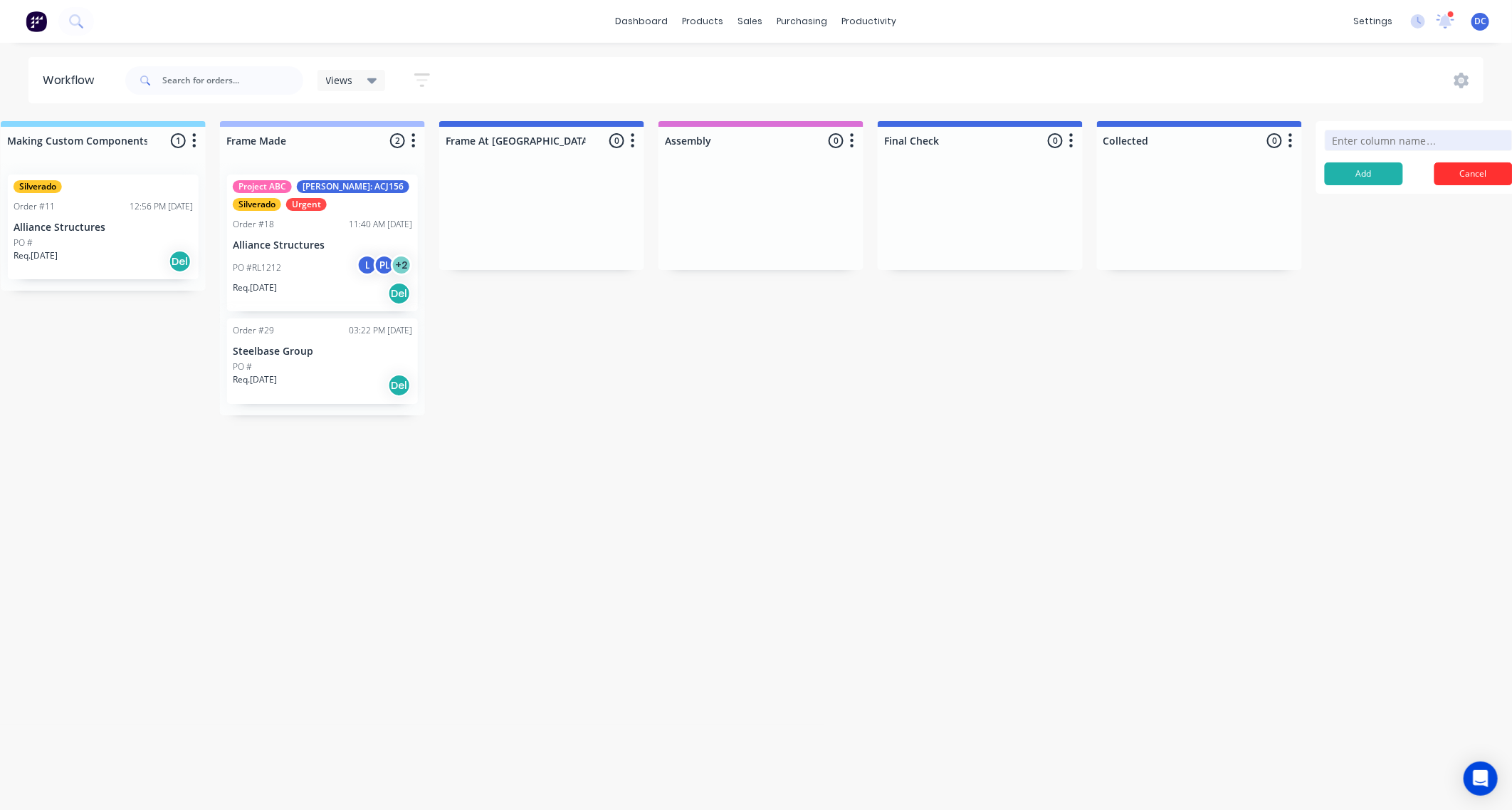
click at [1360, 171] on button "Cancel" at bounding box center [1473, 174] width 78 height 23
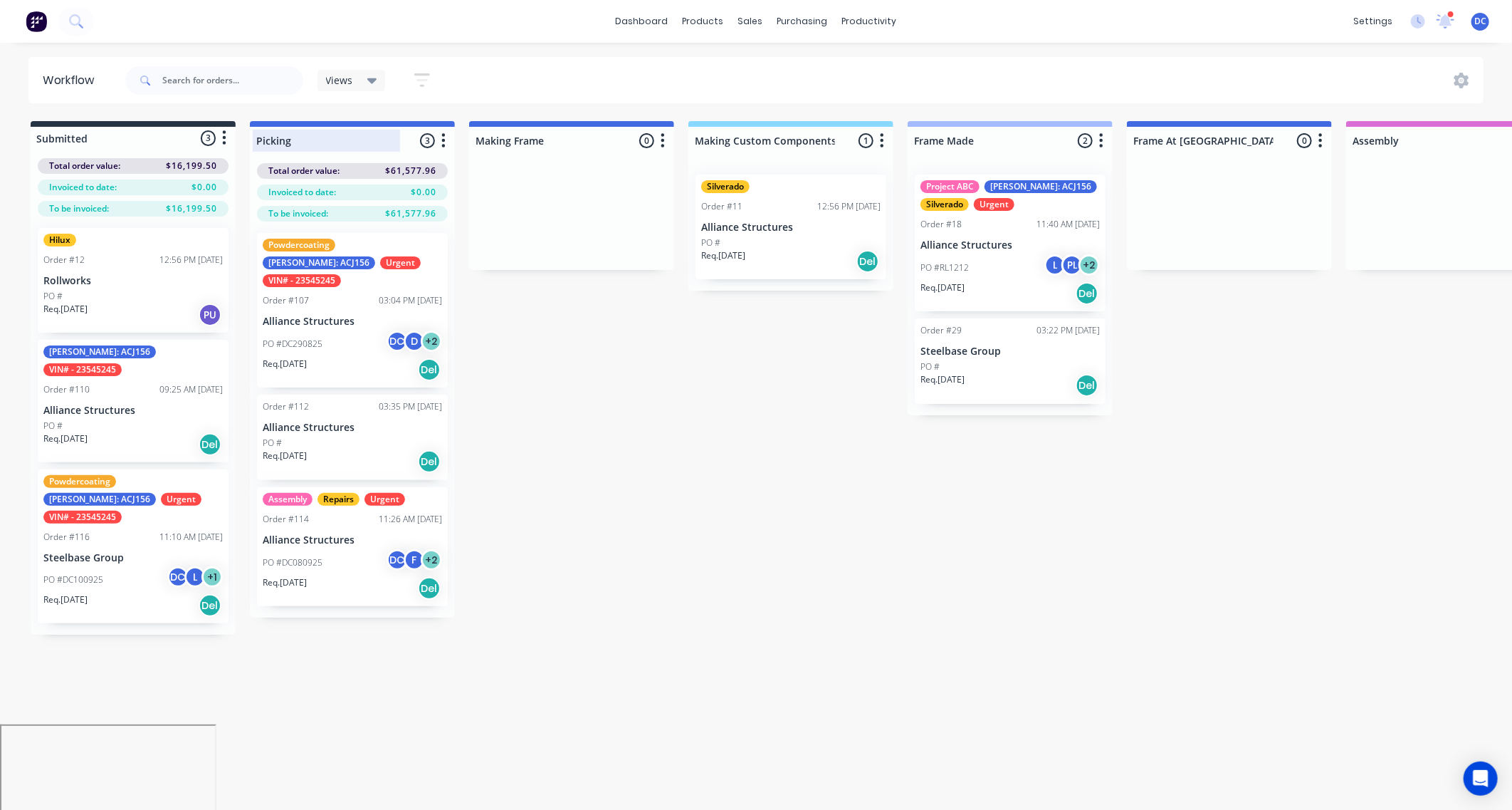
click at [326, 143] on div at bounding box center [353, 141] width 205 height 28
drag, startPoint x: 312, startPoint y: 142, endPoint x: 238, endPoint y: 142, distance: 74.0
click at [238, 142] on div "Submitted 3 Status colour #273444 hex #273444 Save Cancel Summaries Total order…" at bounding box center [1176, 378] width 2374 height 513
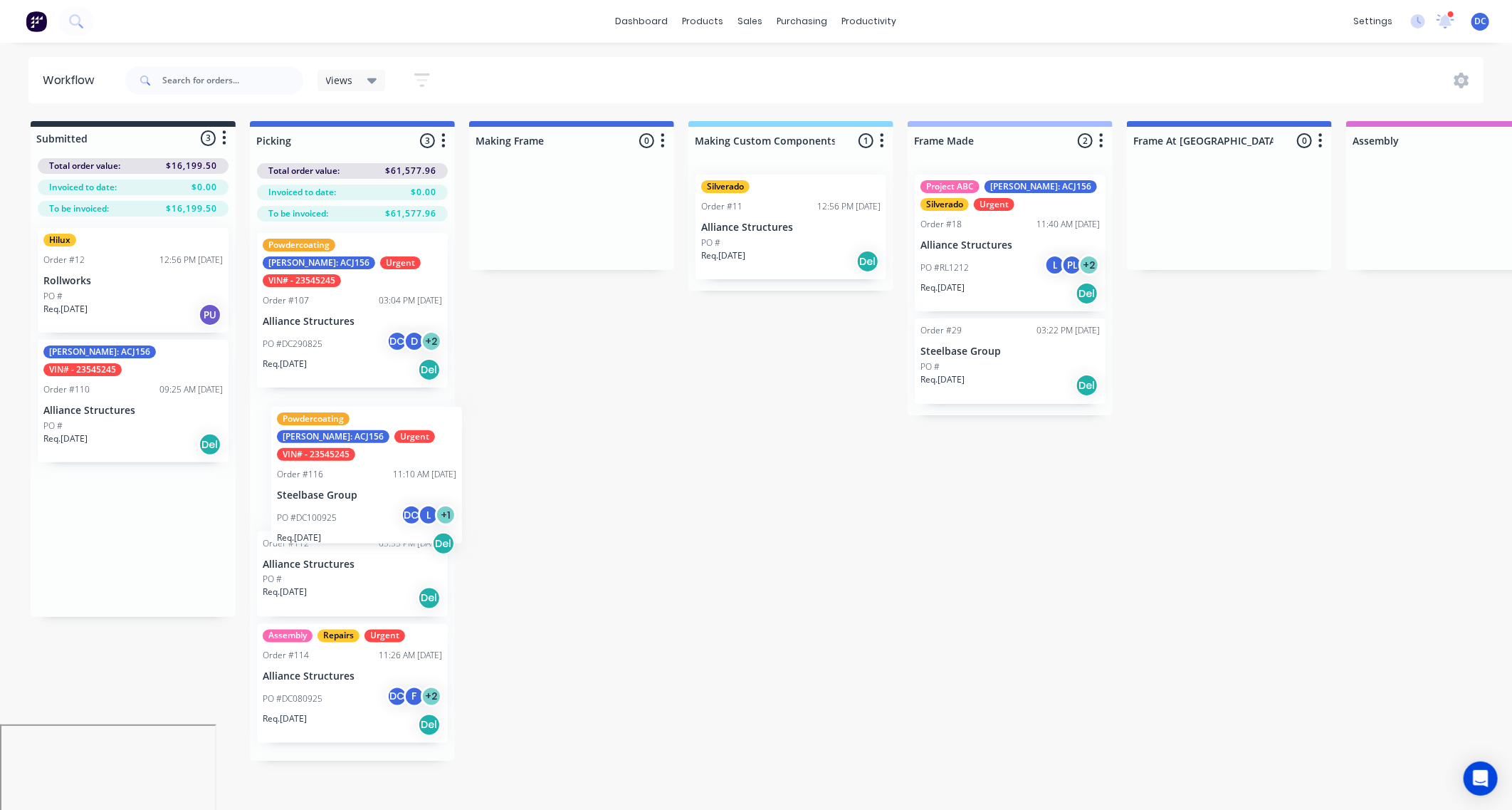
drag, startPoint x: 133, startPoint y: 564, endPoint x: 367, endPoint y: 518, distance: 238.5
click at [367, 518] on div "Submitted 3 Status colour #273444 hex #273444 Save Cancel Summaries Total order…" at bounding box center [1176, 441] width 2374 height 639
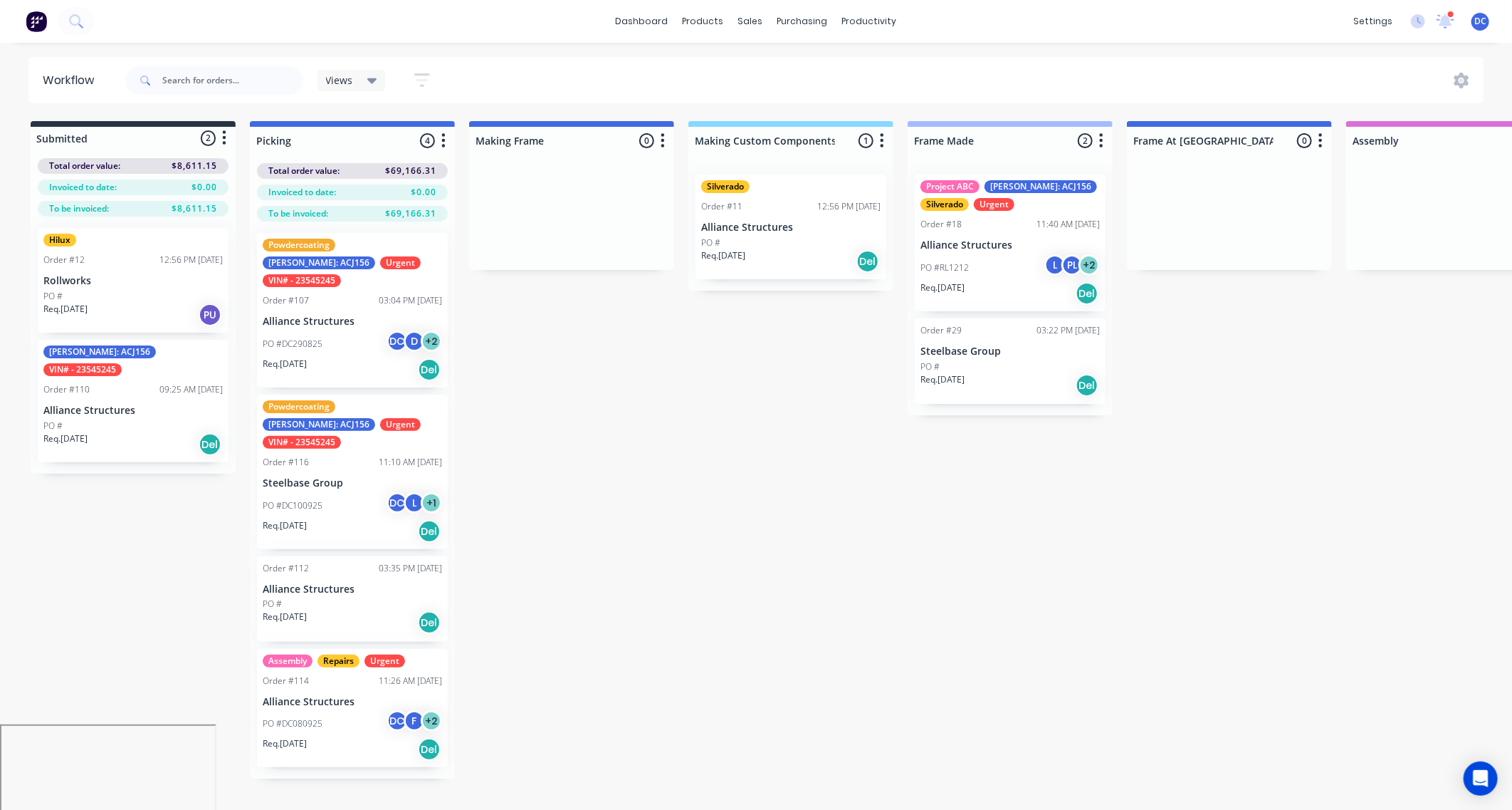
click at [445, 142] on button "button" at bounding box center [443, 141] width 17 height 17
click at [401, 195] on button "Notifications" at bounding box center [381, 195] width 142 height 23
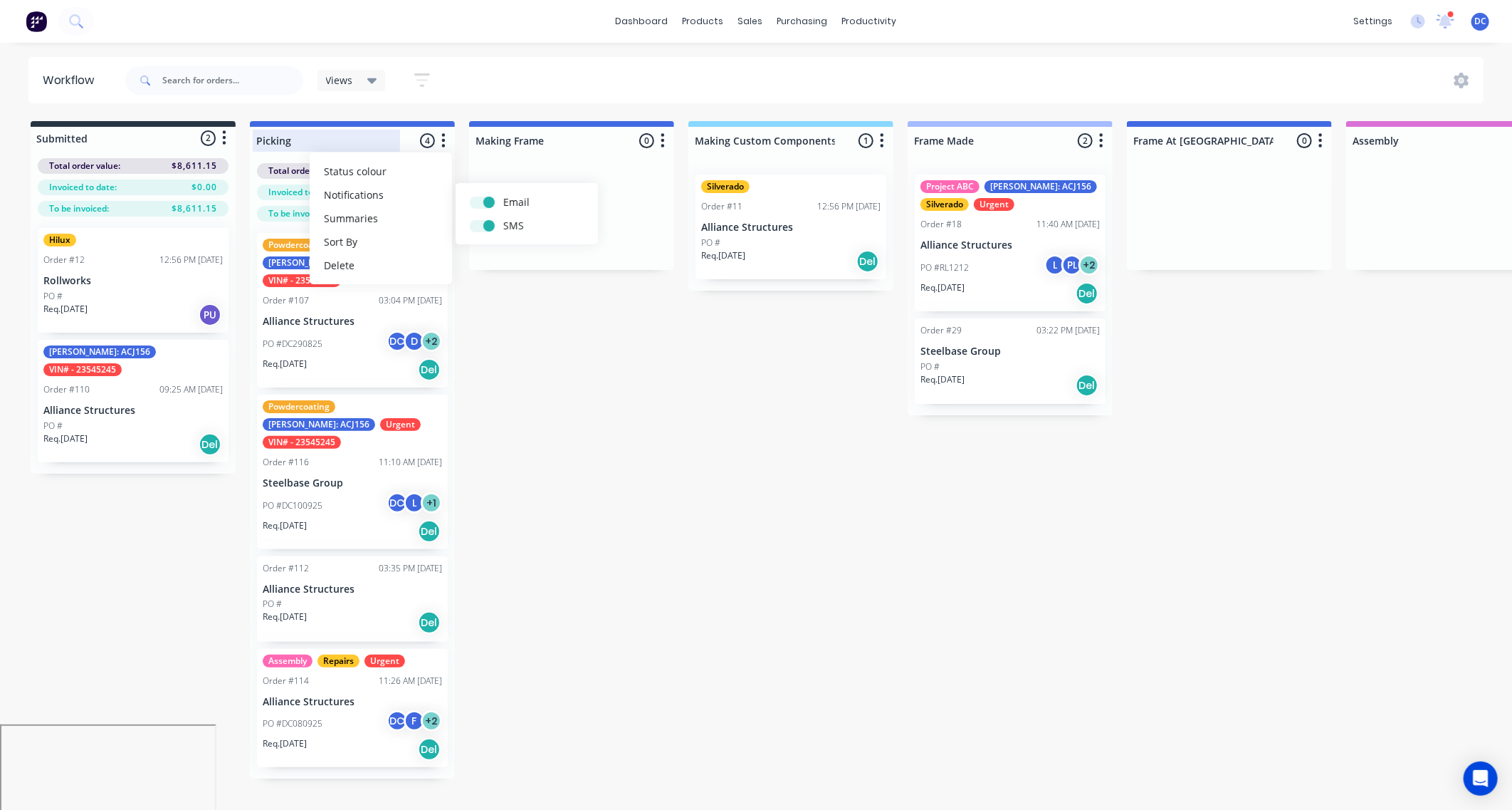
click at [287, 128] on div at bounding box center [353, 141] width 205 height 28
click at [296, 137] on input "Picking" at bounding box center [326, 140] width 140 height 15
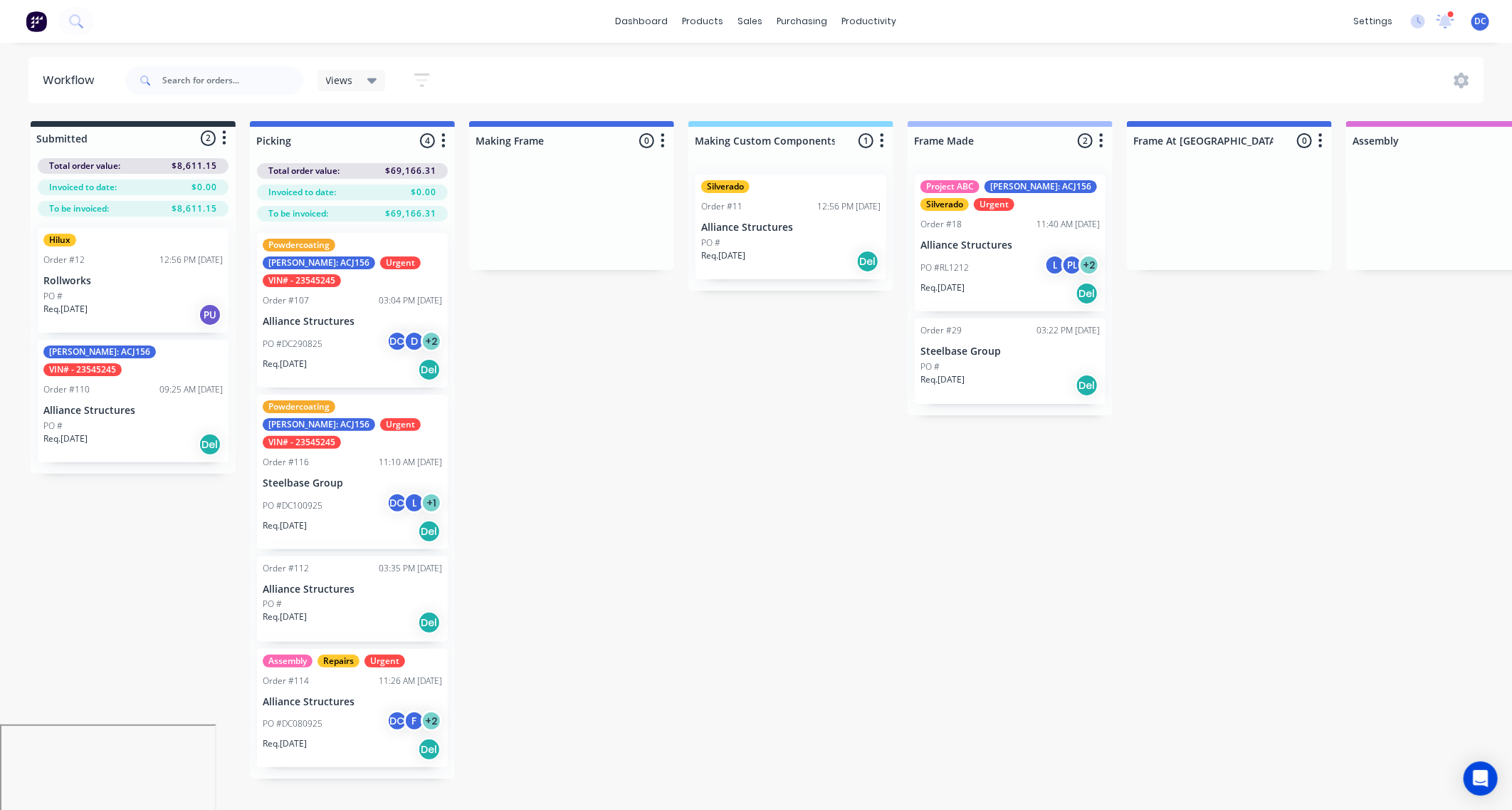
drag, startPoint x: 296, startPoint y: 137, endPoint x: 231, endPoint y: 137, distance: 65.0
click at [231, 137] on div "Submitted 2 Status colour #273444 hex #273444 Save Cancel Summaries Total order…" at bounding box center [1176, 449] width 2374 height 657
type input "In Production"
click at [523, 377] on div "Submitted 2 Status colour #273444 hex #273444 Save Cancel Summaries Total order…" at bounding box center [1176, 449] width 2374 height 657
click at [890, 97] on div "Planner" at bounding box center [889, 97] width 33 height 13
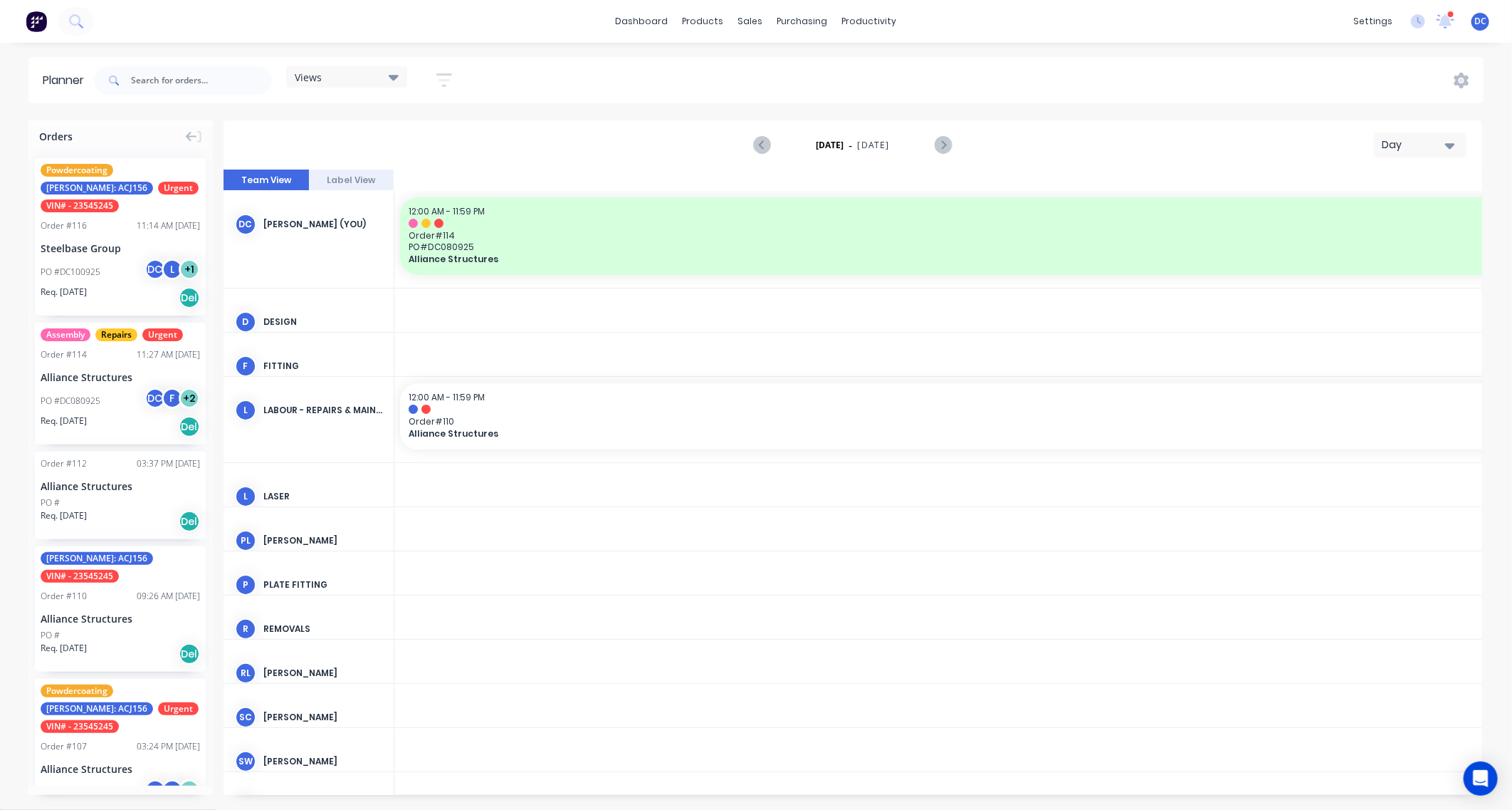
scroll to position [0, 2506]
click at [1360, 146] on div "Day" at bounding box center [1414, 144] width 66 height 15
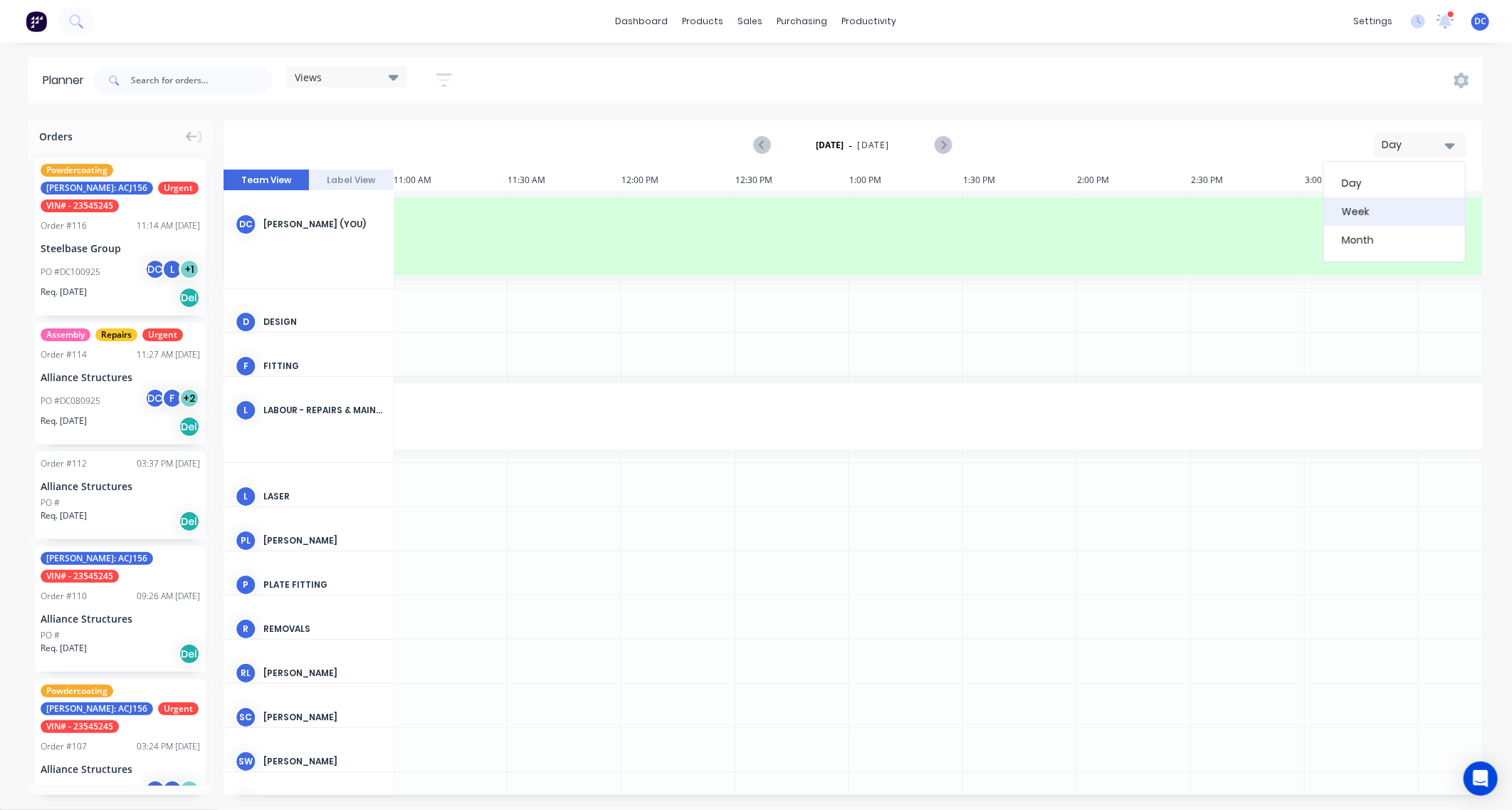
click at [1360, 205] on div "Week" at bounding box center [1394, 211] width 141 height 29
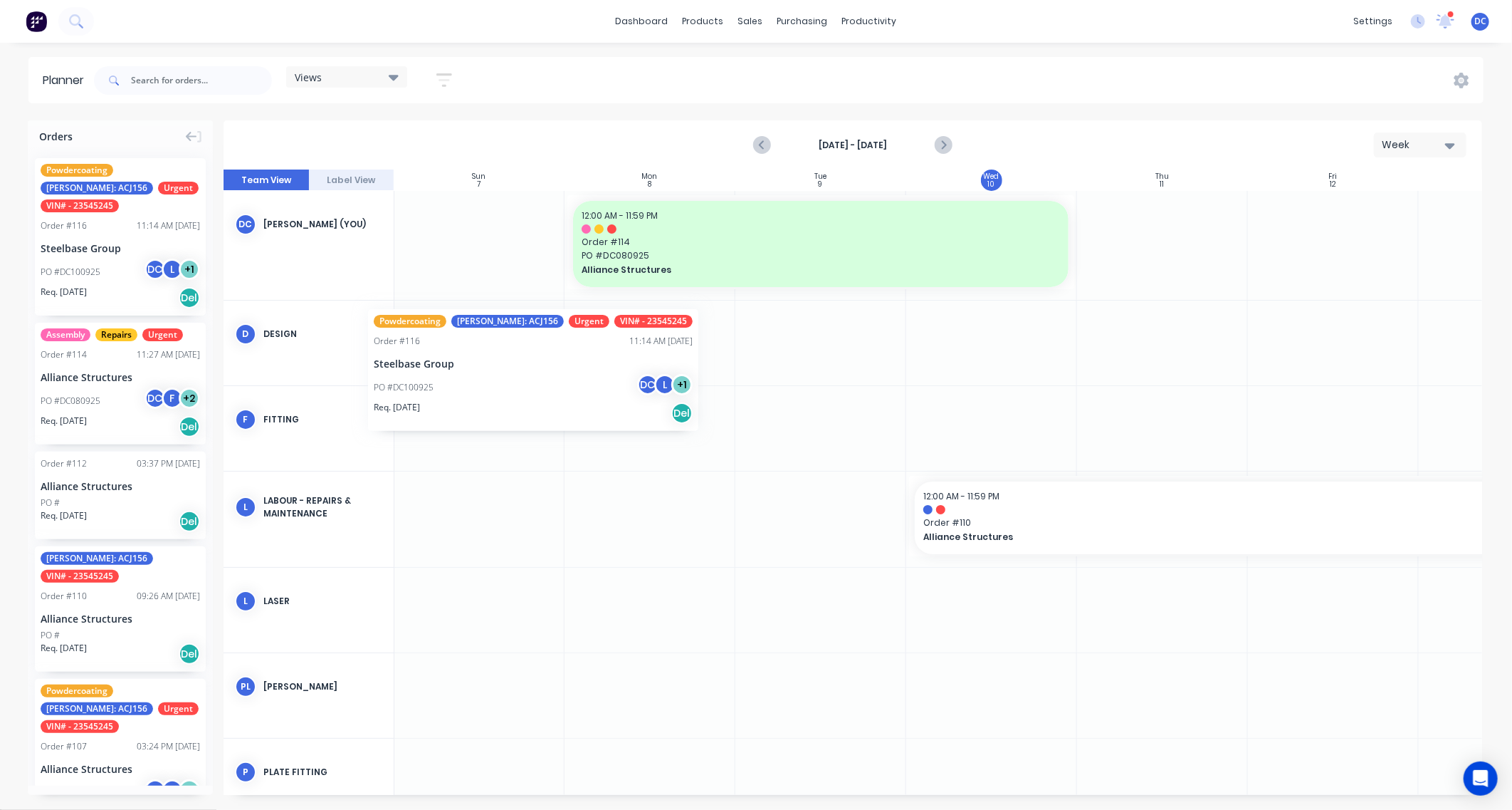
scroll to position [0, 0]
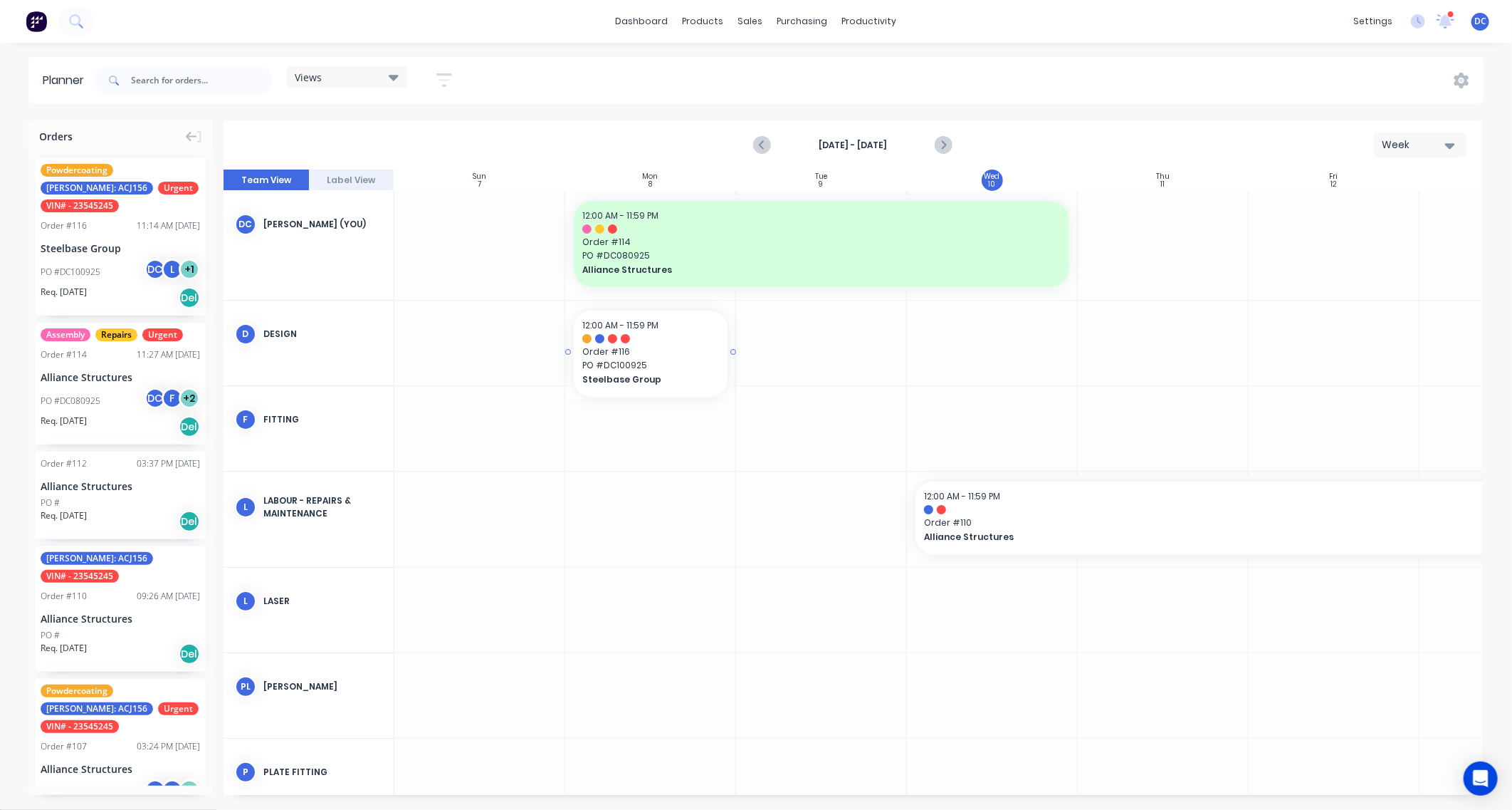
drag, startPoint x: 128, startPoint y: 257, endPoint x: 630, endPoint y: 327, distance: 506.9
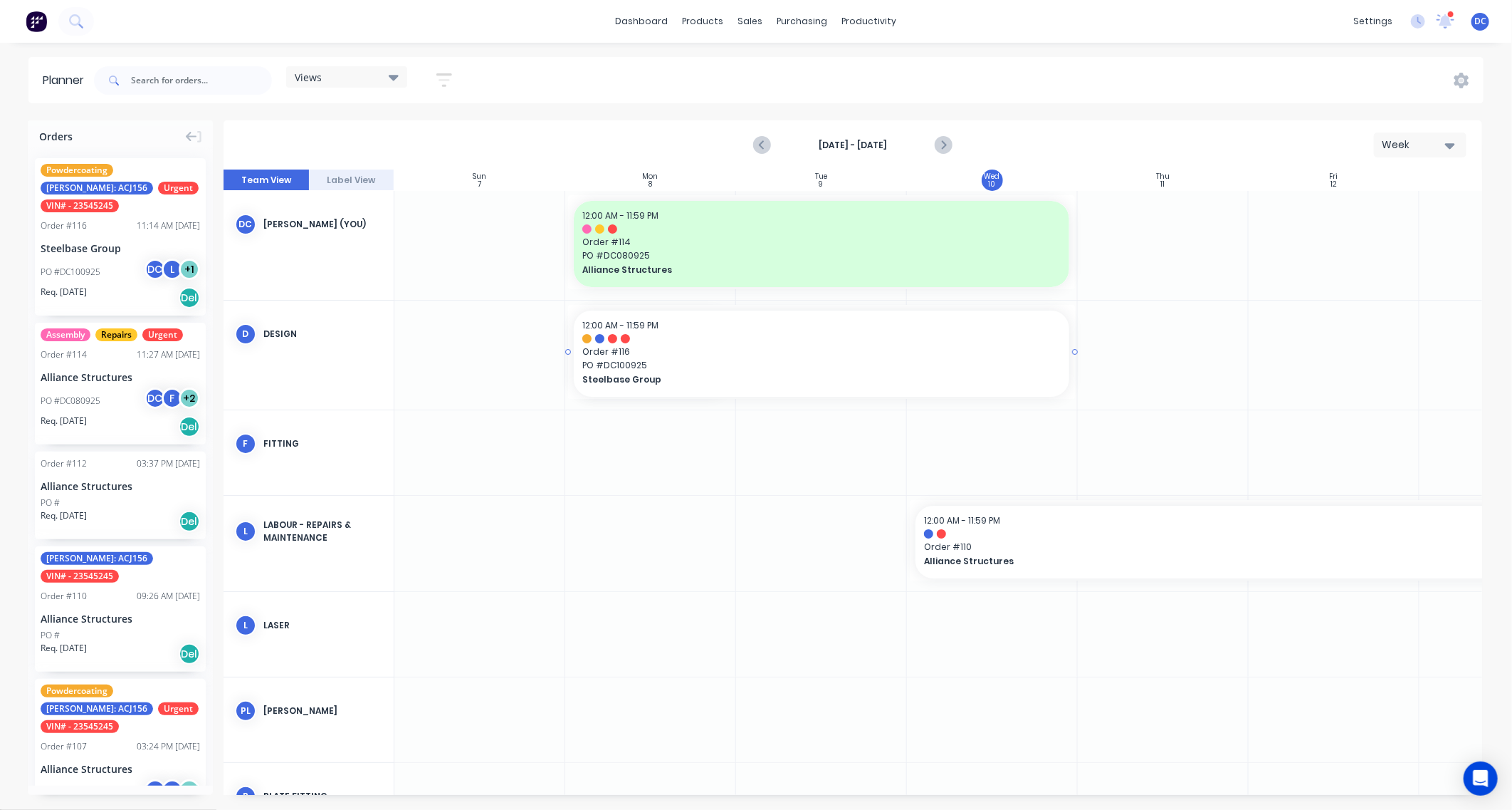
drag, startPoint x: 732, startPoint y: 351, endPoint x: 931, endPoint y: 347, distance: 199.0
drag, startPoint x: 131, startPoint y: 225, endPoint x: 1120, endPoint y: 279, distance: 990.5
drag, startPoint x: 1246, startPoint y: 238, endPoint x: 1295, endPoint y: 238, distance: 49.0
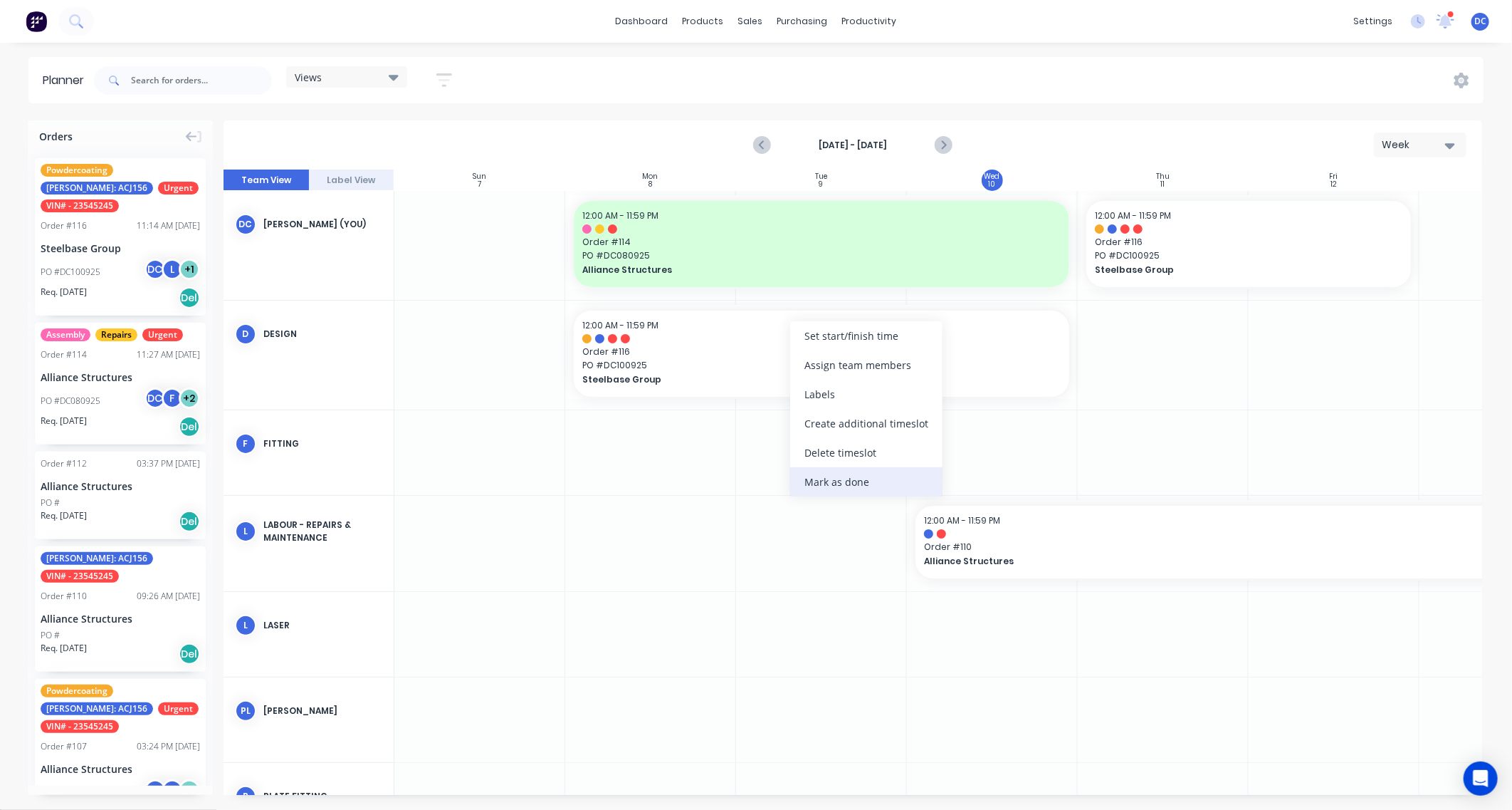
click at [854, 475] on div "Mark as done" at bounding box center [866, 482] width 152 height 29
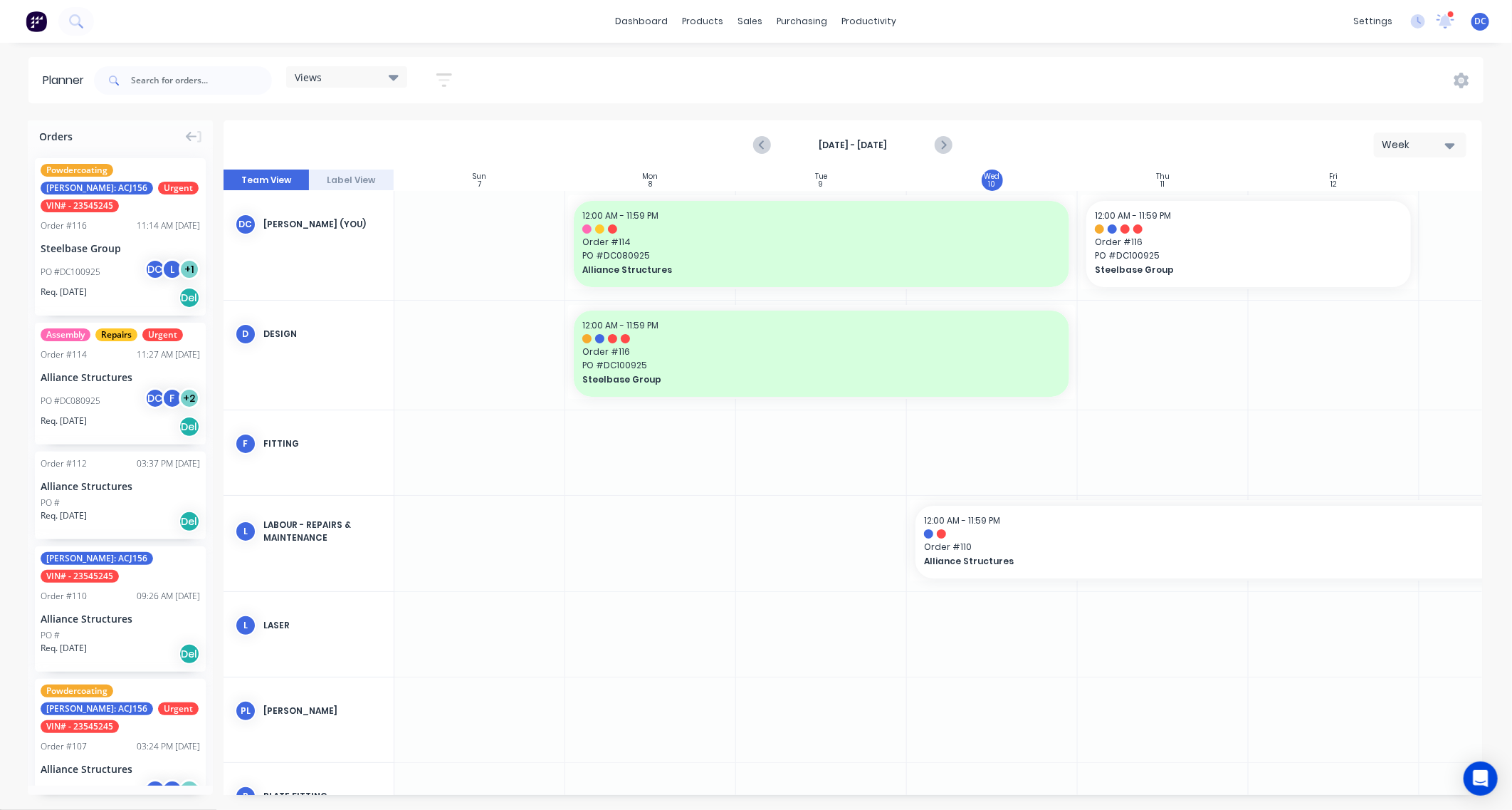
click at [1360, 151] on div "Week" at bounding box center [1414, 144] width 66 height 15
click at [1360, 239] on div "Month" at bounding box center [1394, 239] width 141 height 29
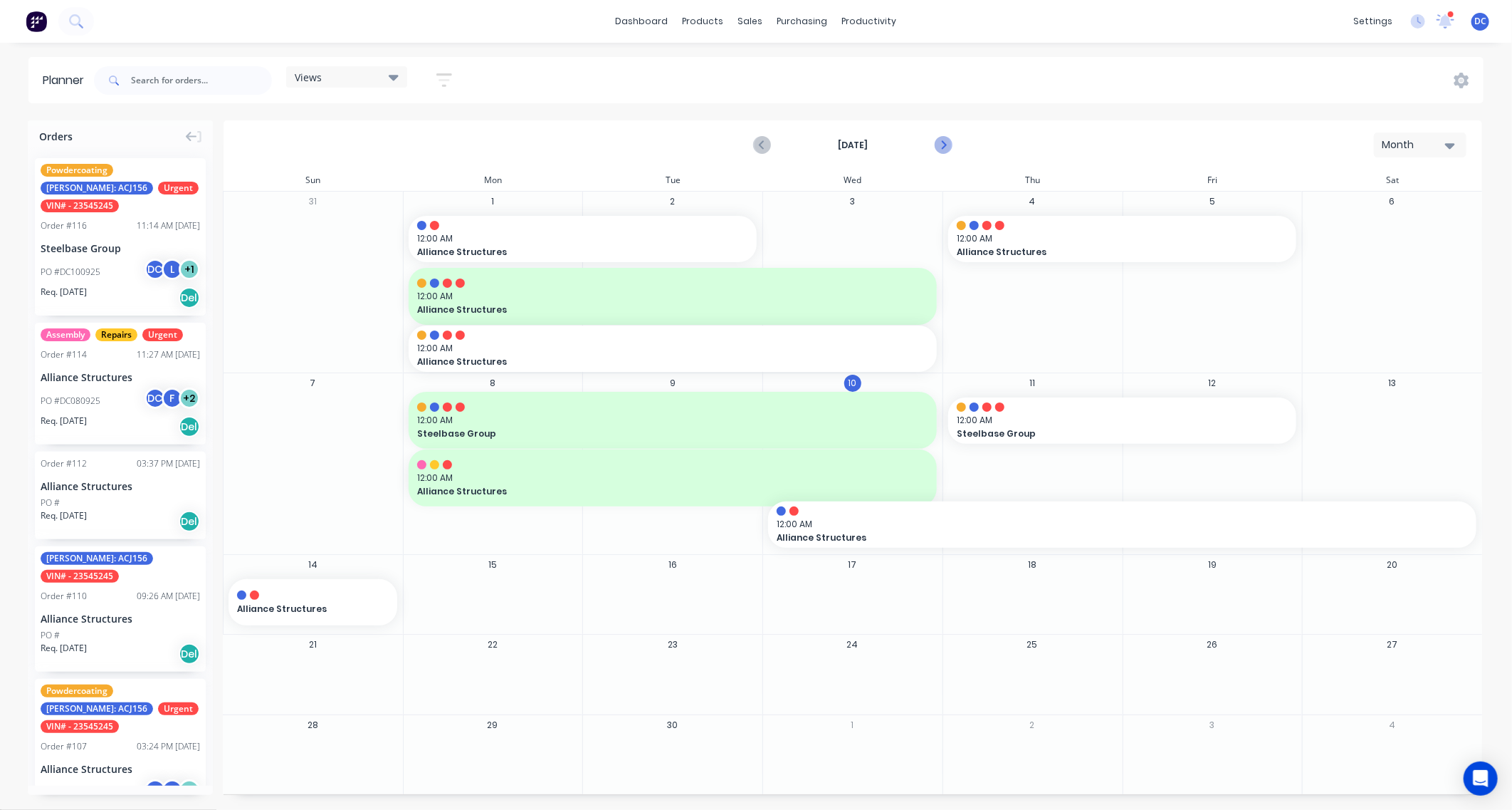
click at [939, 138] on icon "Next page" at bounding box center [942, 145] width 17 height 17
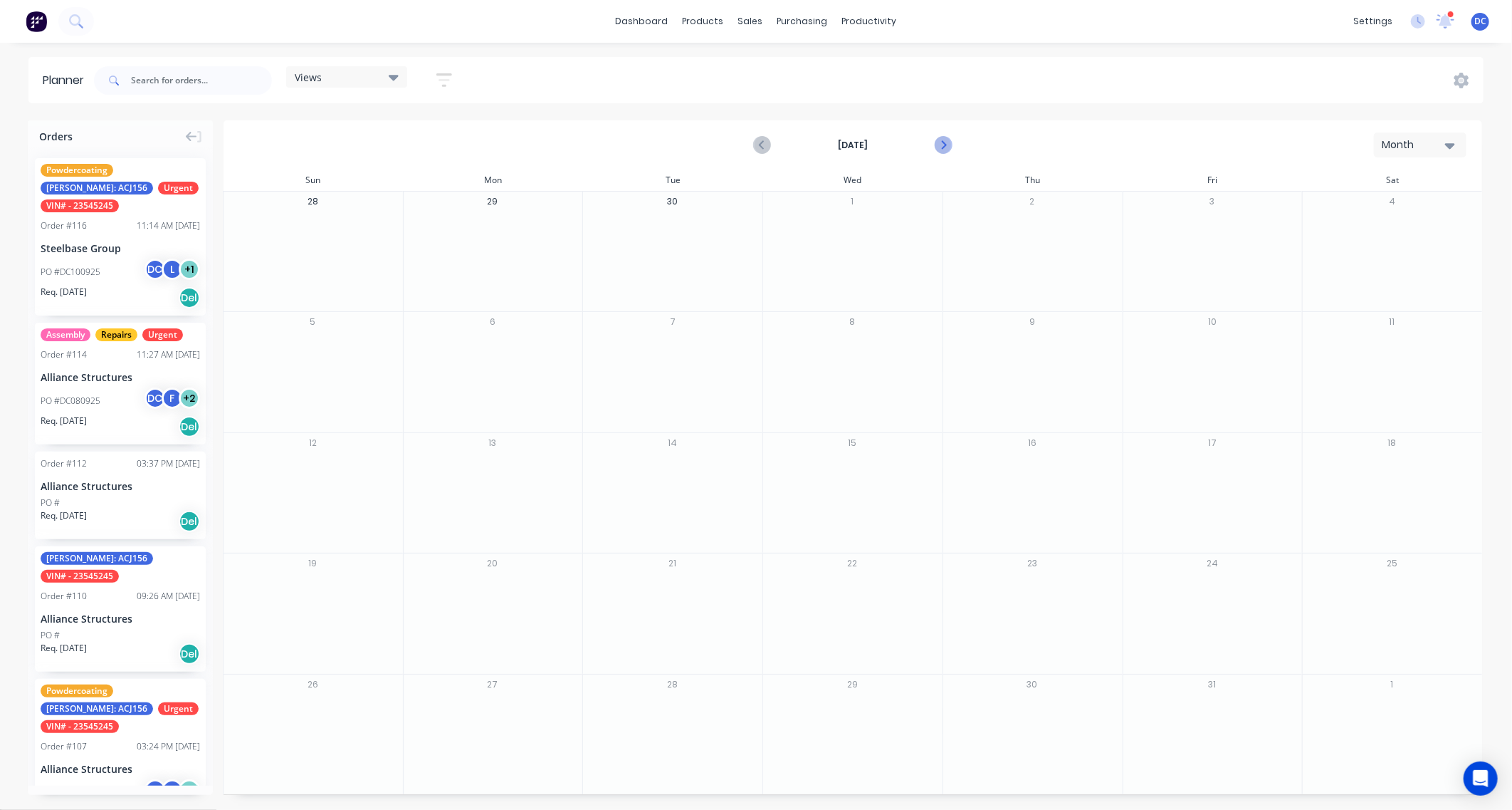
click at [939, 138] on icon "Next page" at bounding box center [942, 145] width 17 height 17
click at [756, 145] on icon "Previous page" at bounding box center [763, 145] width 17 height 17
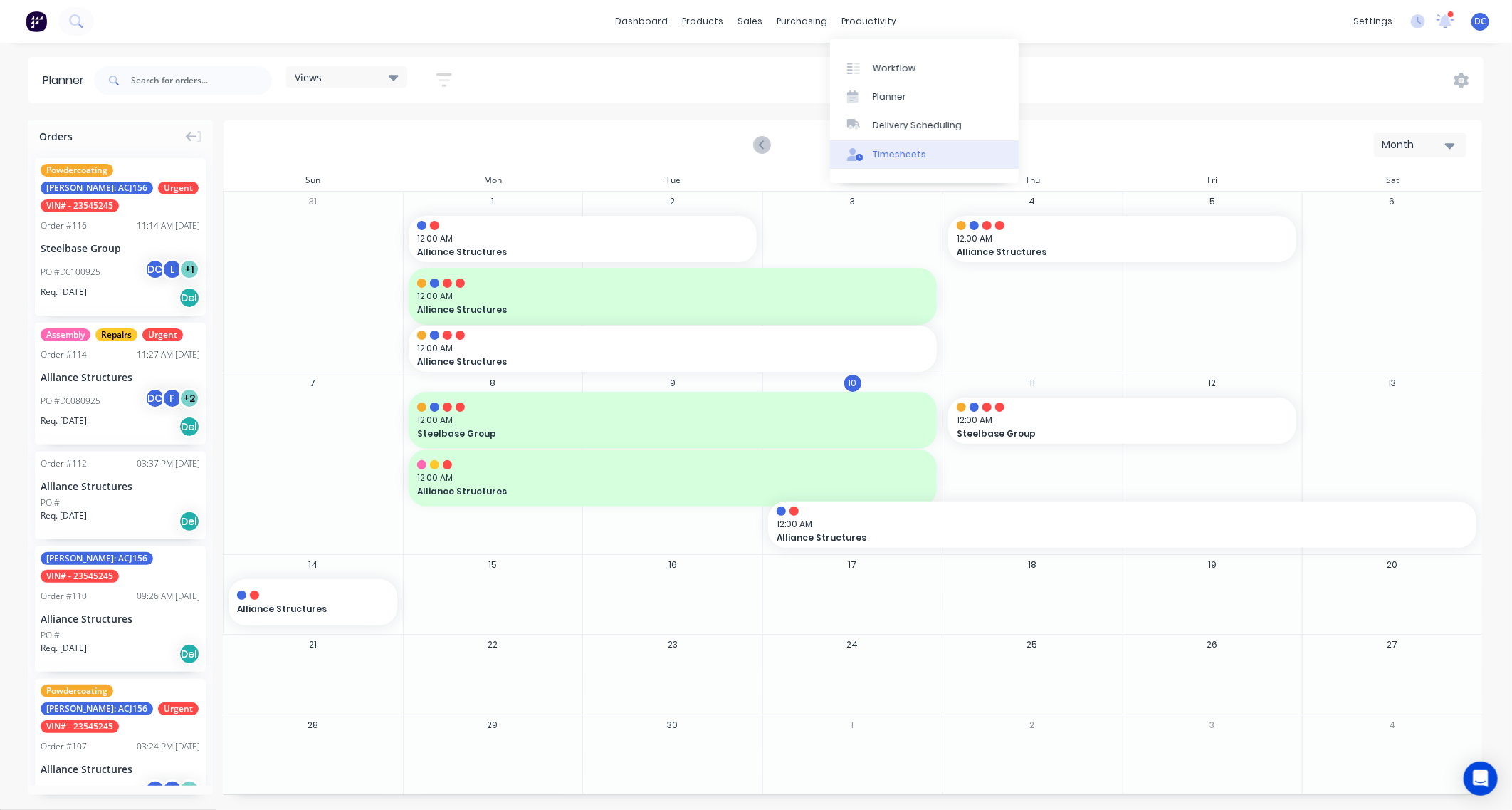
click at [908, 151] on div "Timesheets" at bounding box center [899, 154] width 53 height 13
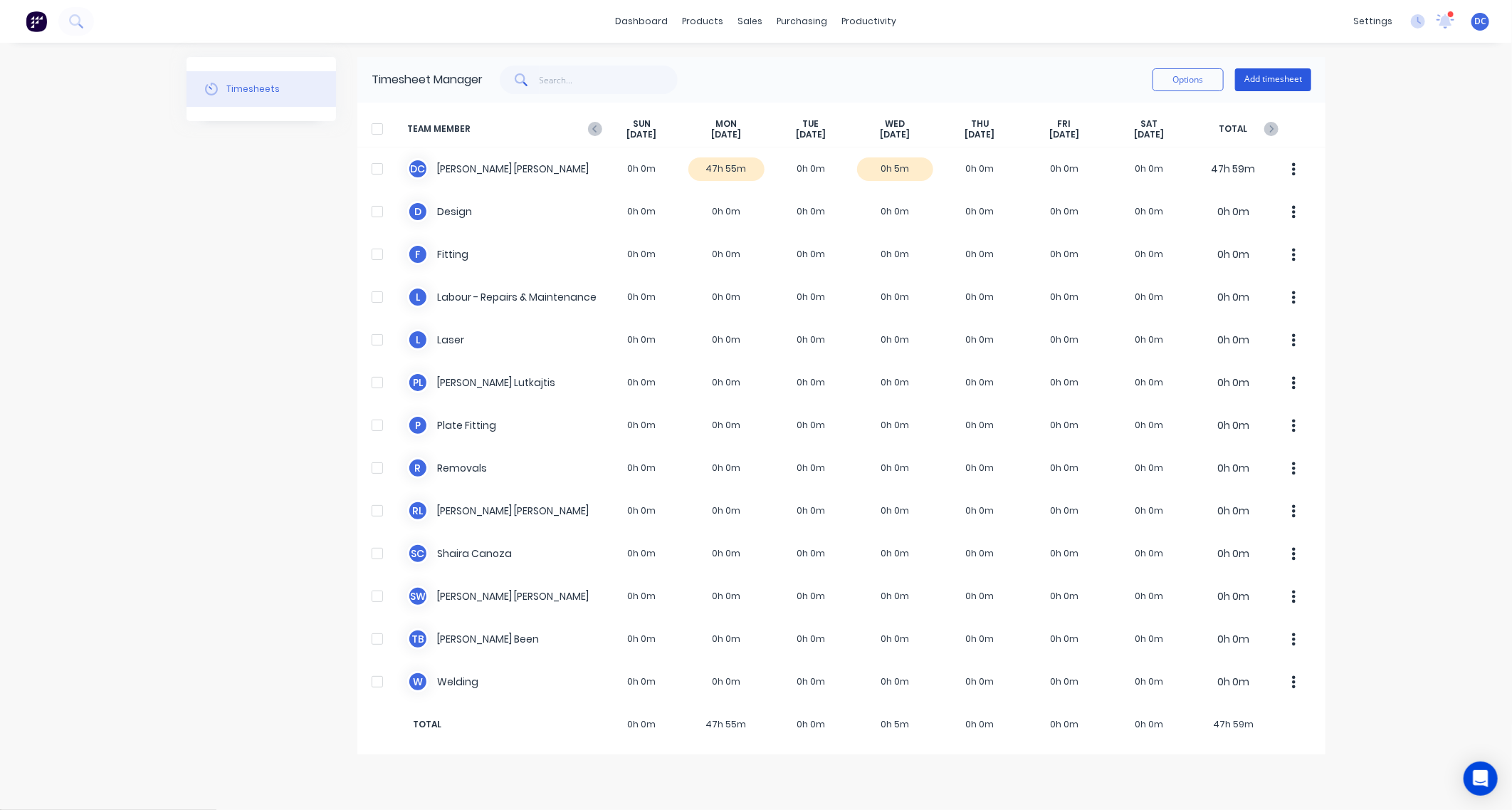
click at [1255, 83] on button "Add timesheet" at bounding box center [1273, 80] width 76 height 23
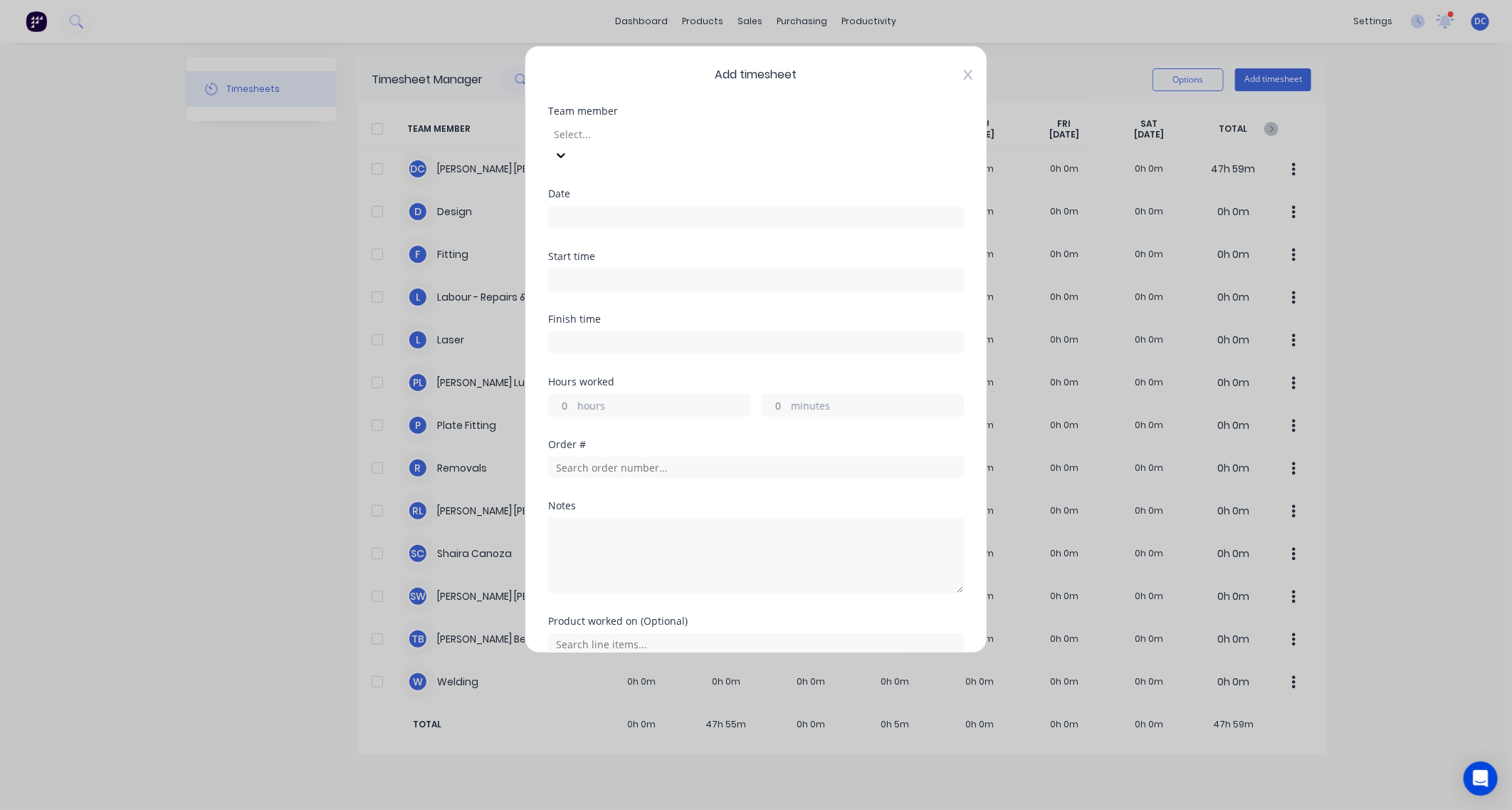
click at [966, 71] on icon at bounding box center [968, 74] width 8 height 12
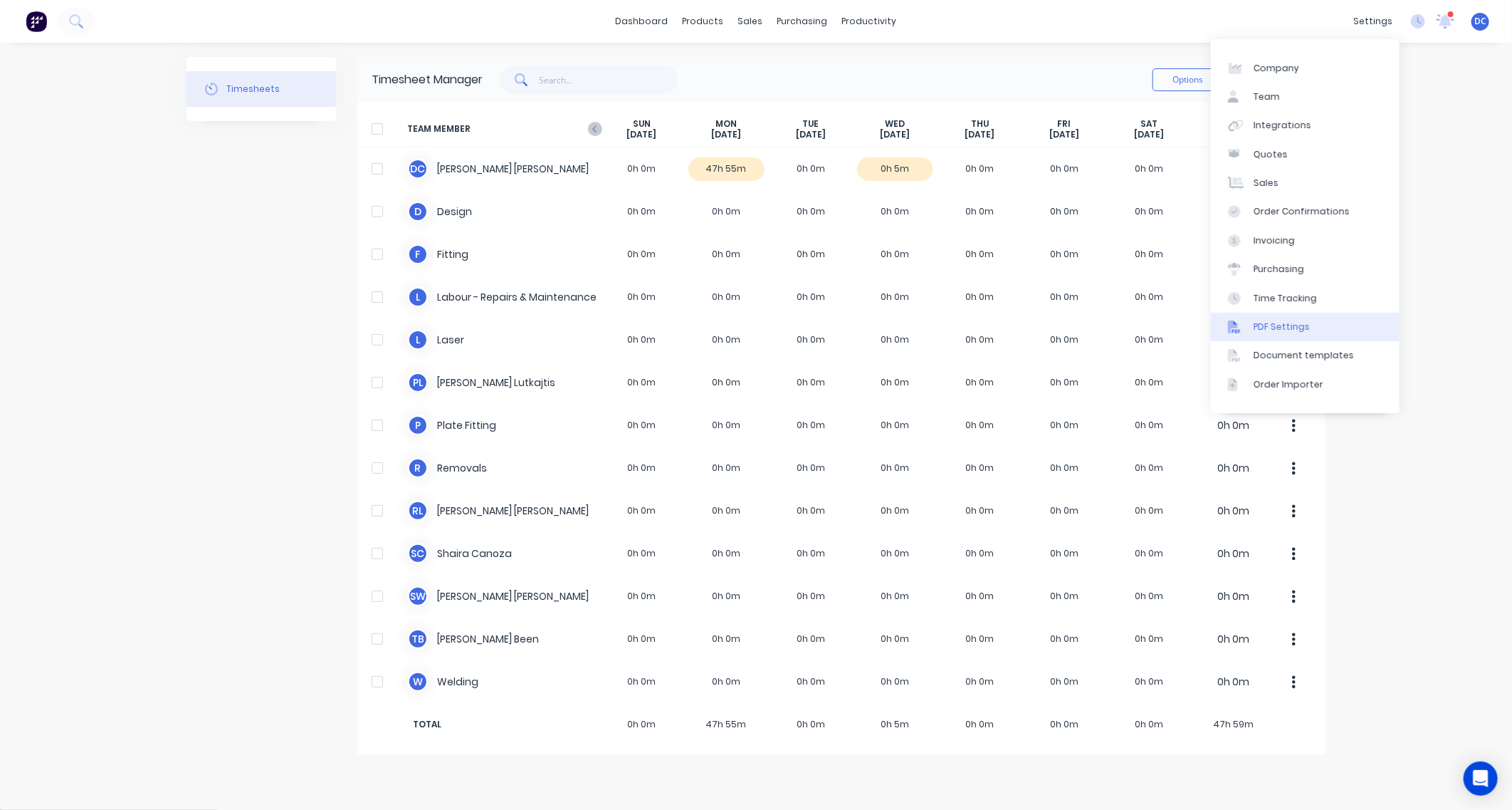
click at [1277, 330] on div "PDF Settings" at bounding box center [1281, 327] width 56 height 13
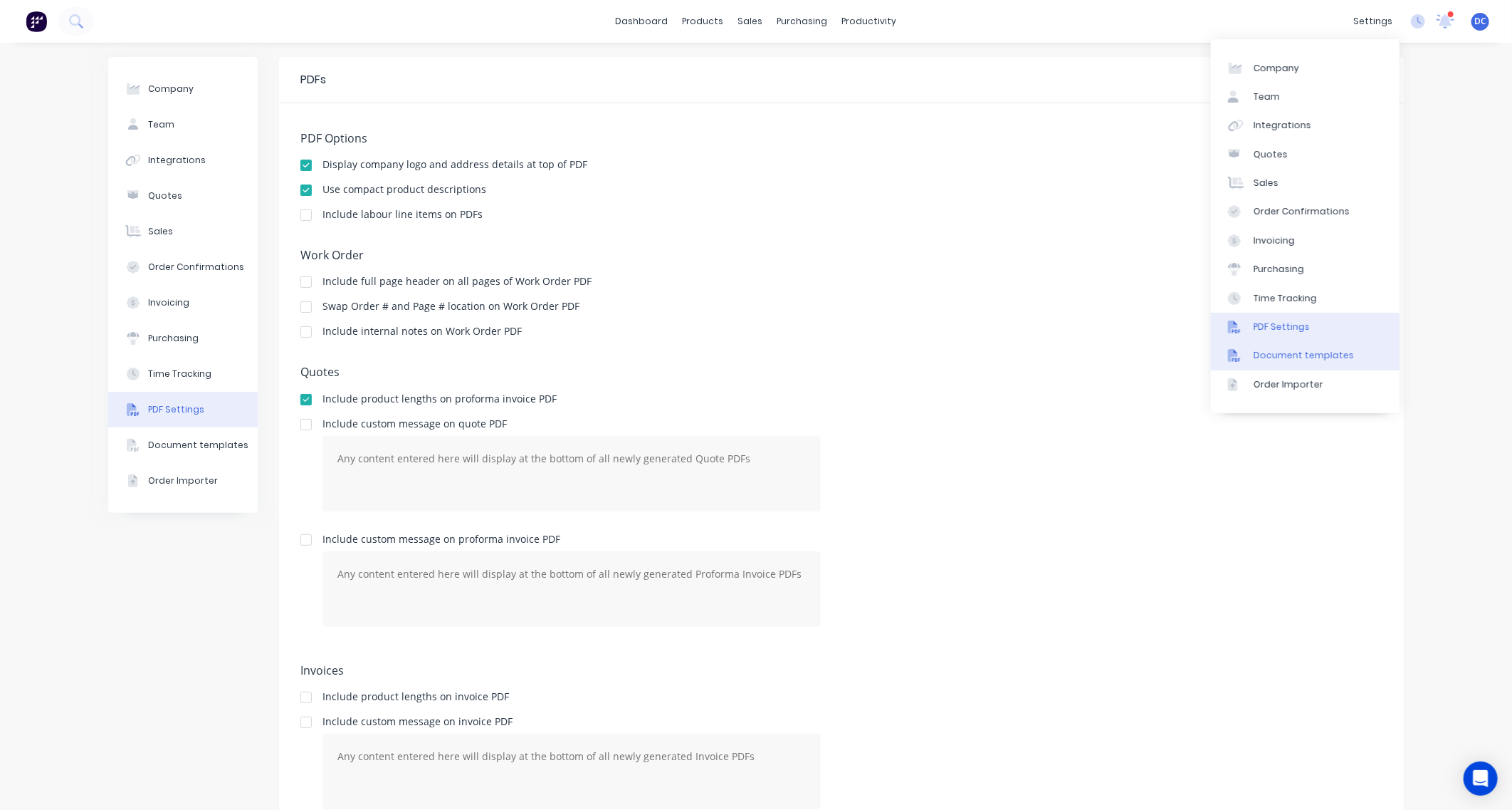
click at [1278, 365] on link "Document templates" at bounding box center [1305, 355] width 188 height 29
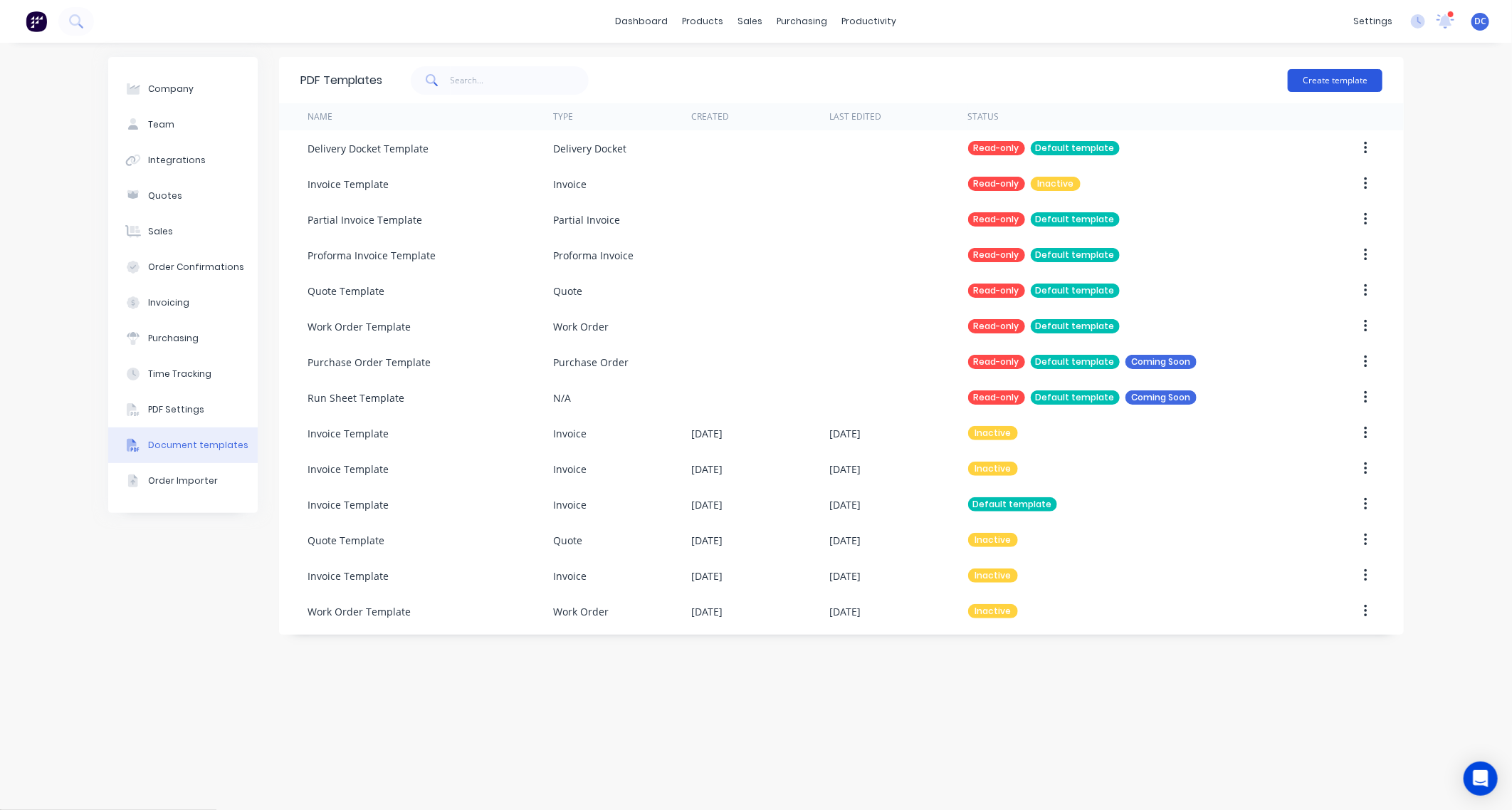
click at [1301, 86] on button "Create template" at bounding box center [1334, 80] width 95 height 23
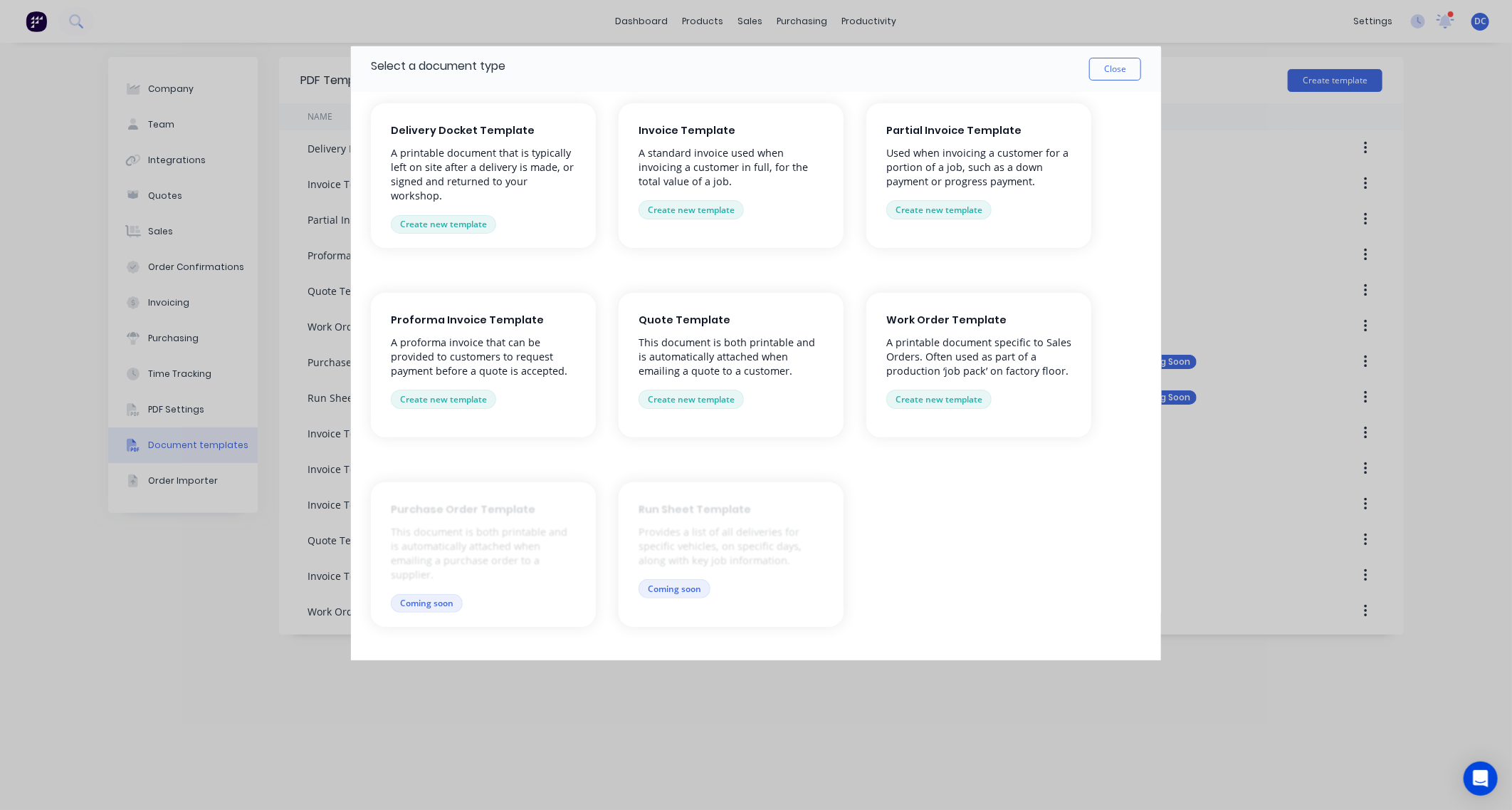
click at [942, 321] on span "Work Order Template" at bounding box center [979, 320] width 185 height 15
click at [938, 395] on button "Create new template" at bounding box center [939, 398] width 105 height 19
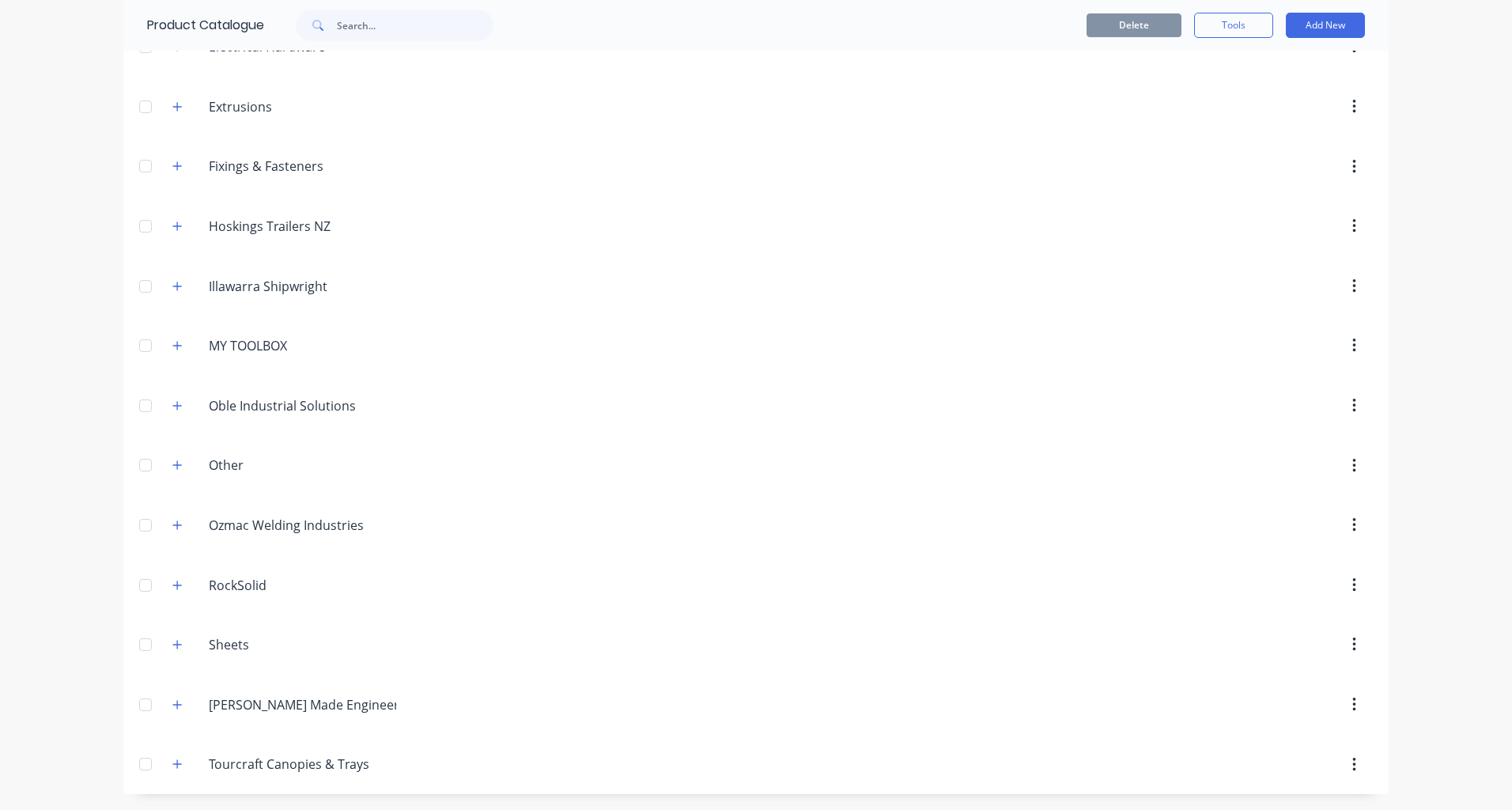
scroll to position [350, 0]
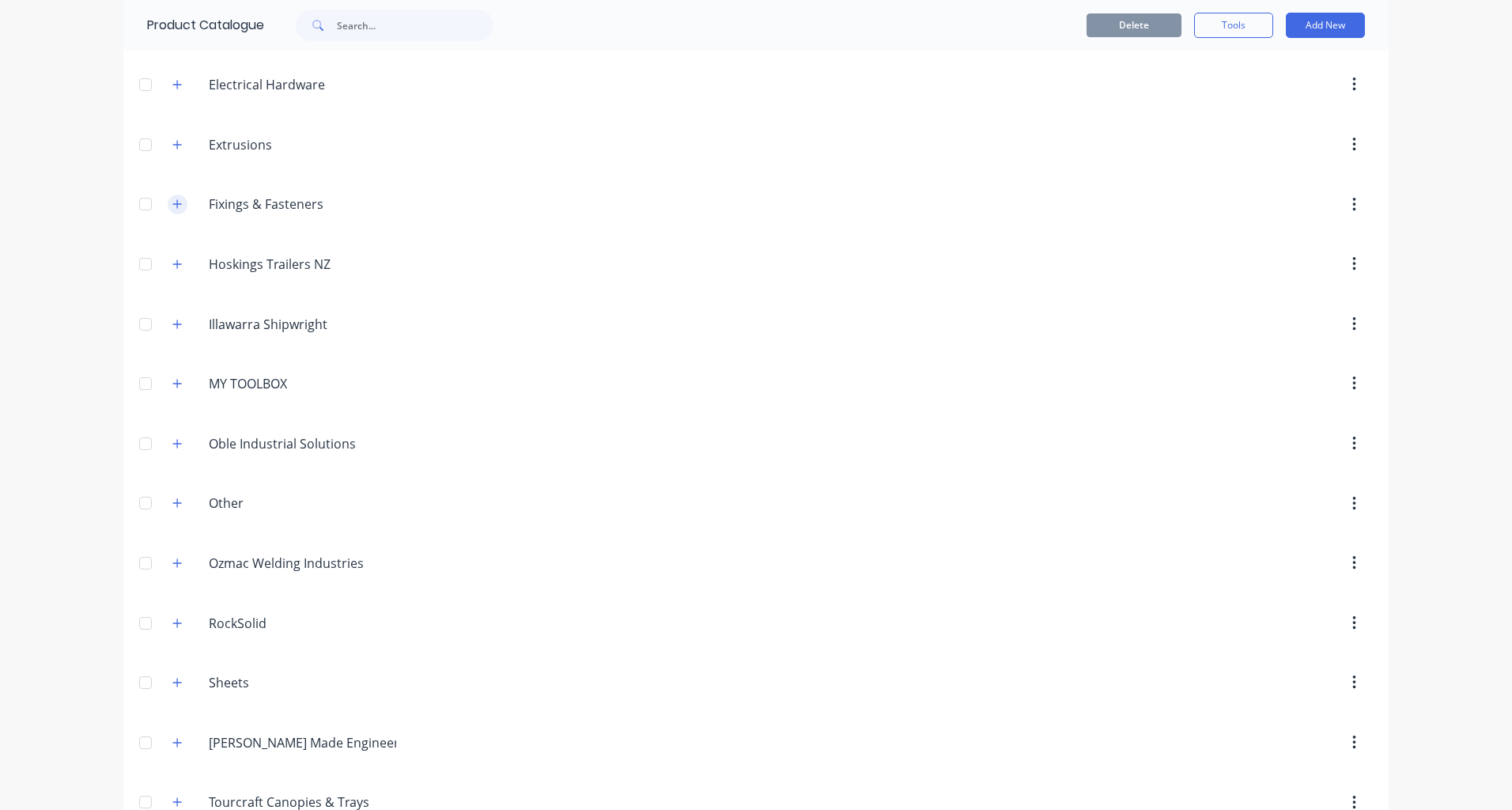
click at [180, 198] on icon "button" at bounding box center [177, 203] width 9 height 11
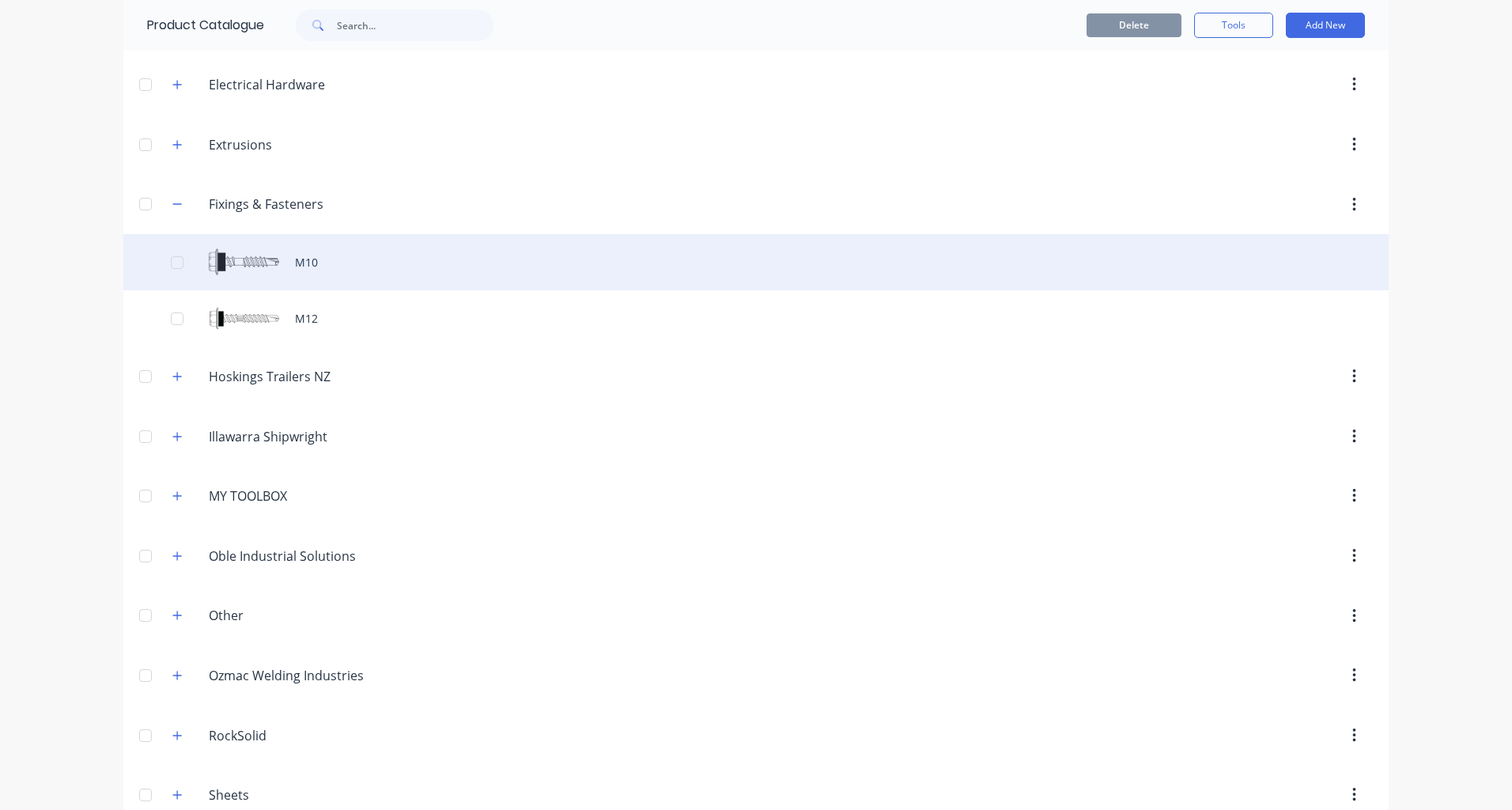
click at [271, 269] on div "M10" at bounding box center [756, 262] width 1266 height 56
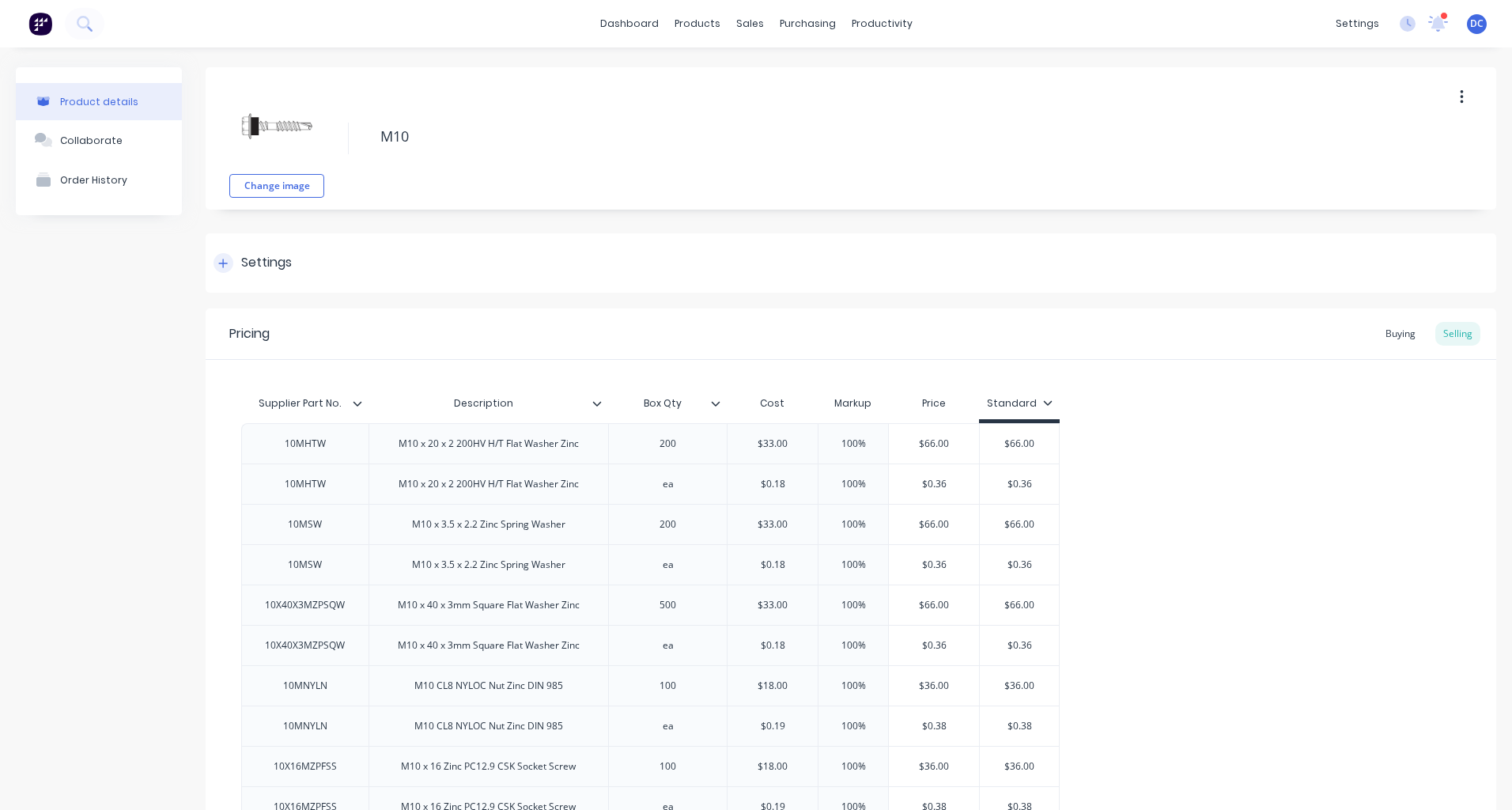
click at [225, 259] on icon at bounding box center [223, 263] width 9 height 11
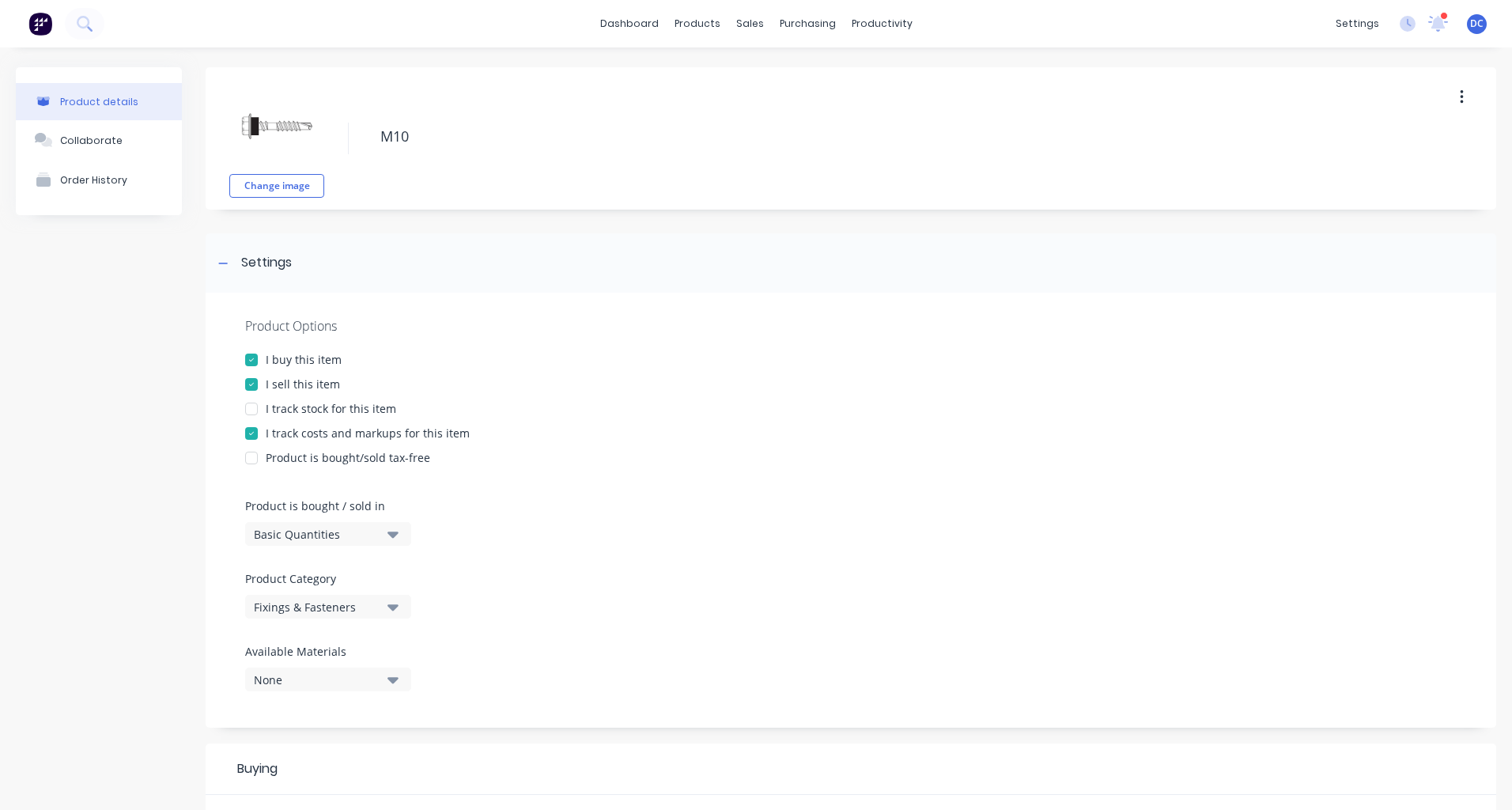
click at [294, 405] on div "I track stock for this item" at bounding box center [331, 408] width 130 height 16
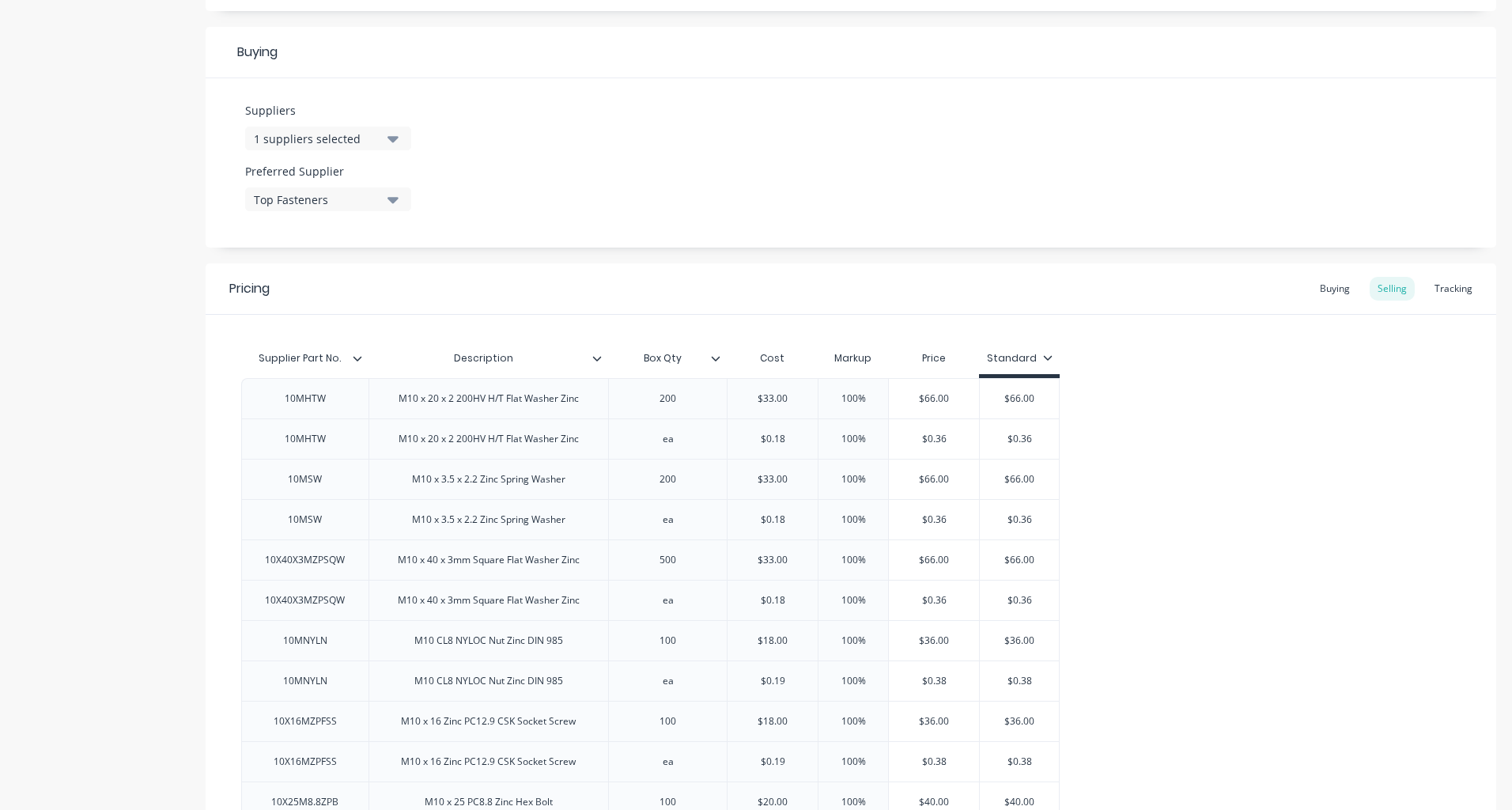
scroll to position [726, 0]
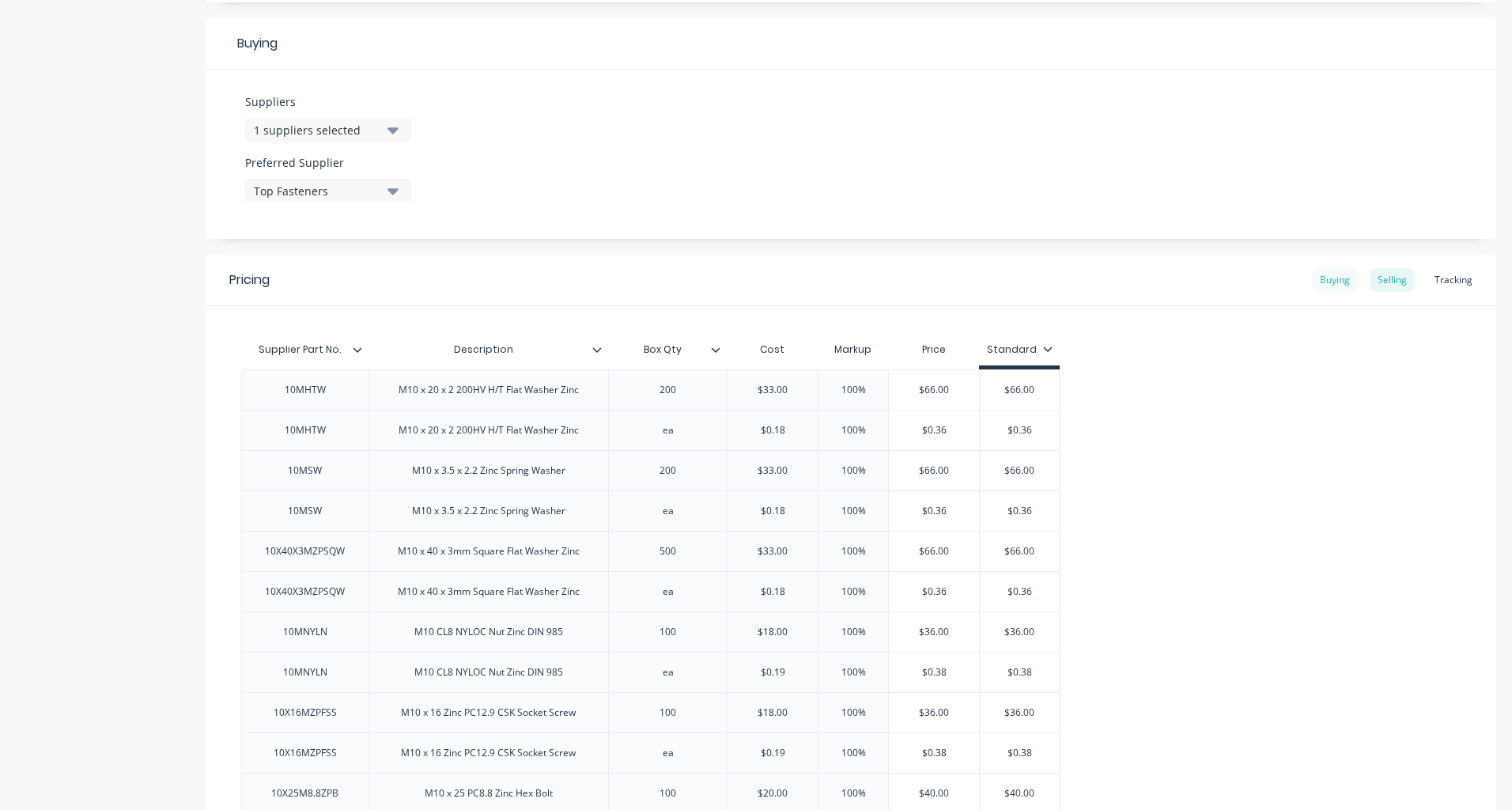
click at [1337, 287] on div "Buying" at bounding box center [1334, 281] width 45 height 24
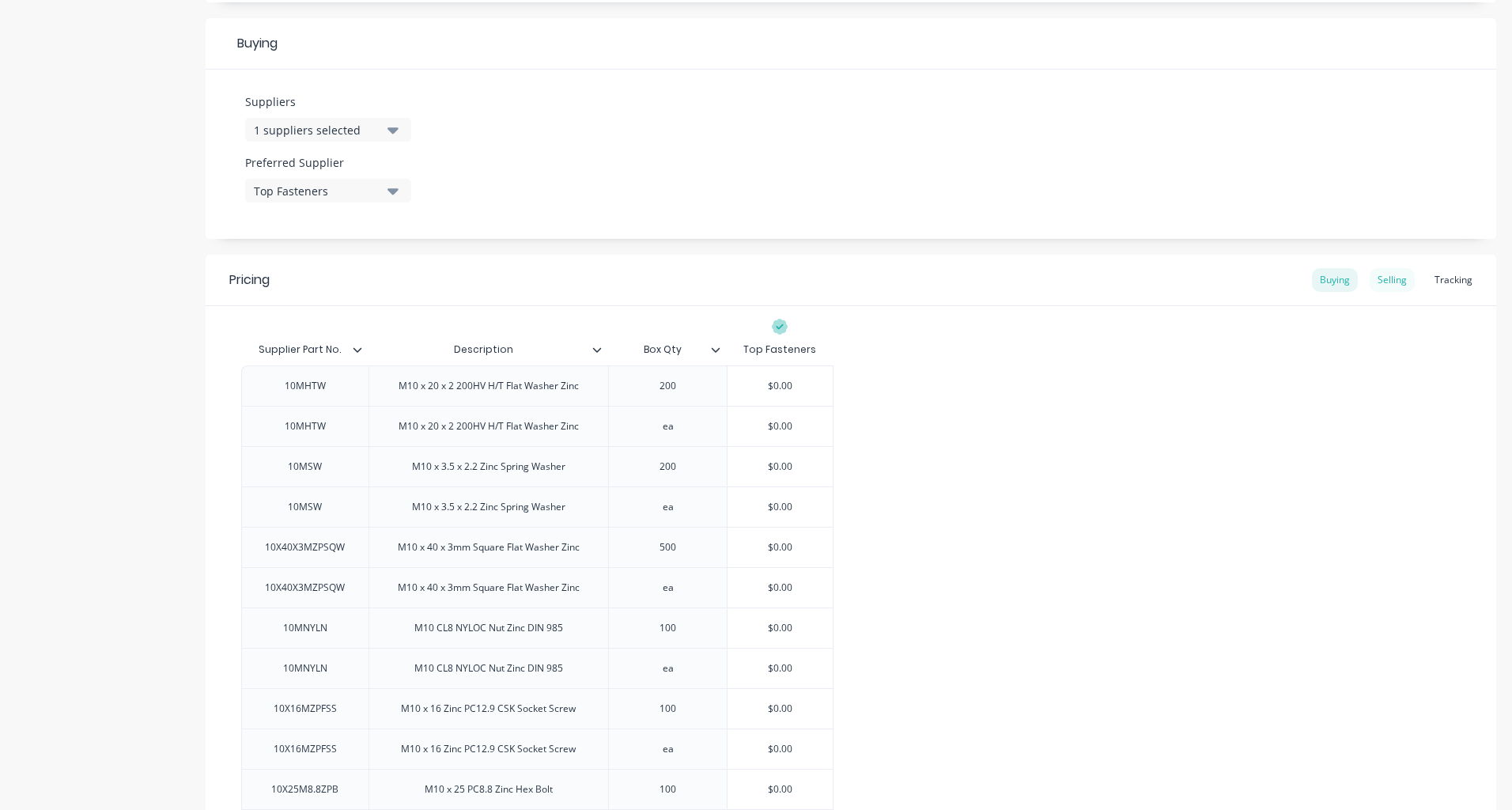
click at [1391, 278] on div "Selling" at bounding box center [1392, 281] width 45 height 24
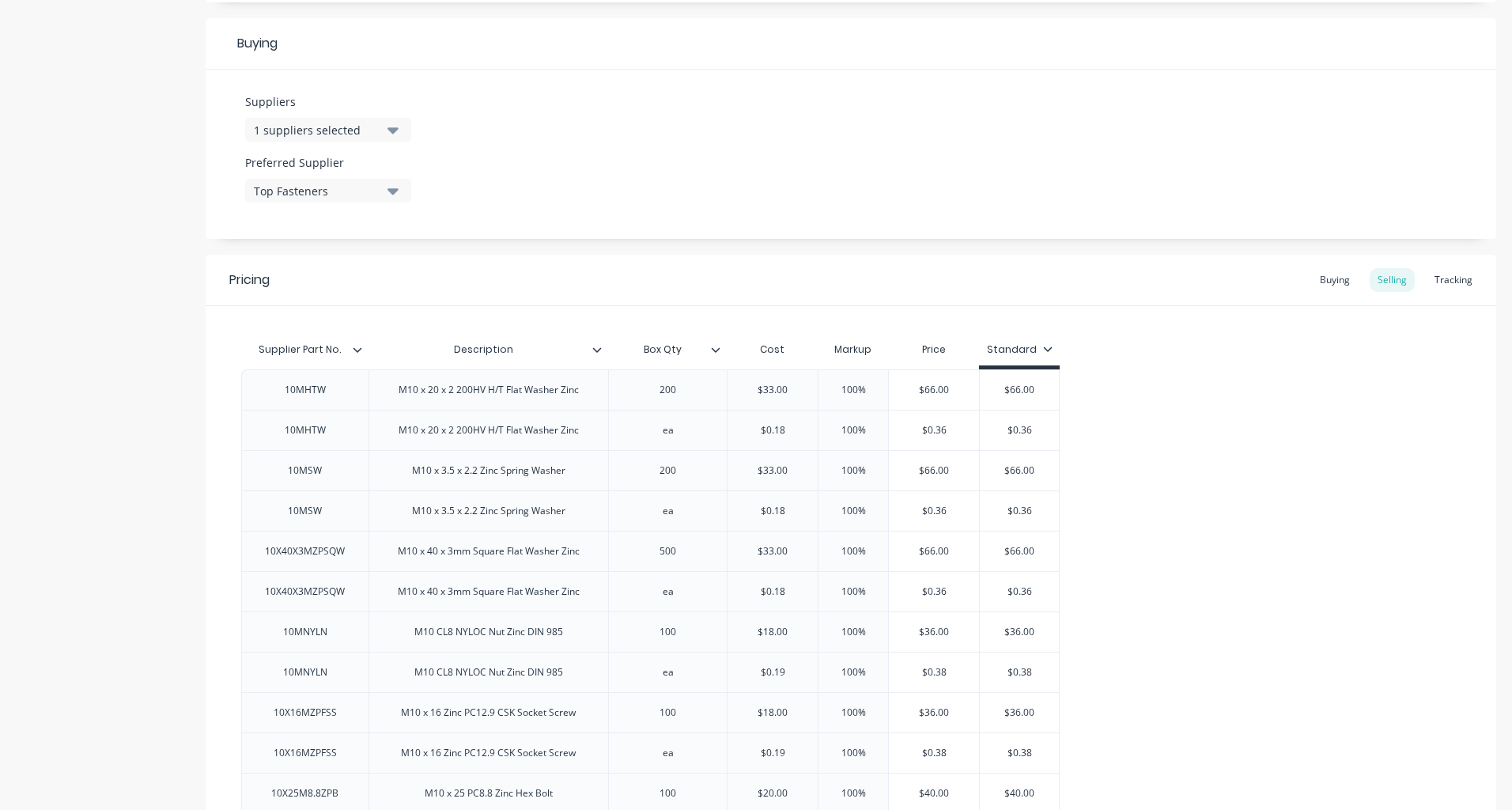
click at [1043, 350] on icon at bounding box center [1047, 348] width 9 height 9
click at [987, 484] on div "Trade Account" at bounding box center [1004, 490] width 76 height 16
click at [1449, 276] on div "Tracking" at bounding box center [1454, 281] width 54 height 24
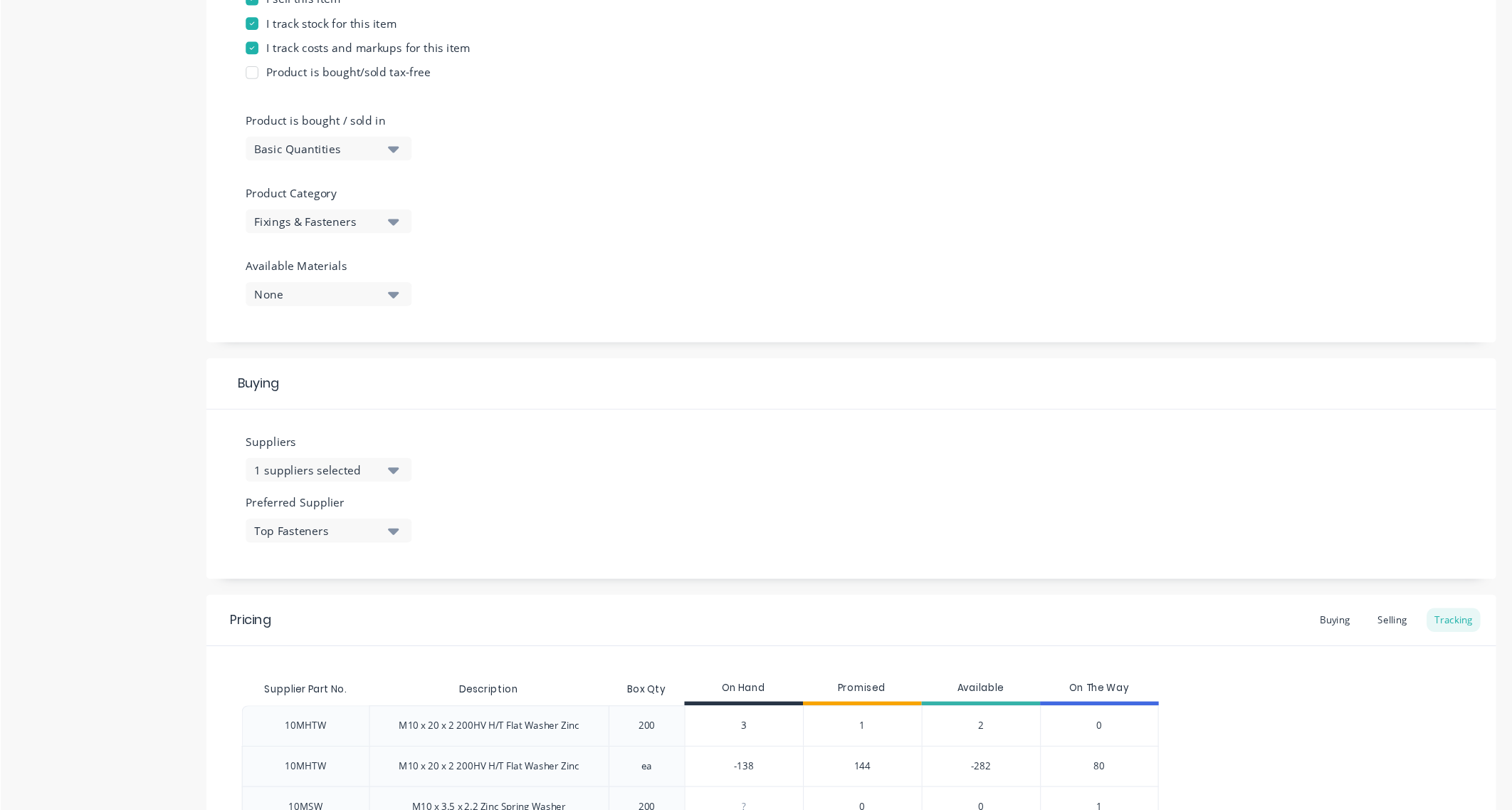
scroll to position [330, 0]
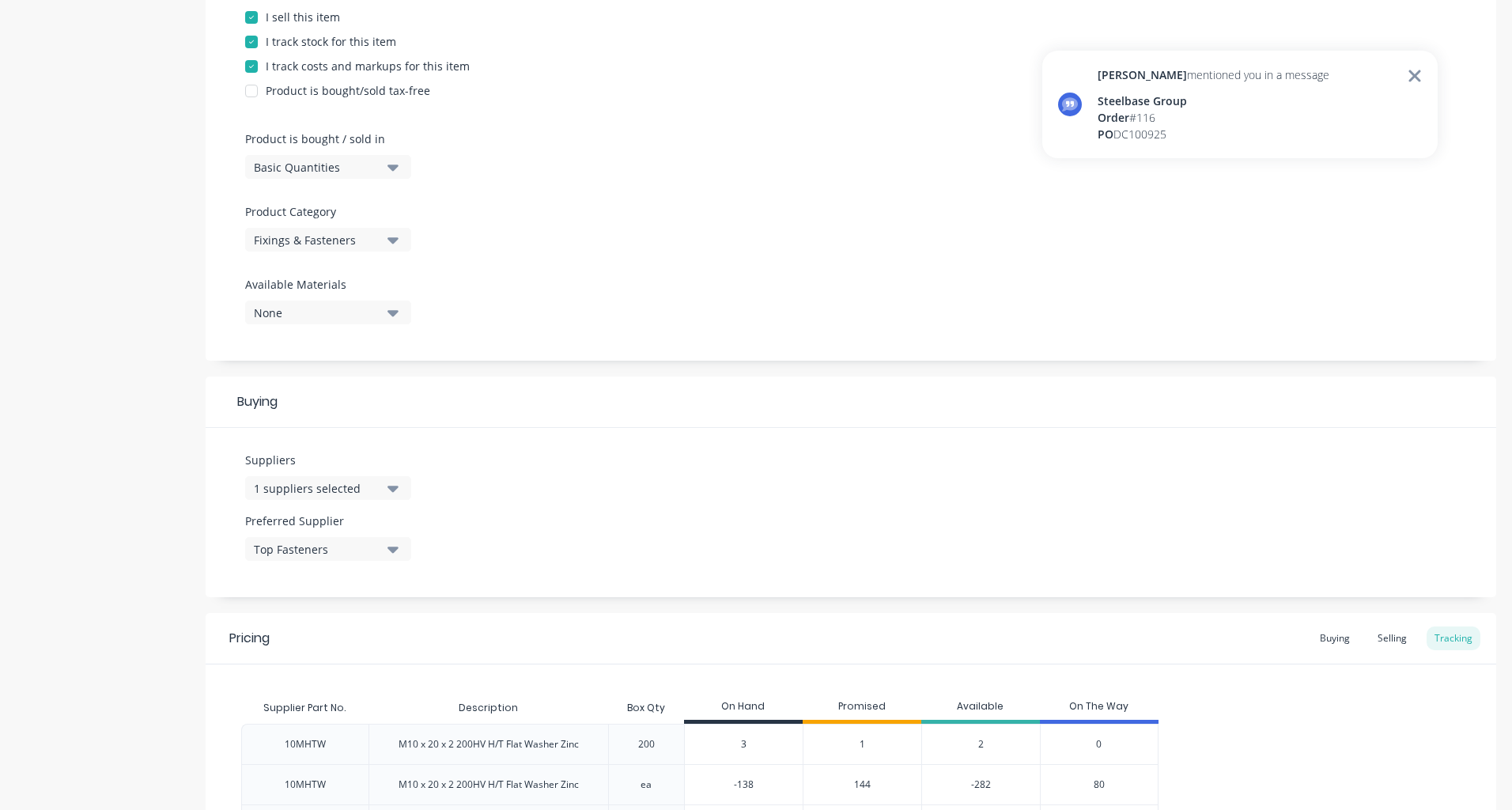
type textarea "x"
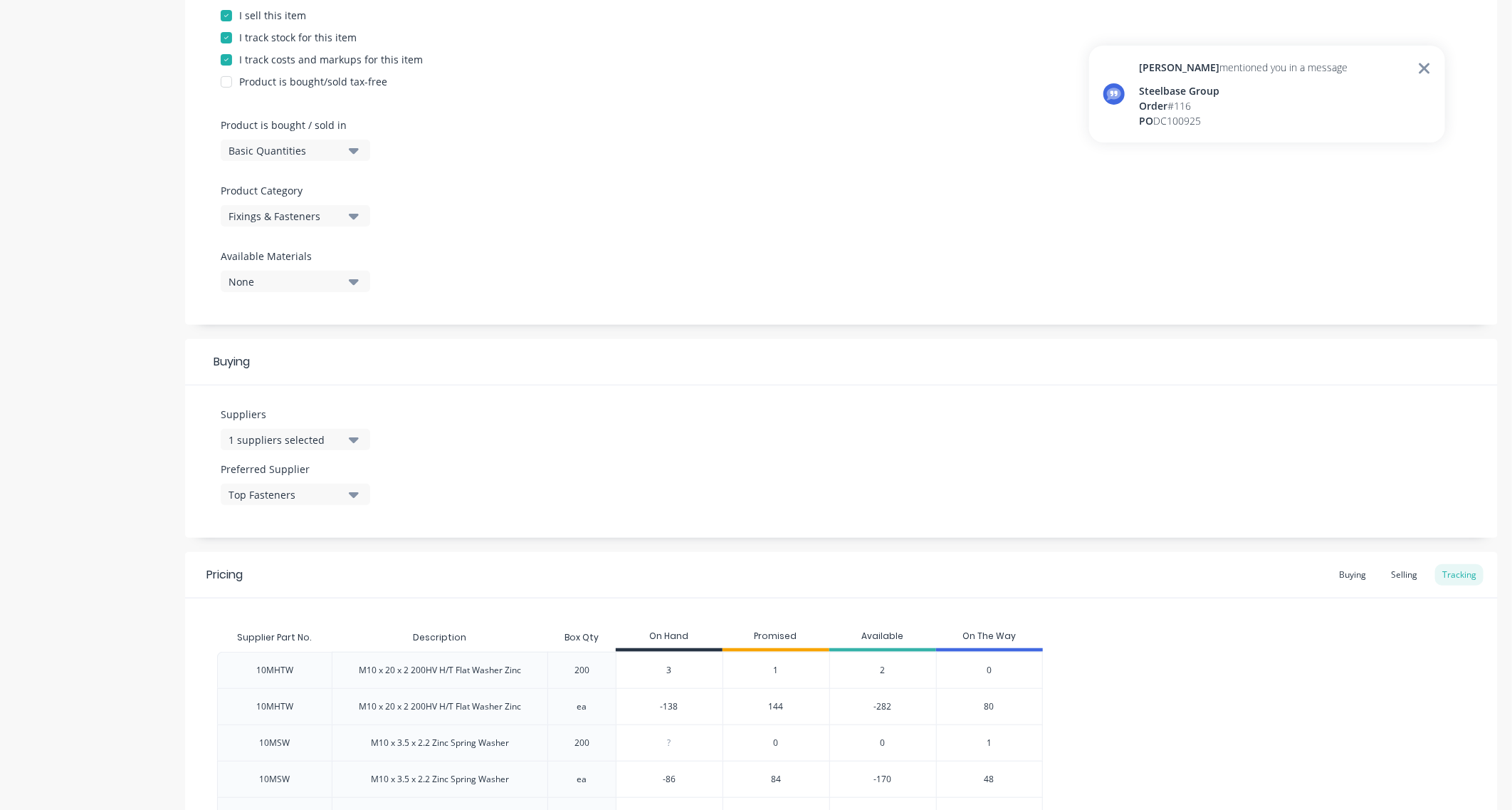
scroll to position [0, 0]
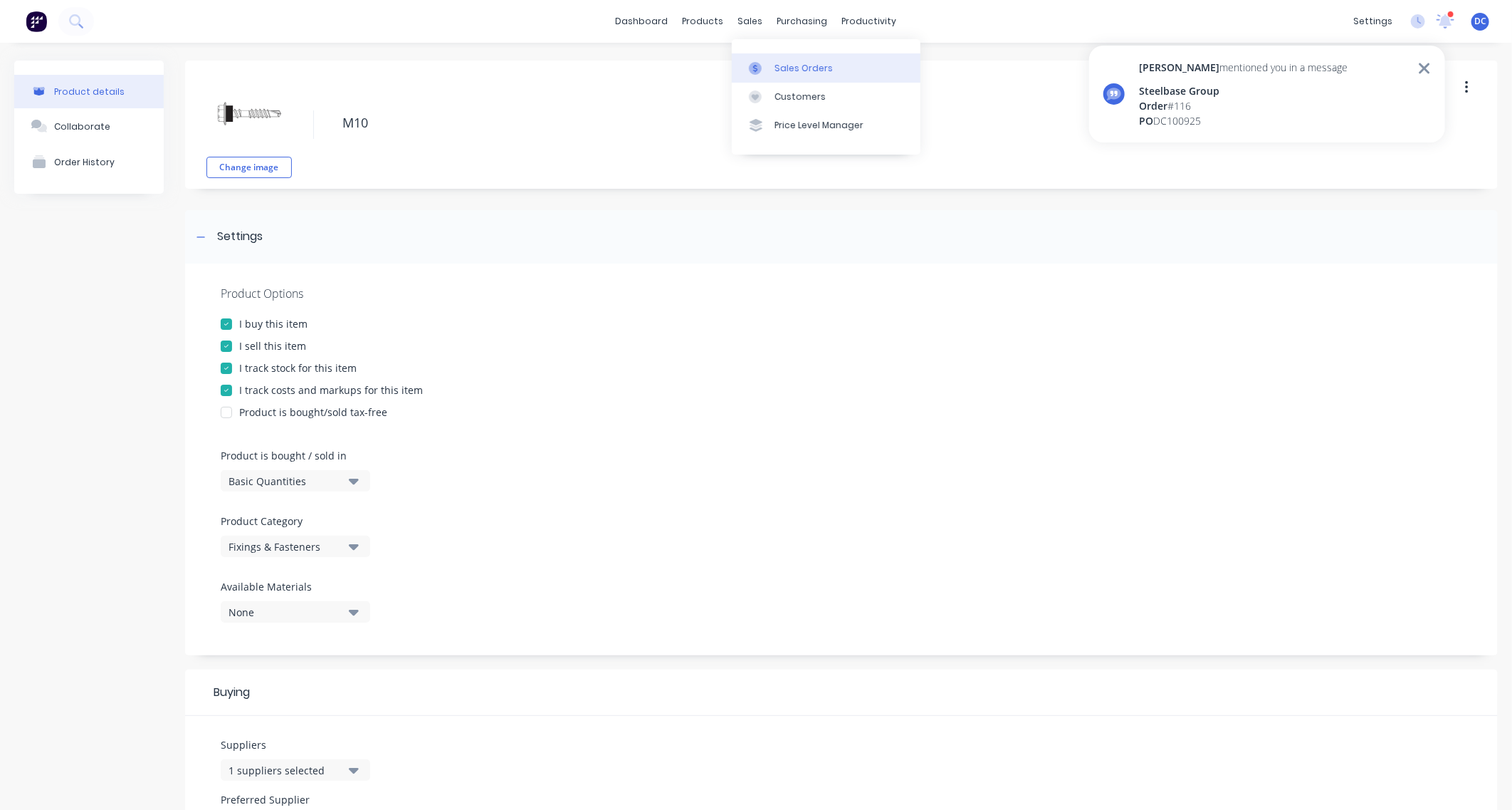
click at [778, 67] on div "Sales Orders" at bounding box center [803, 68] width 59 height 13
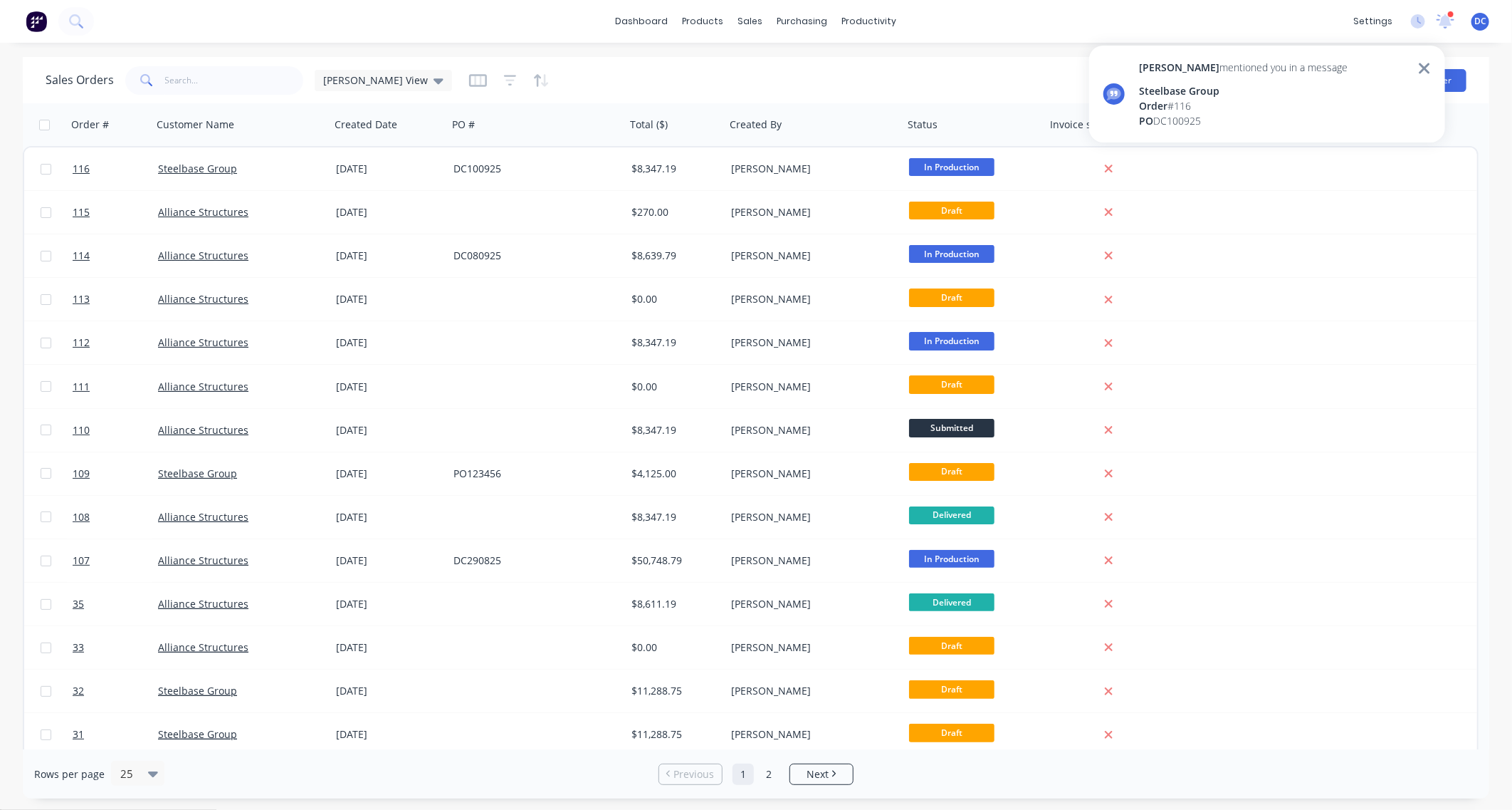
click at [1360, 66] on icon at bounding box center [1424, 68] width 11 height 11
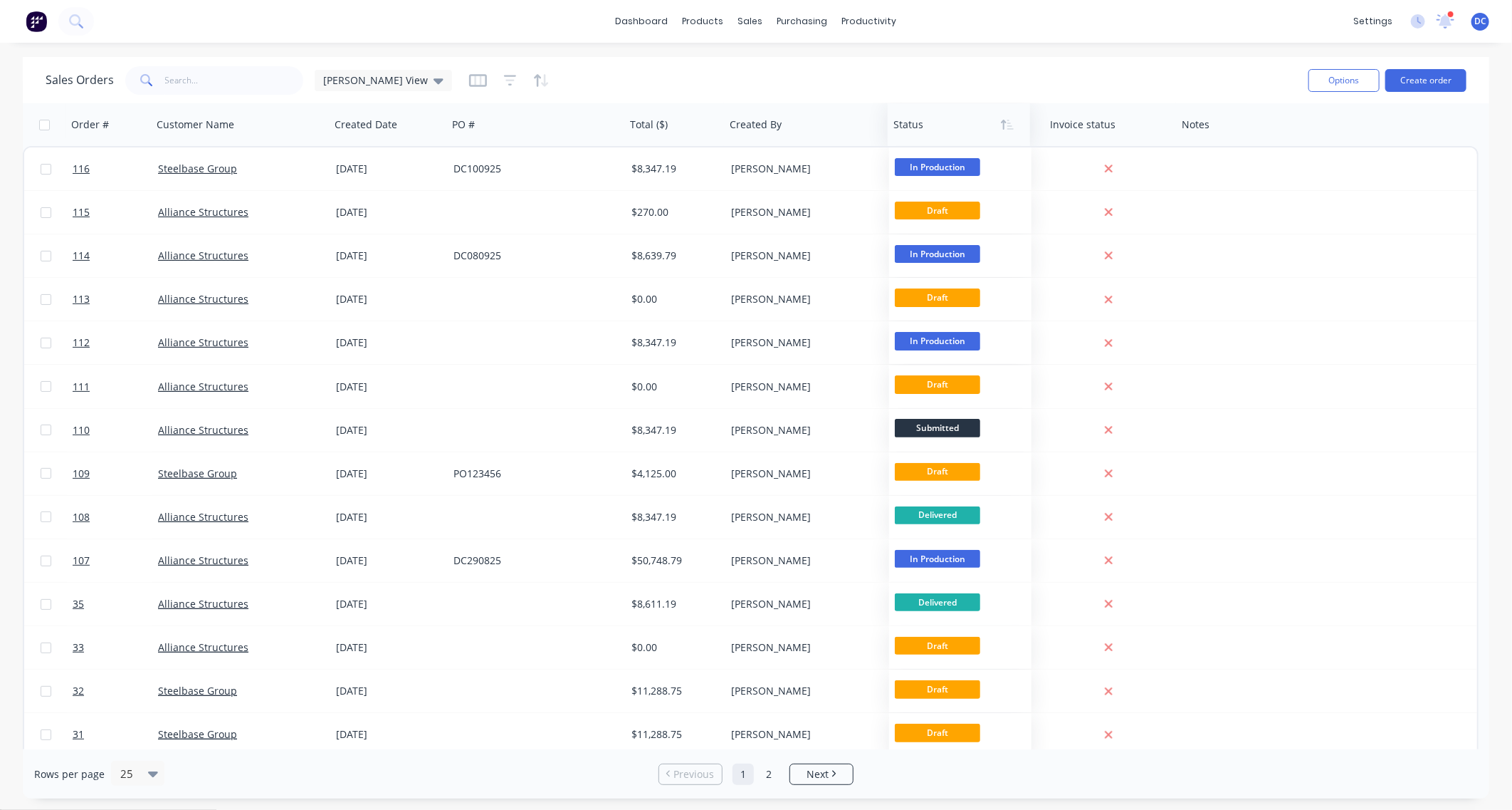
drag, startPoint x: 958, startPoint y: 119, endPoint x: 945, endPoint y: 116, distance: 13.3
click at [945, 116] on div at bounding box center [955, 124] width 124 height 29
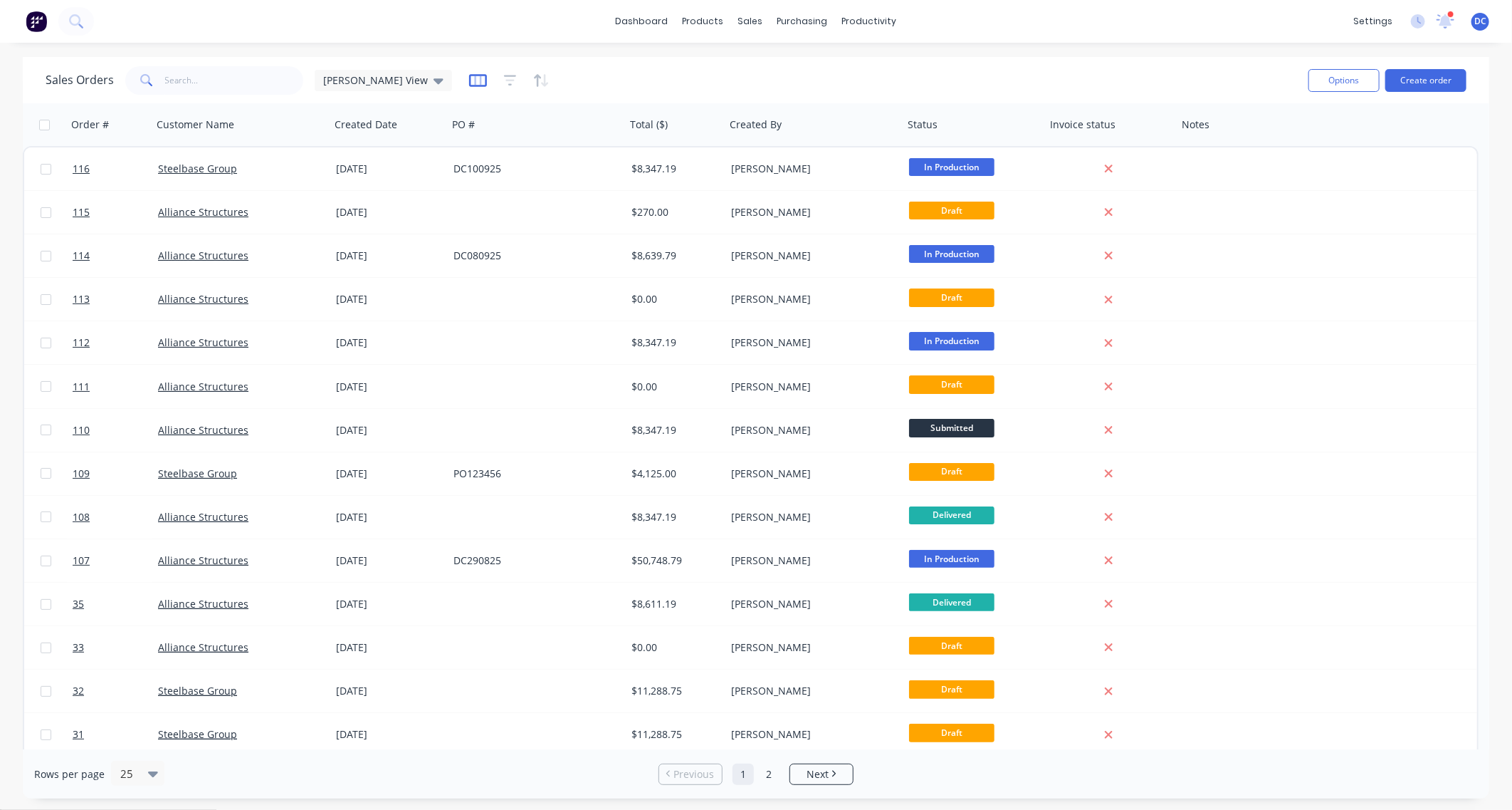
click at [474, 80] on icon "button" at bounding box center [477, 80] width 7 height 9
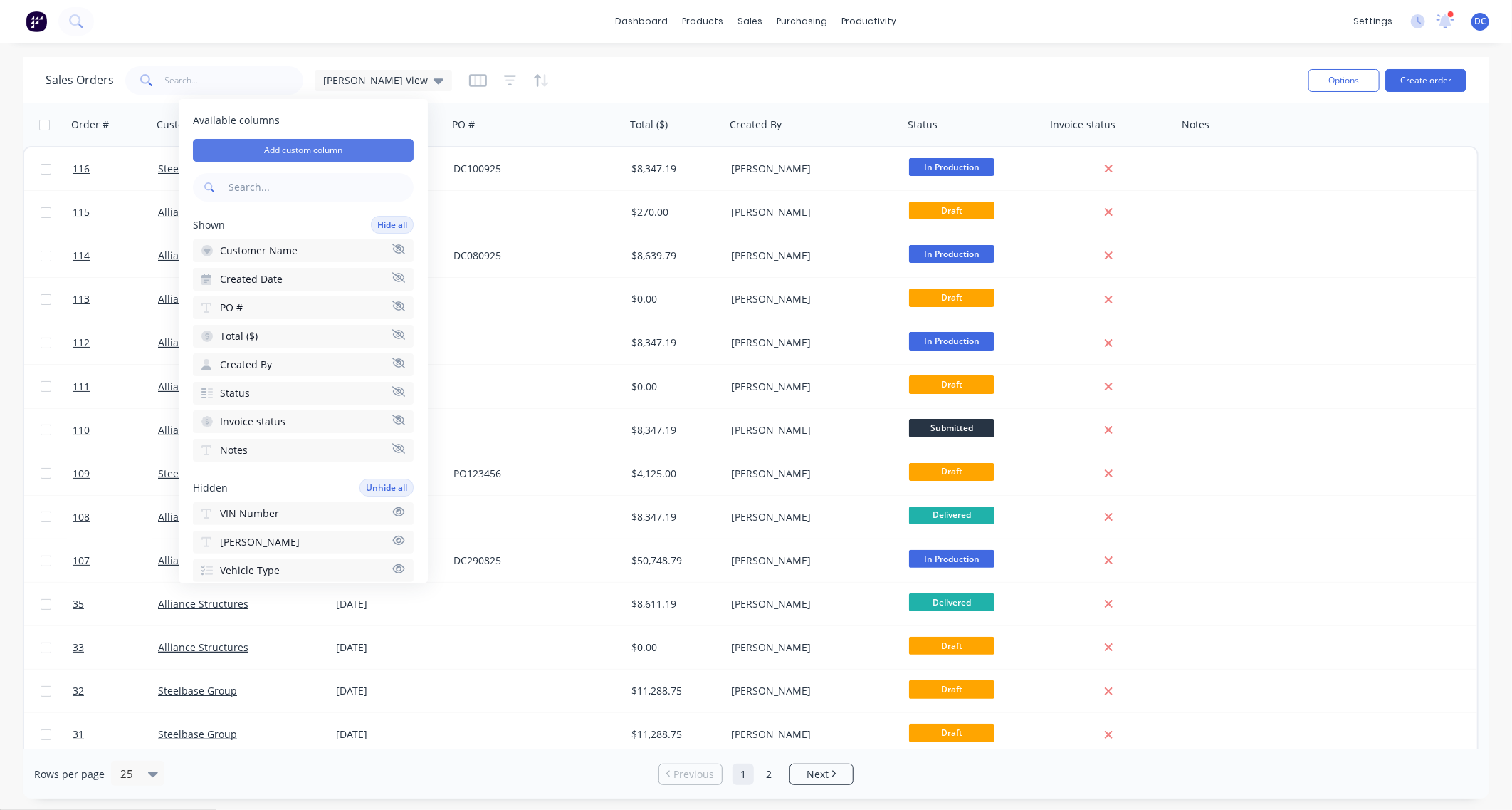
click at [328, 142] on button "Add custom column" at bounding box center [303, 151] width 221 height 23
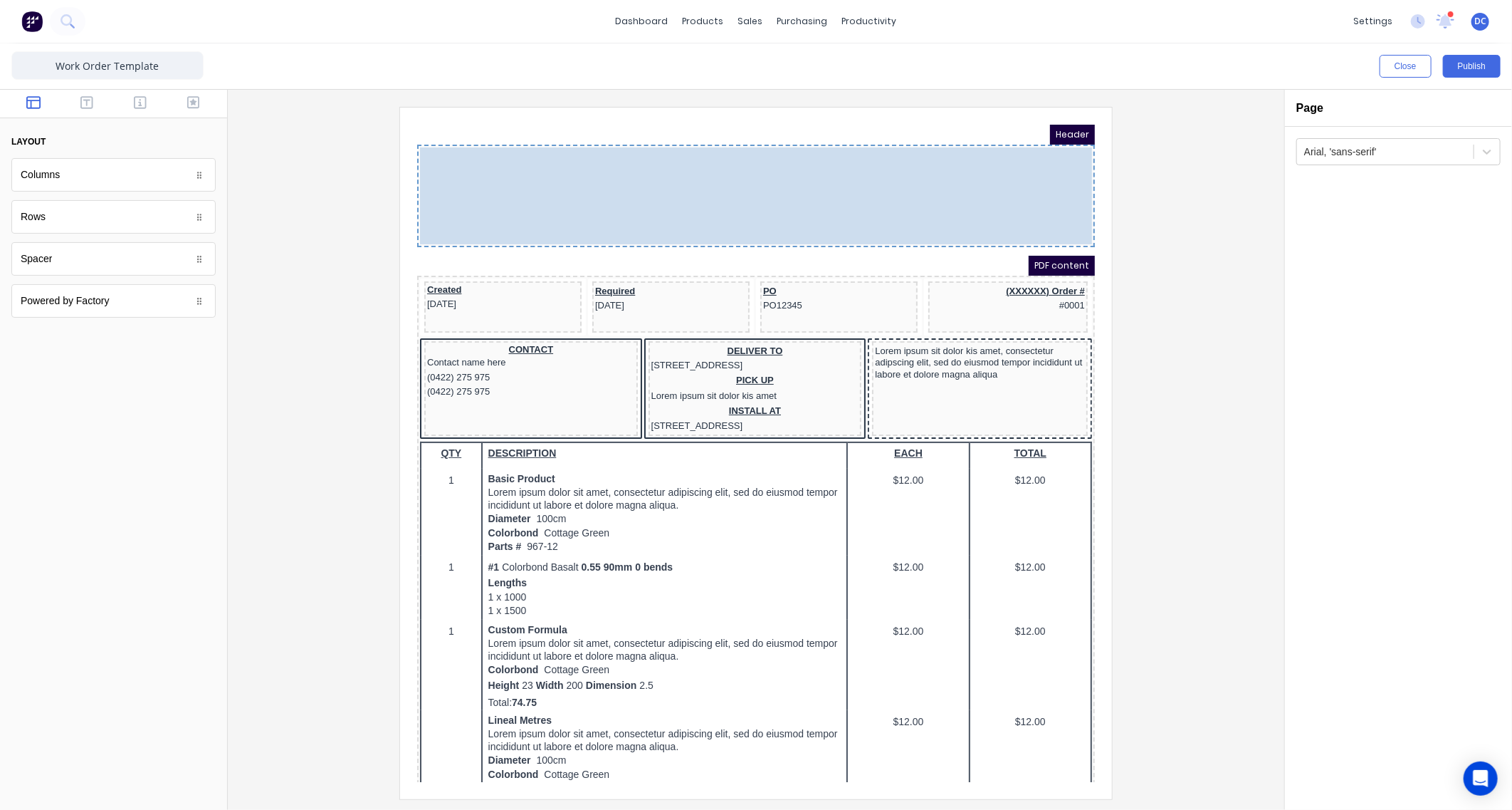
drag, startPoint x: 777, startPoint y: 169, endPoint x: 883, endPoint y: 178, distance: 106.4
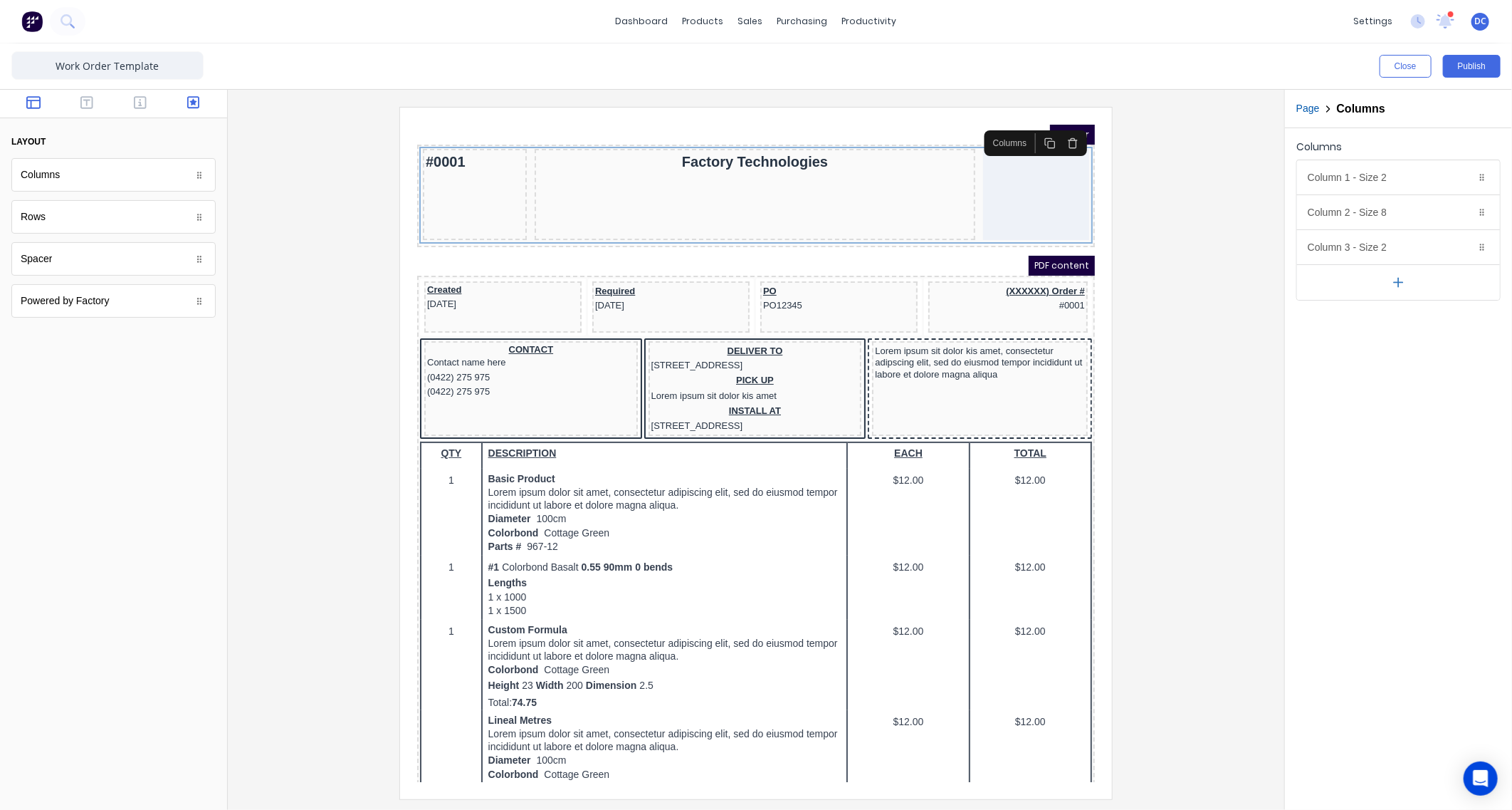
click at [189, 99] on icon "button" at bounding box center [194, 103] width 13 height 14
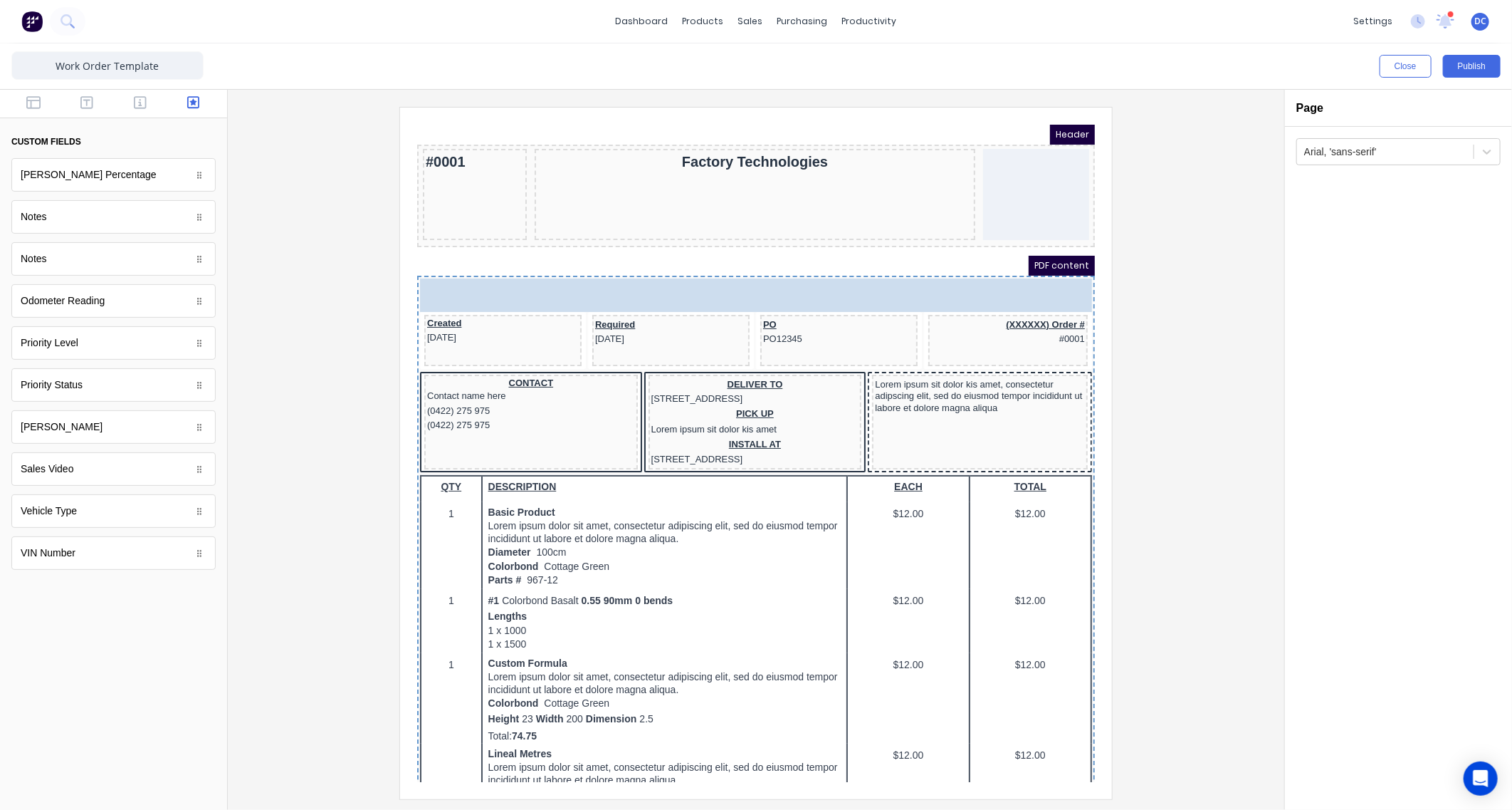
drag, startPoint x: 113, startPoint y: 300, endPoint x: 621, endPoint y: 246, distance: 510.9
